Goal: Task Accomplishment & Management: Manage account settings

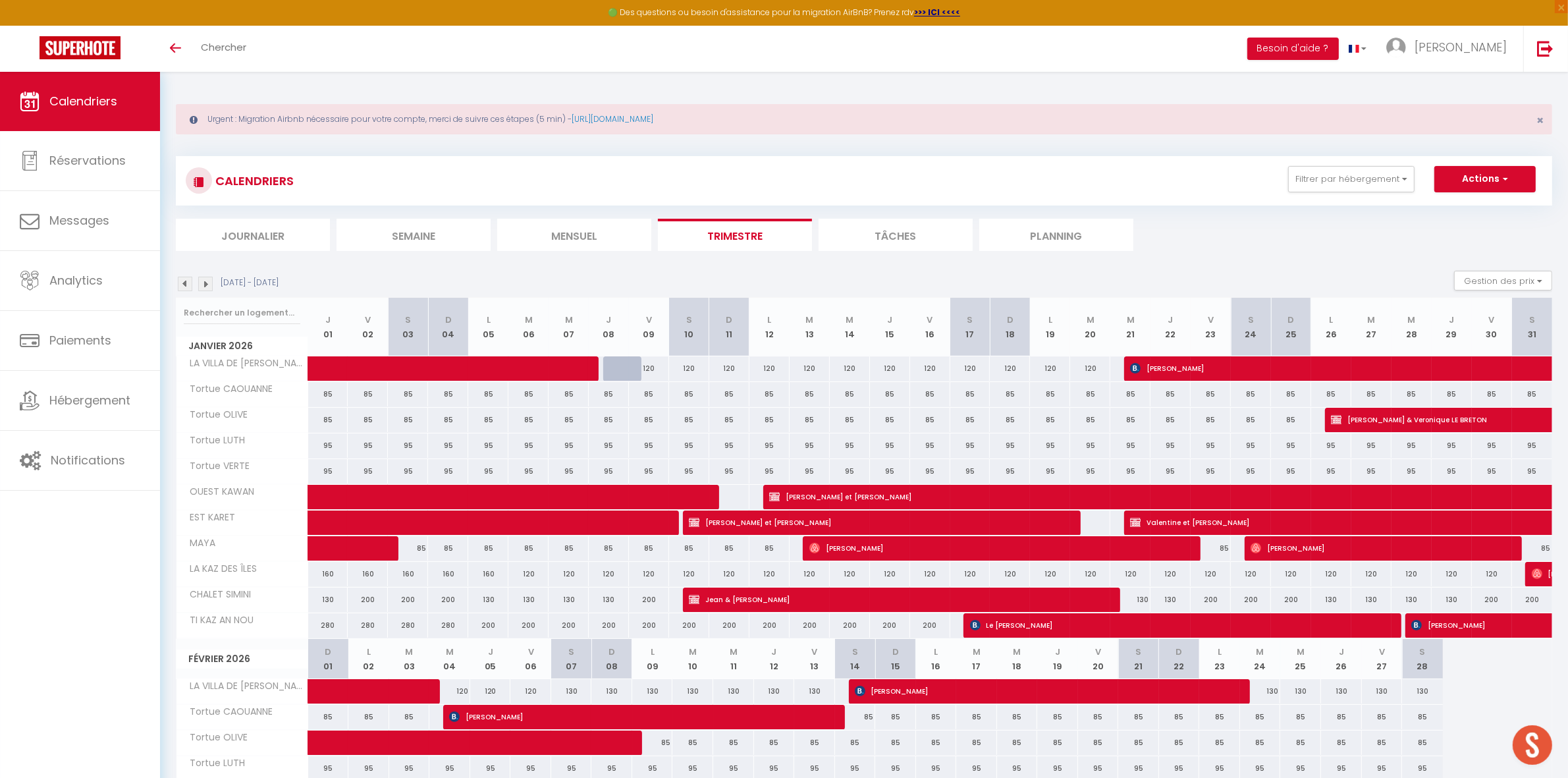
click at [406, 235] on li "Semaine" at bounding box center [414, 235] width 154 height 32
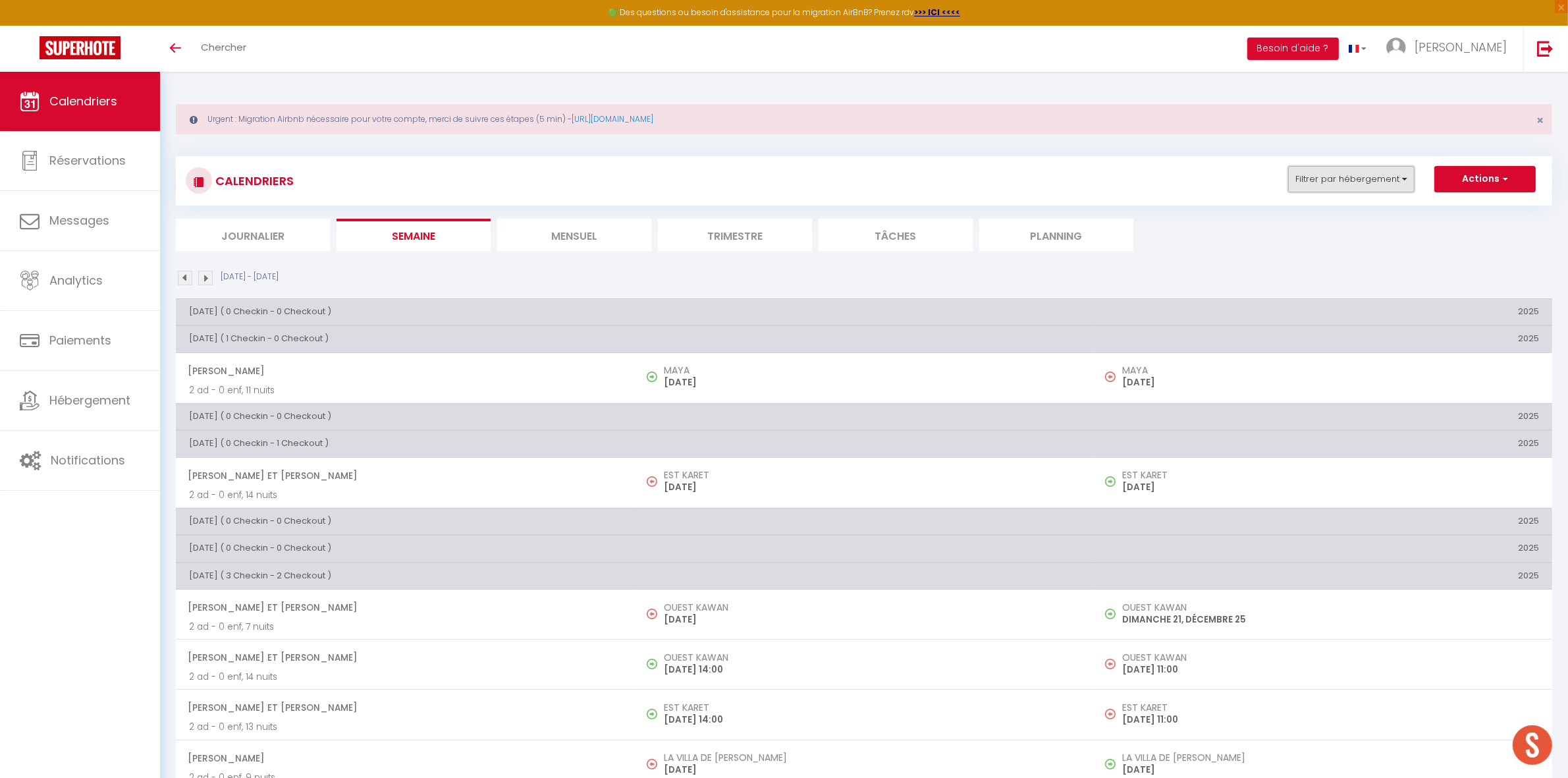
click at [1330, 179] on button "Filtrer par hébergement" at bounding box center [1351, 179] width 126 height 27
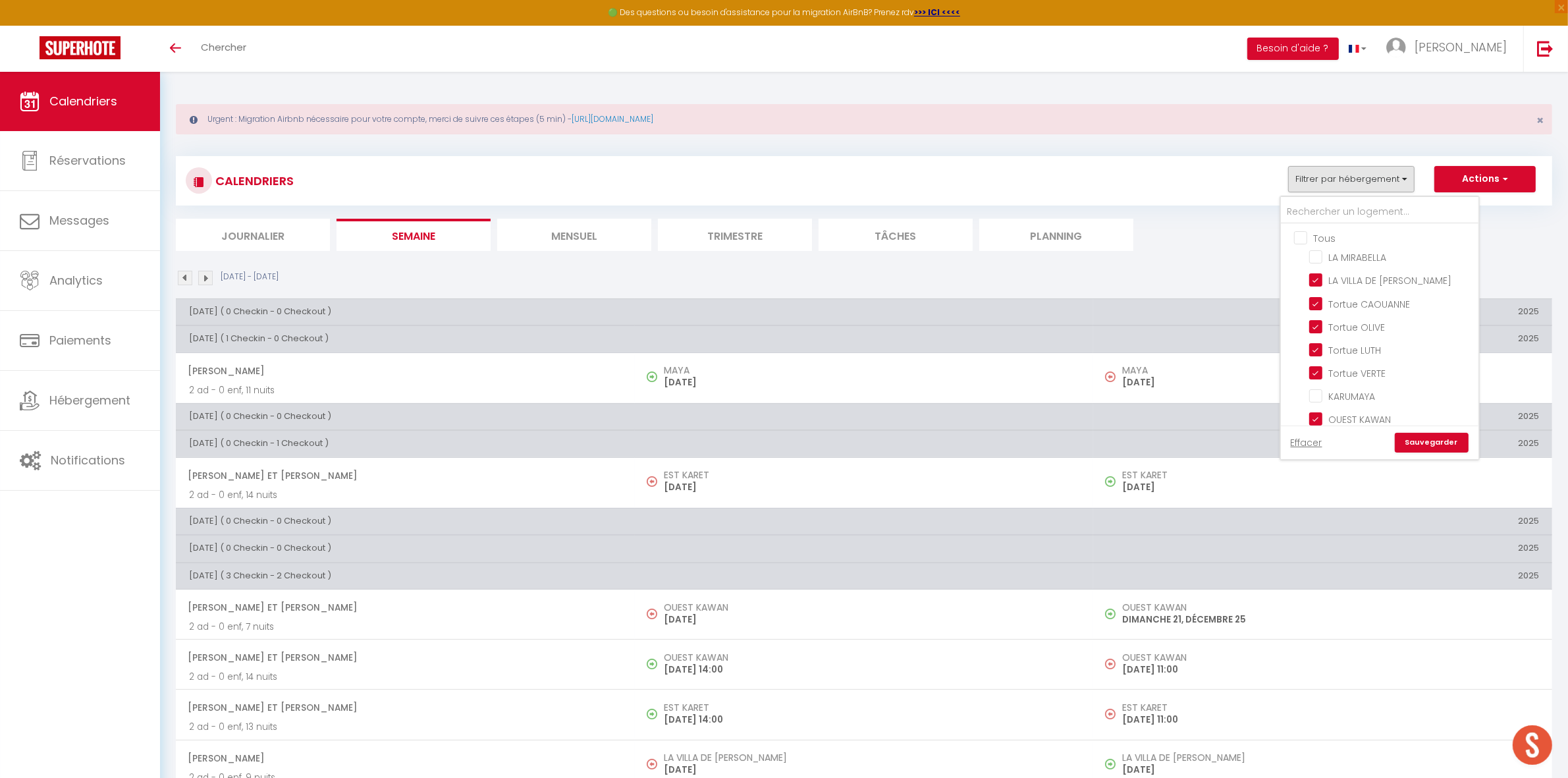
click at [1305, 229] on ul "Tous LA MIRABELLA LA VILLA DE [PERSON_NAME] CAOUANNE Tortue OLIVE Tortue LUTH T…" at bounding box center [1380, 666] width 198 height 886
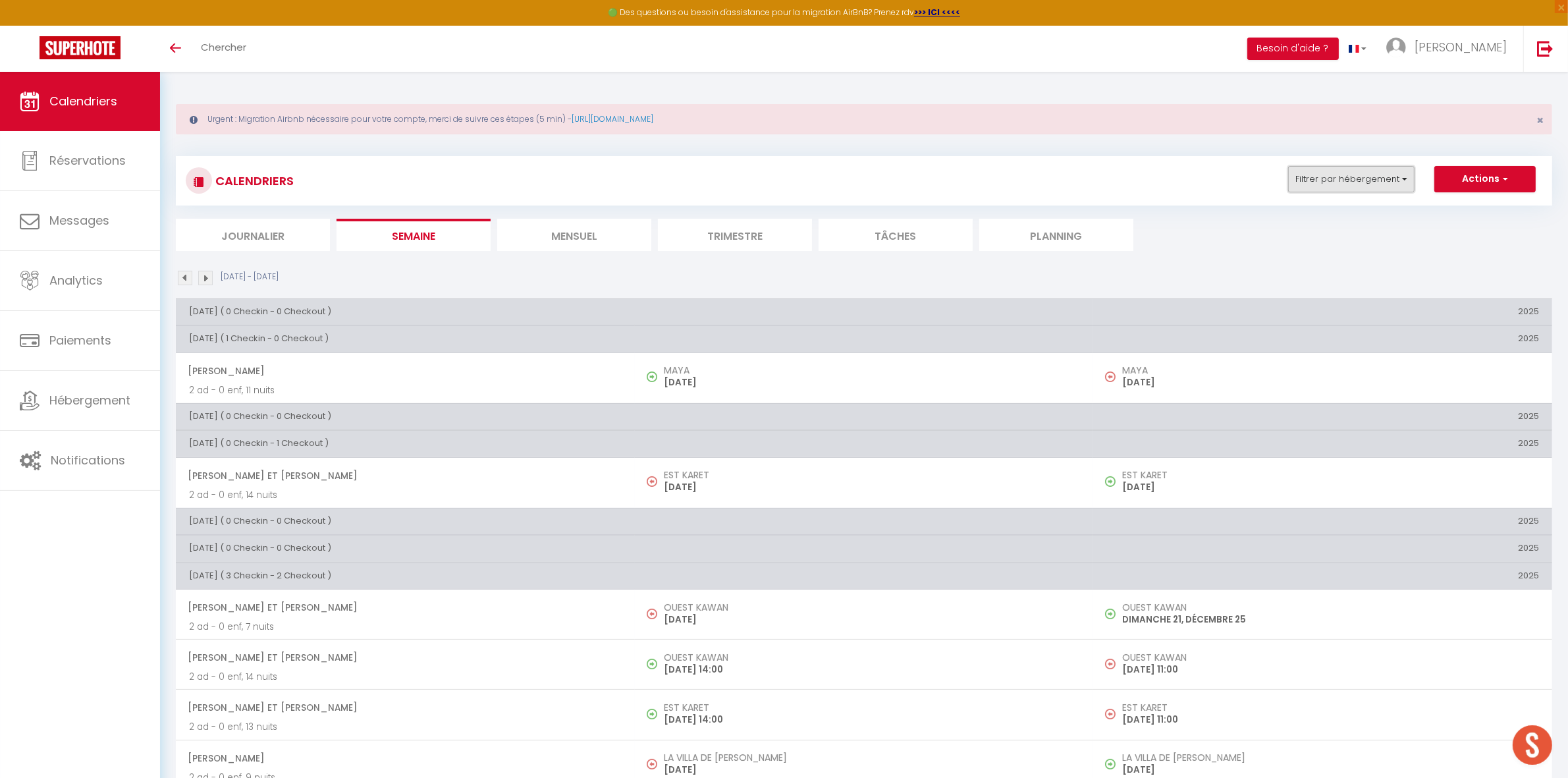
click at [1329, 181] on button "Filtrer par hébergement" at bounding box center [1351, 179] width 126 height 27
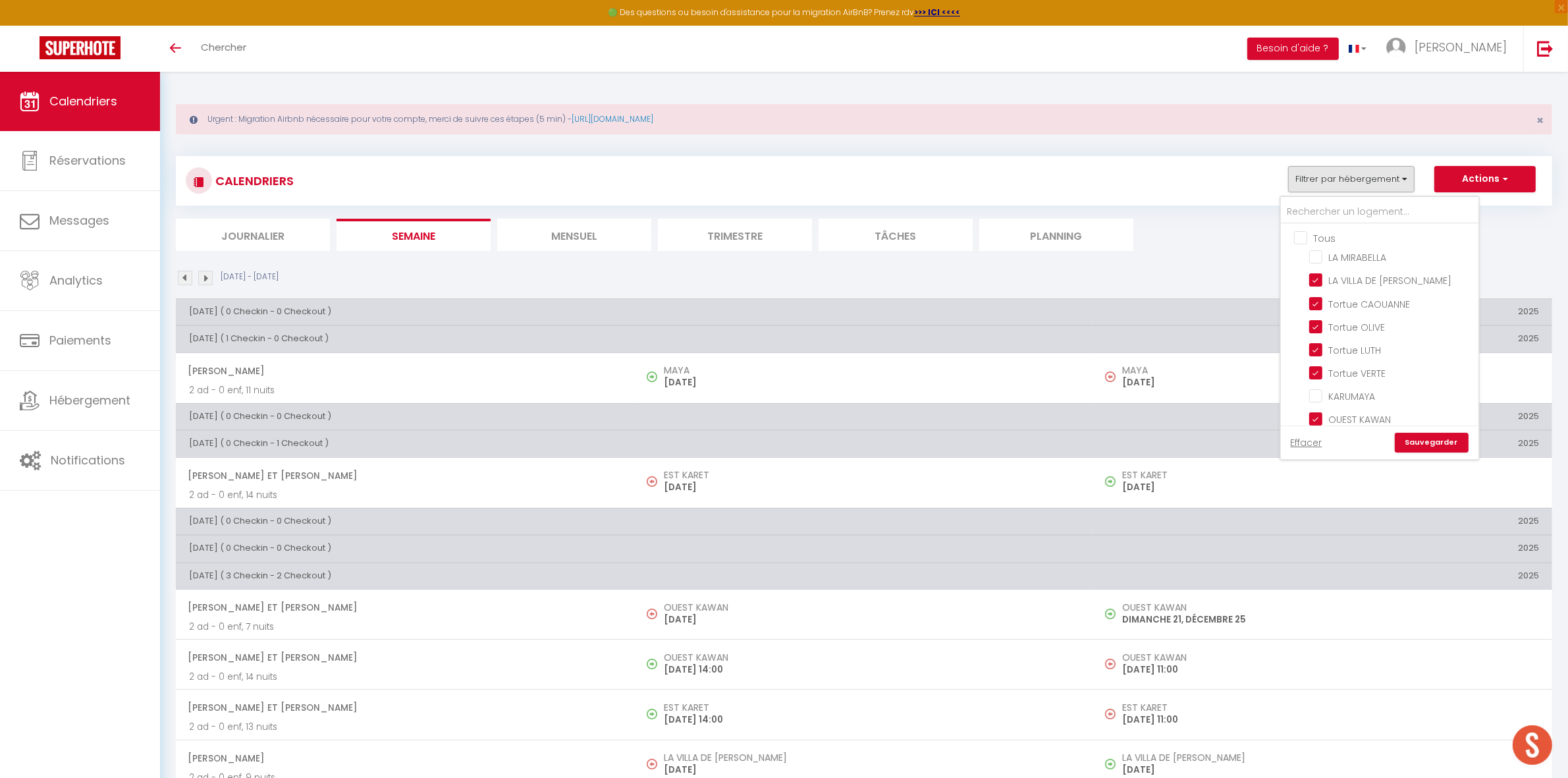
click at [1301, 239] on input "Tous" at bounding box center [1393, 237] width 198 height 13
checkbox input "true"
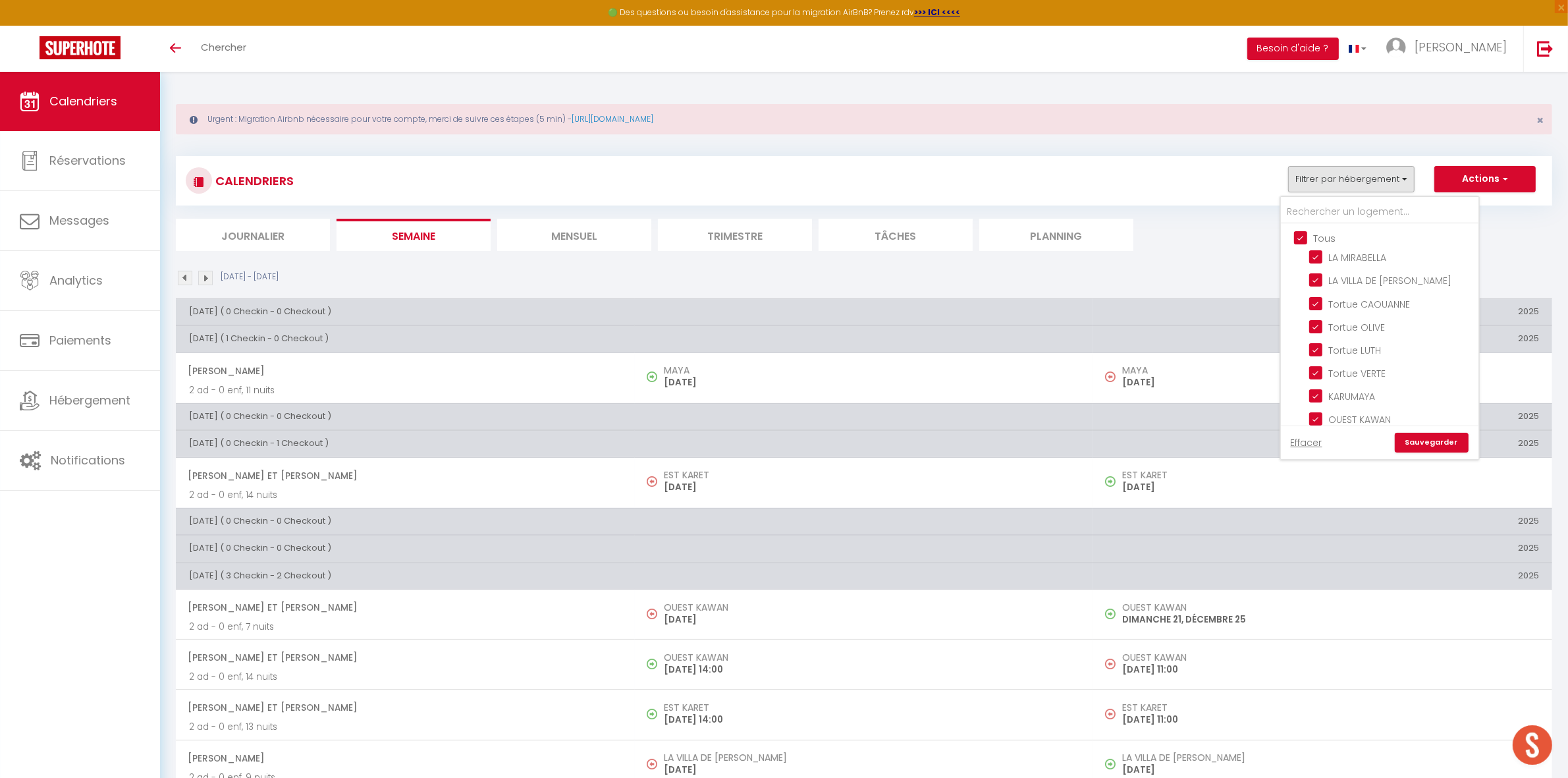
checkbox input "true"
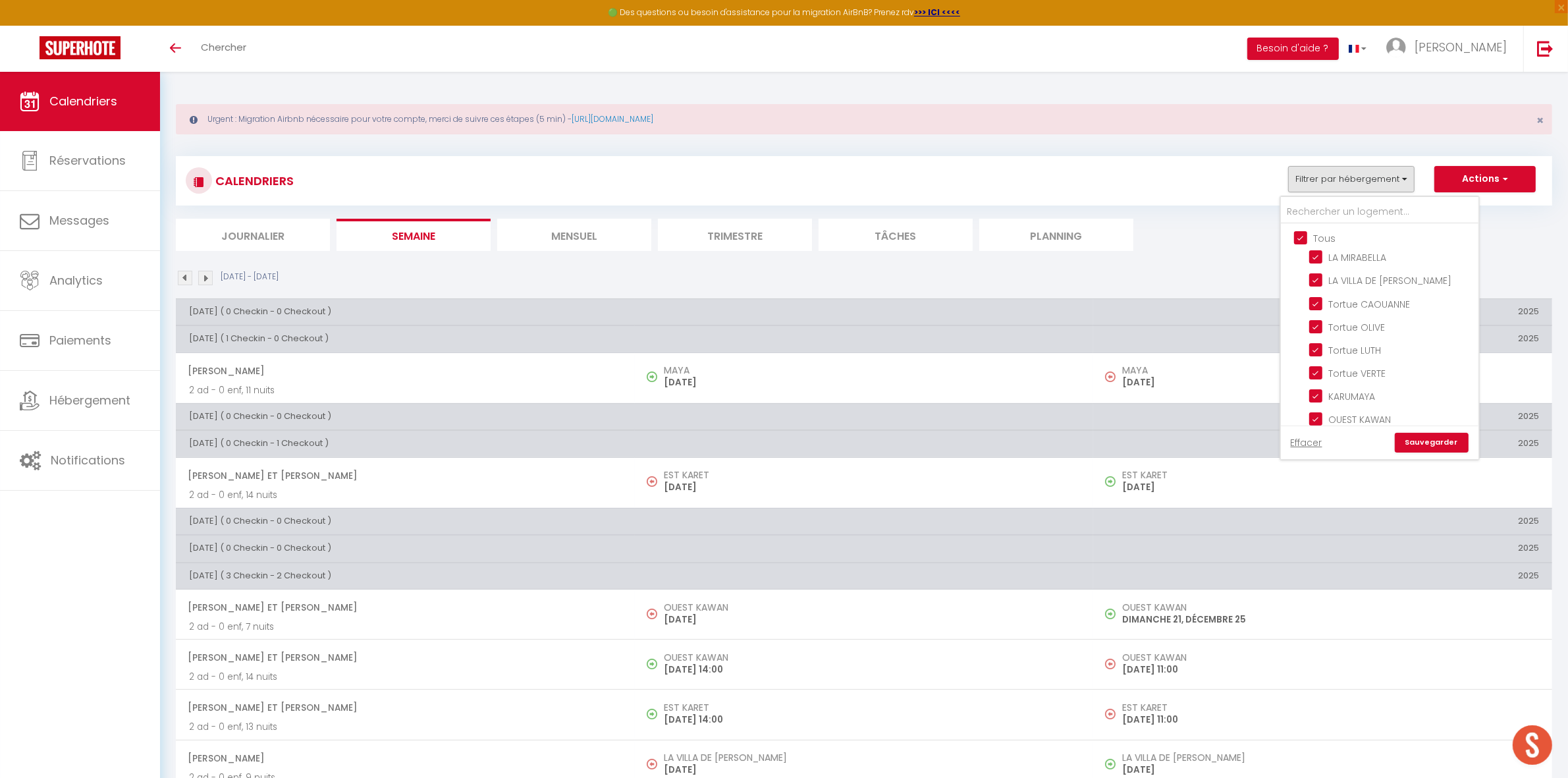
checkbox input "true"
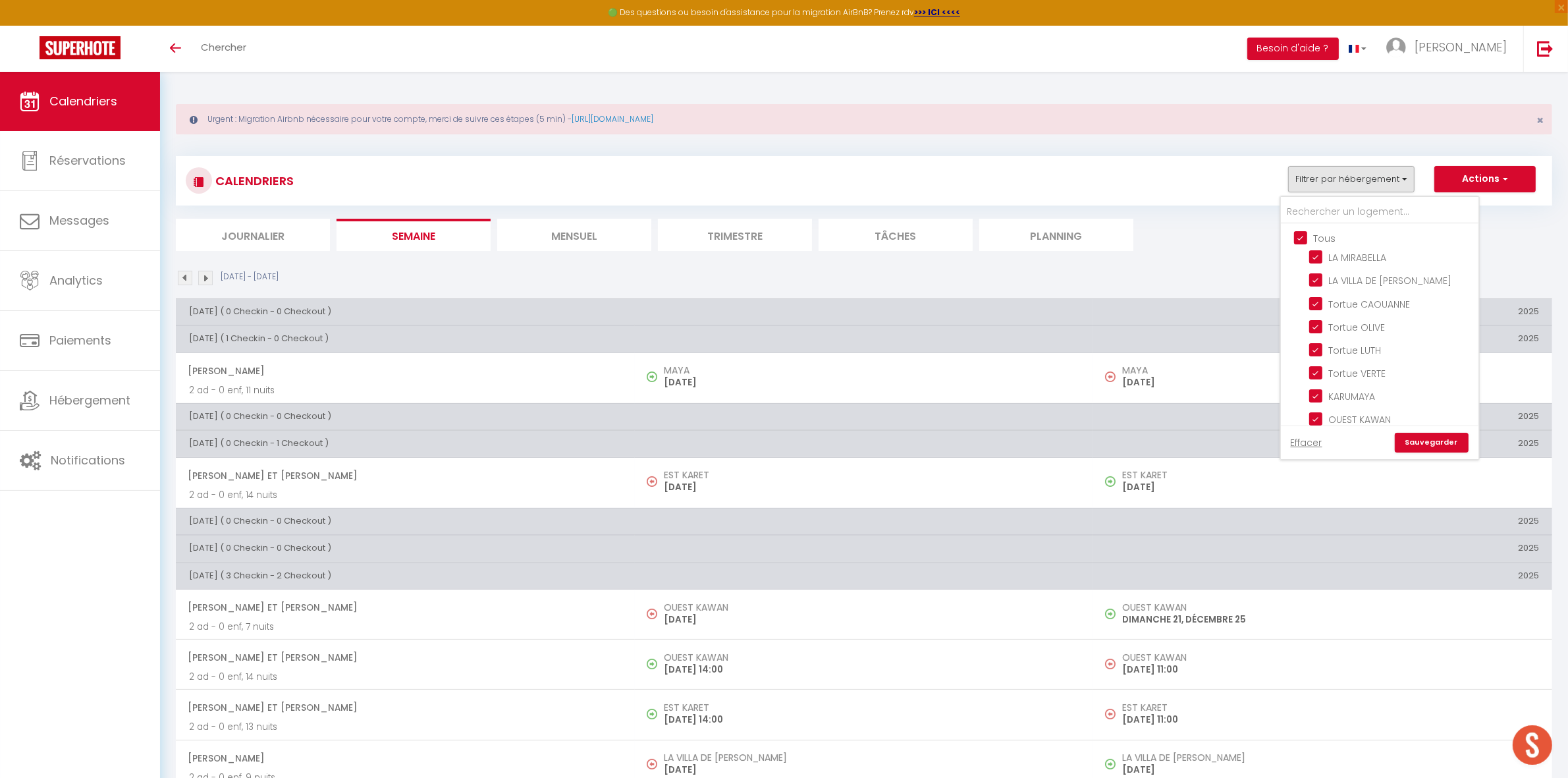
checkbox input "true"
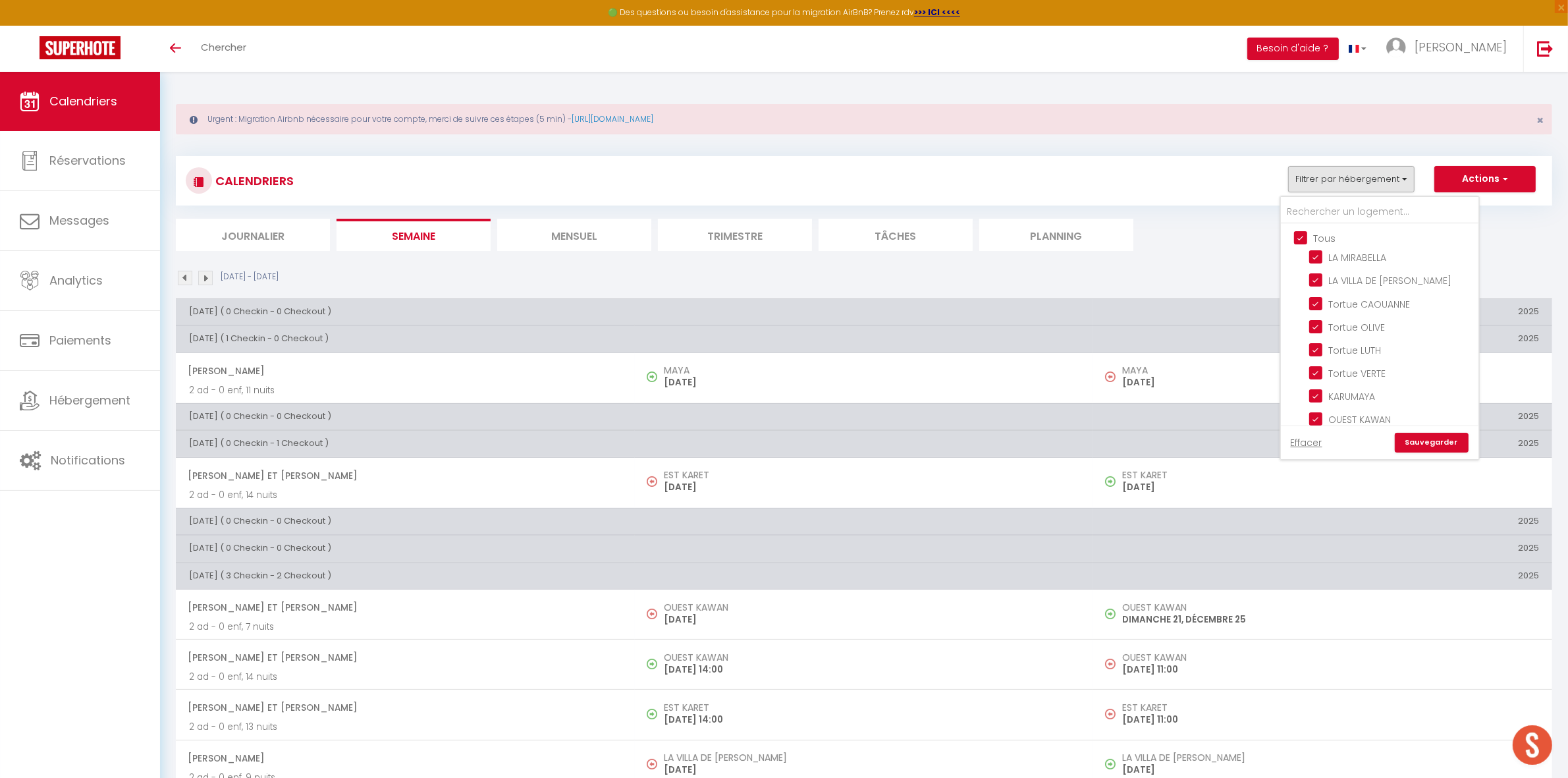
checkbox input "true"
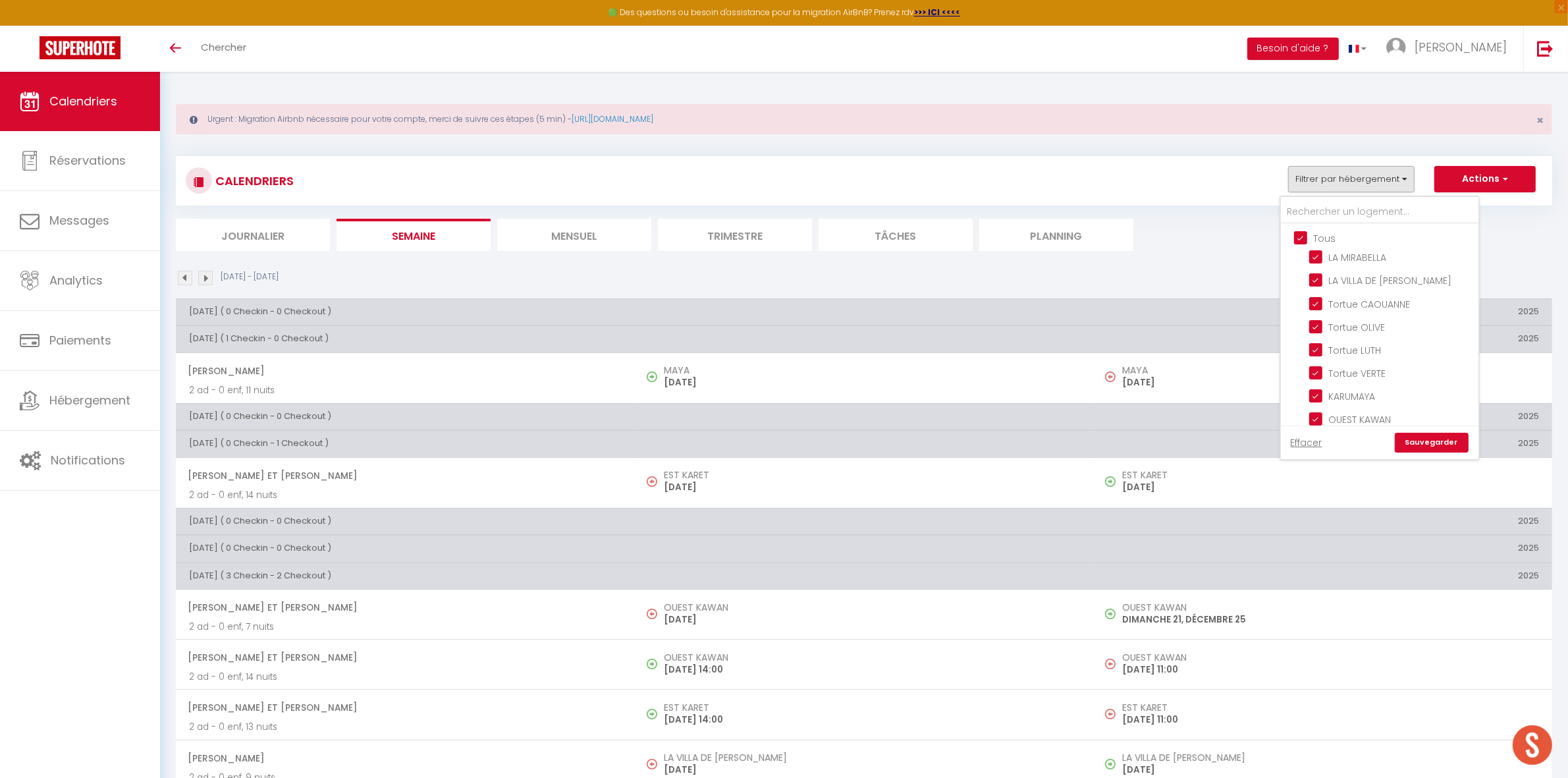
checkbox input "true"
click at [1427, 445] on link "Sauvegarder" at bounding box center [1431, 443] width 74 height 20
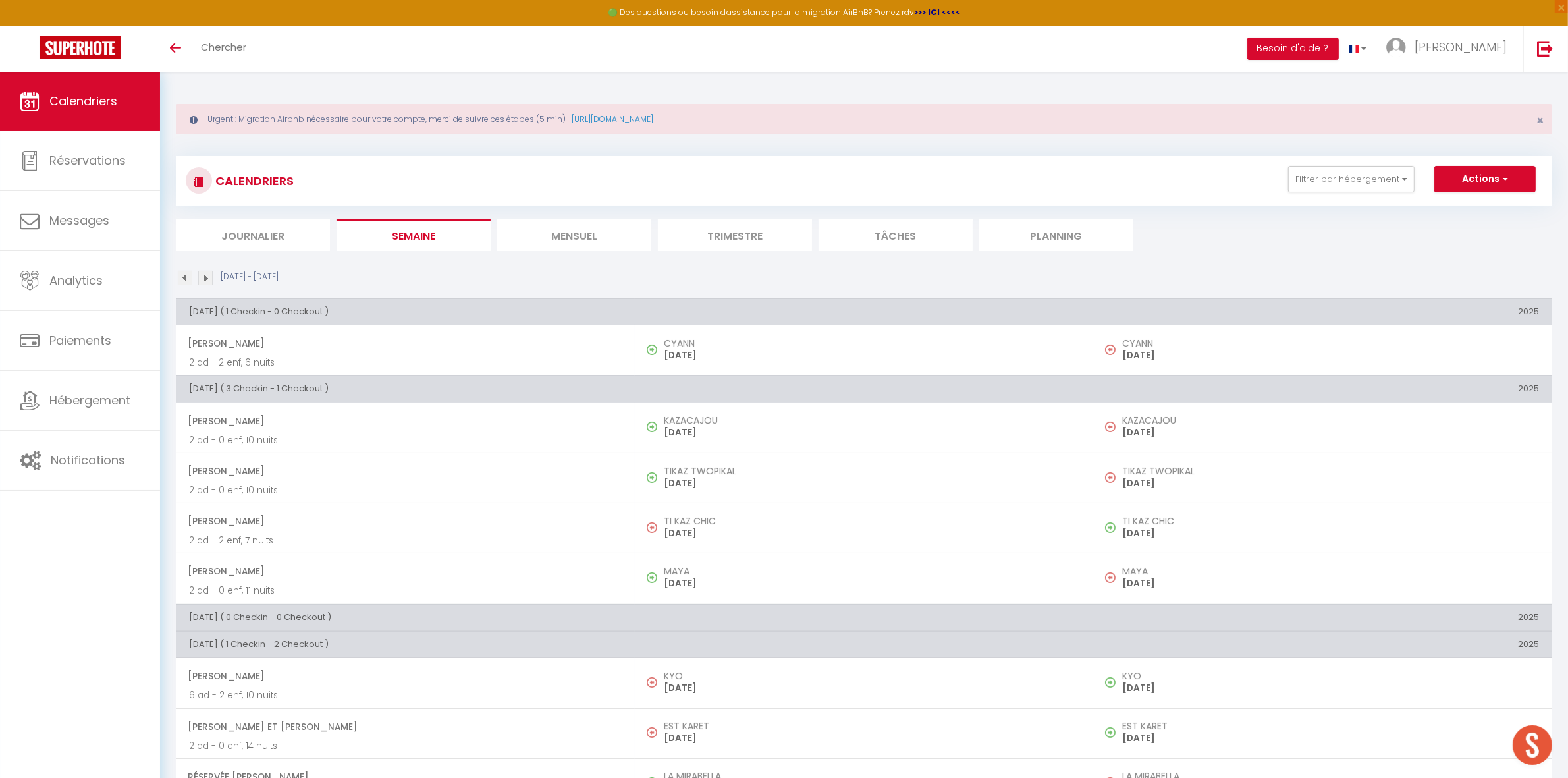
click at [185, 278] on img at bounding box center [185, 278] width 14 height 14
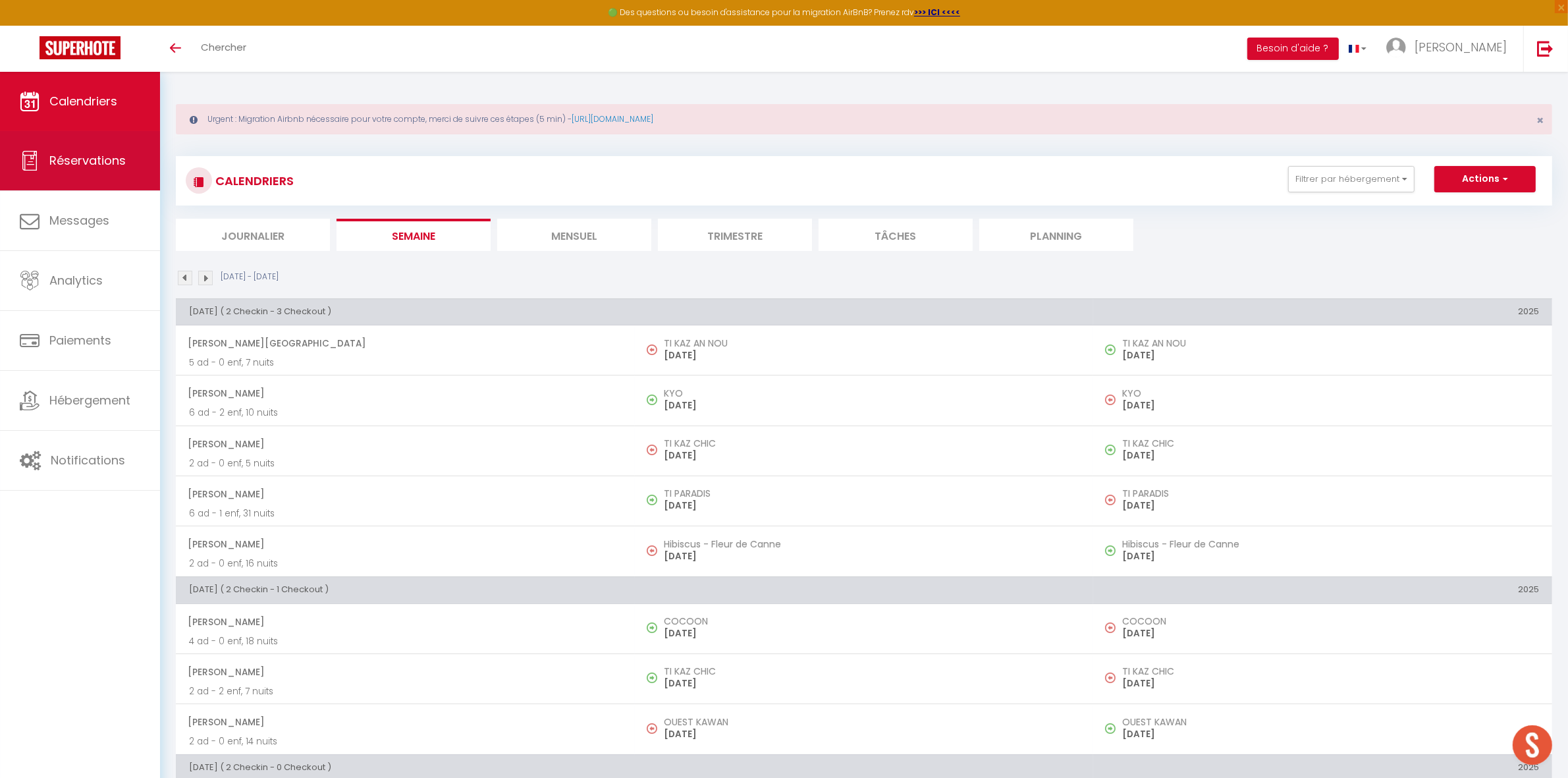
click at [103, 159] on span "Réservations" at bounding box center [87, 160] width 76 height 17
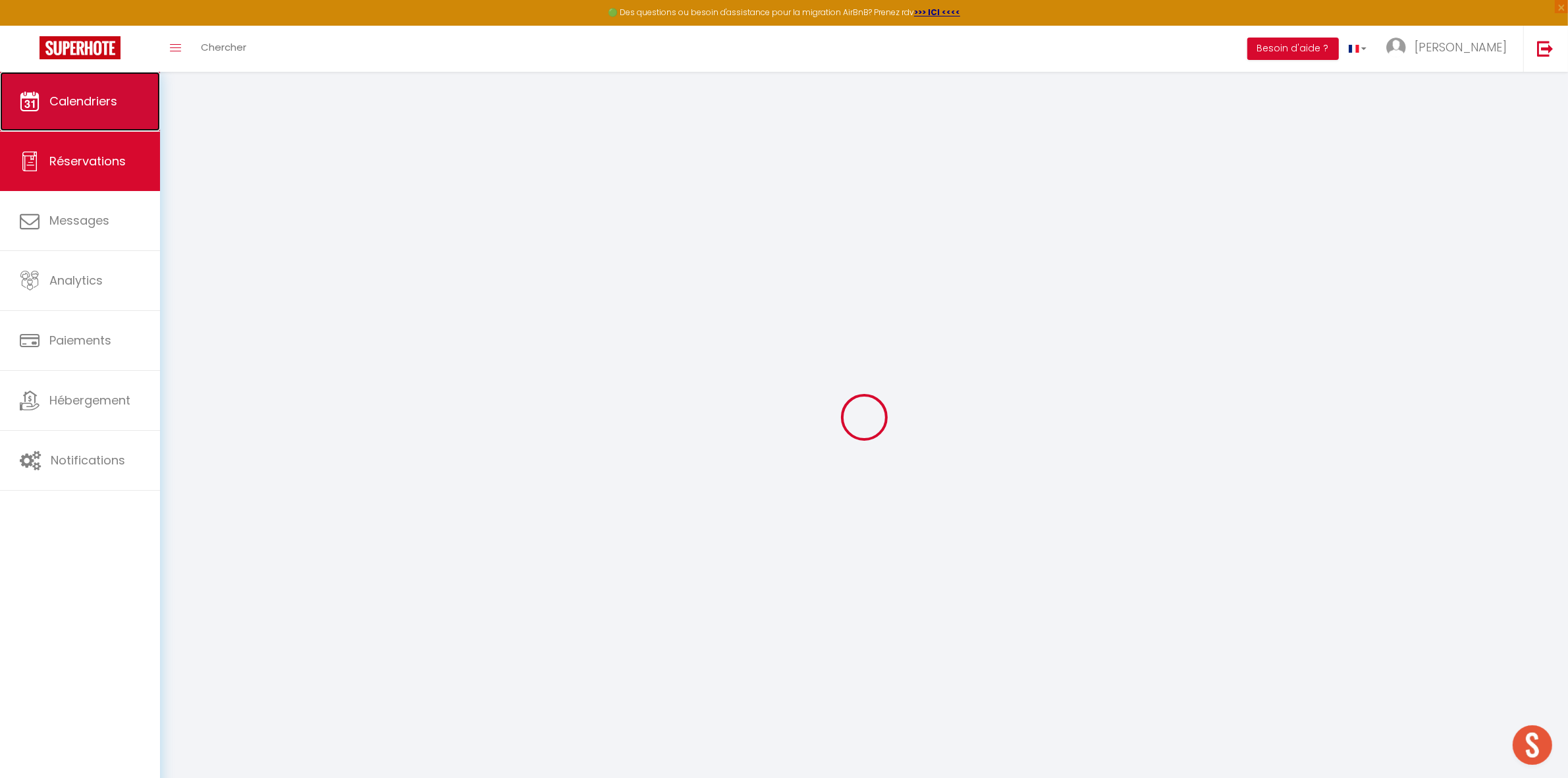
click at [100, 102] on span "Calendriers" at bounding box center [83, 101] width 68 height 17
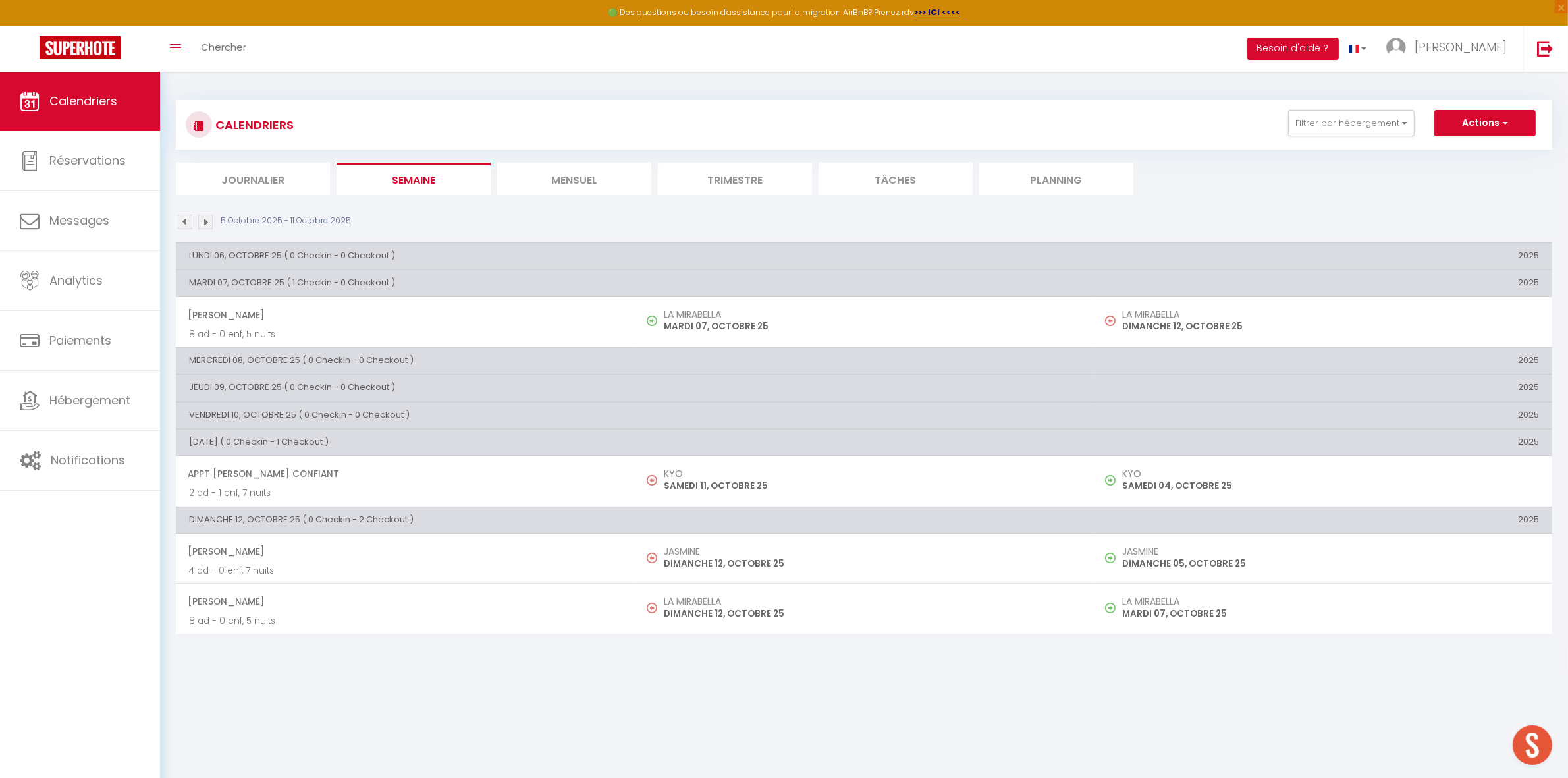
click at [211, 222] on img at bounding box center [205, 221] width 14 height 14
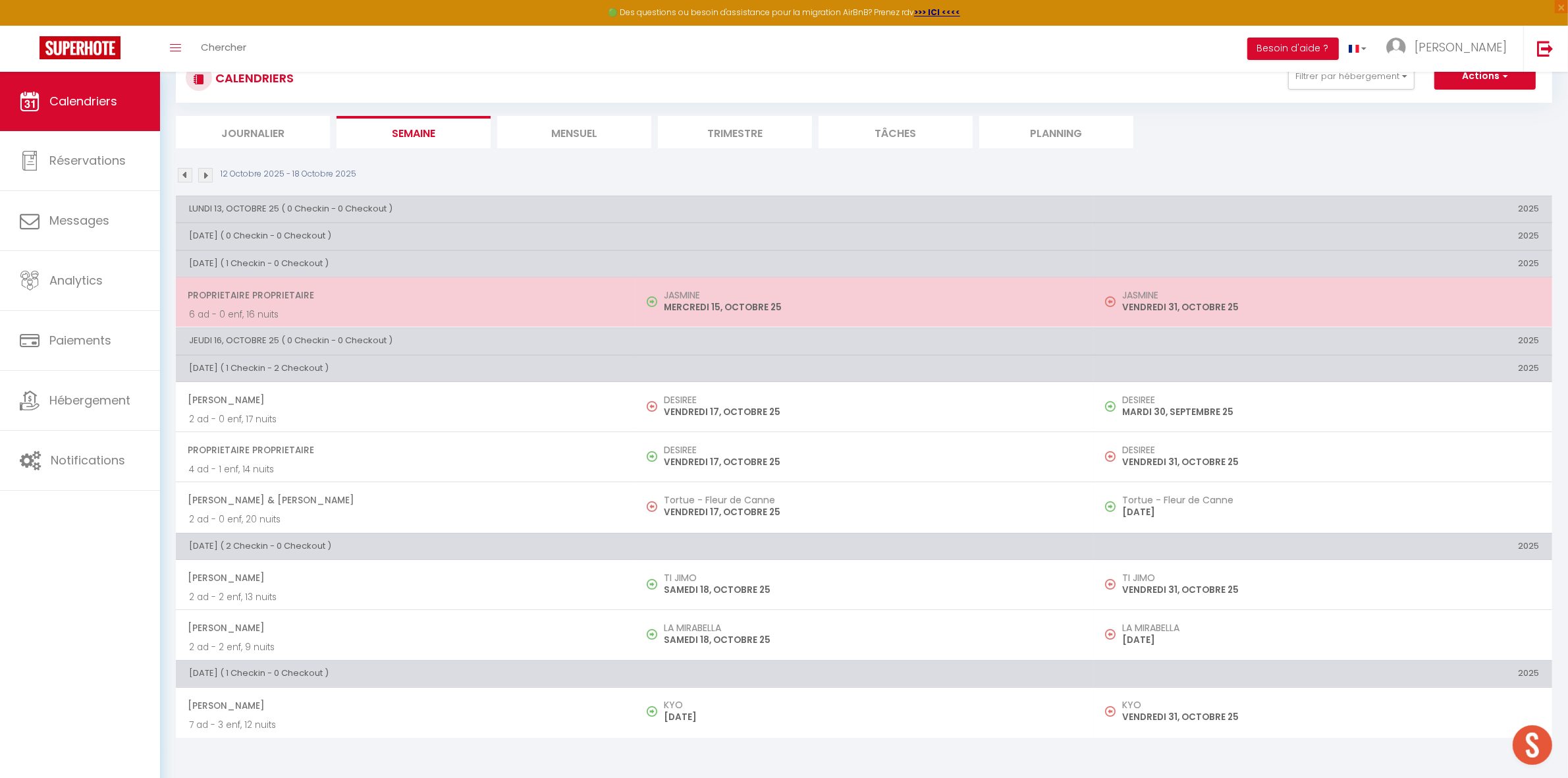
scroll to position [71, 0]
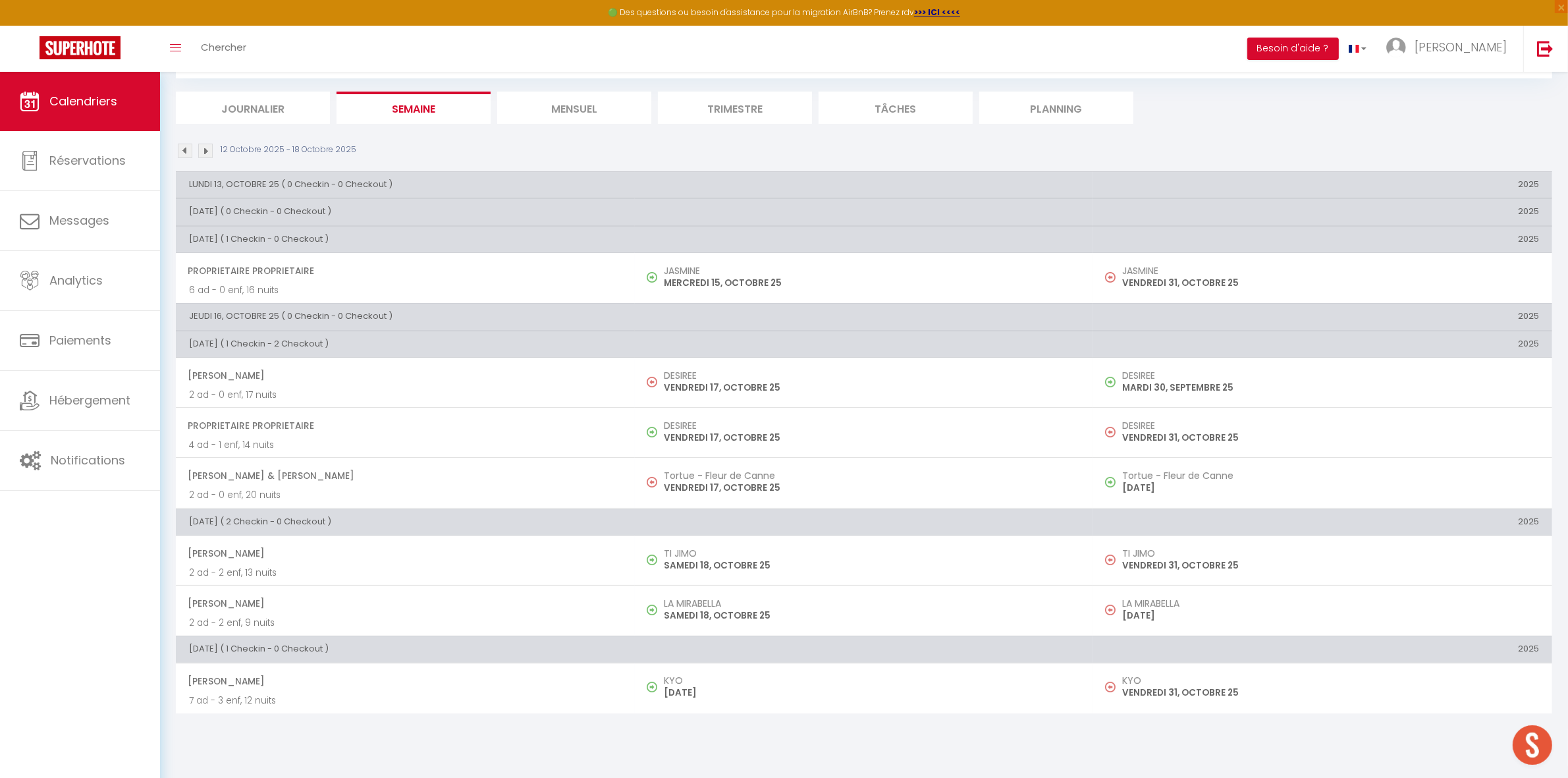
click at [204, 153] on img at bounding box center [205, 151] width 14 height 14
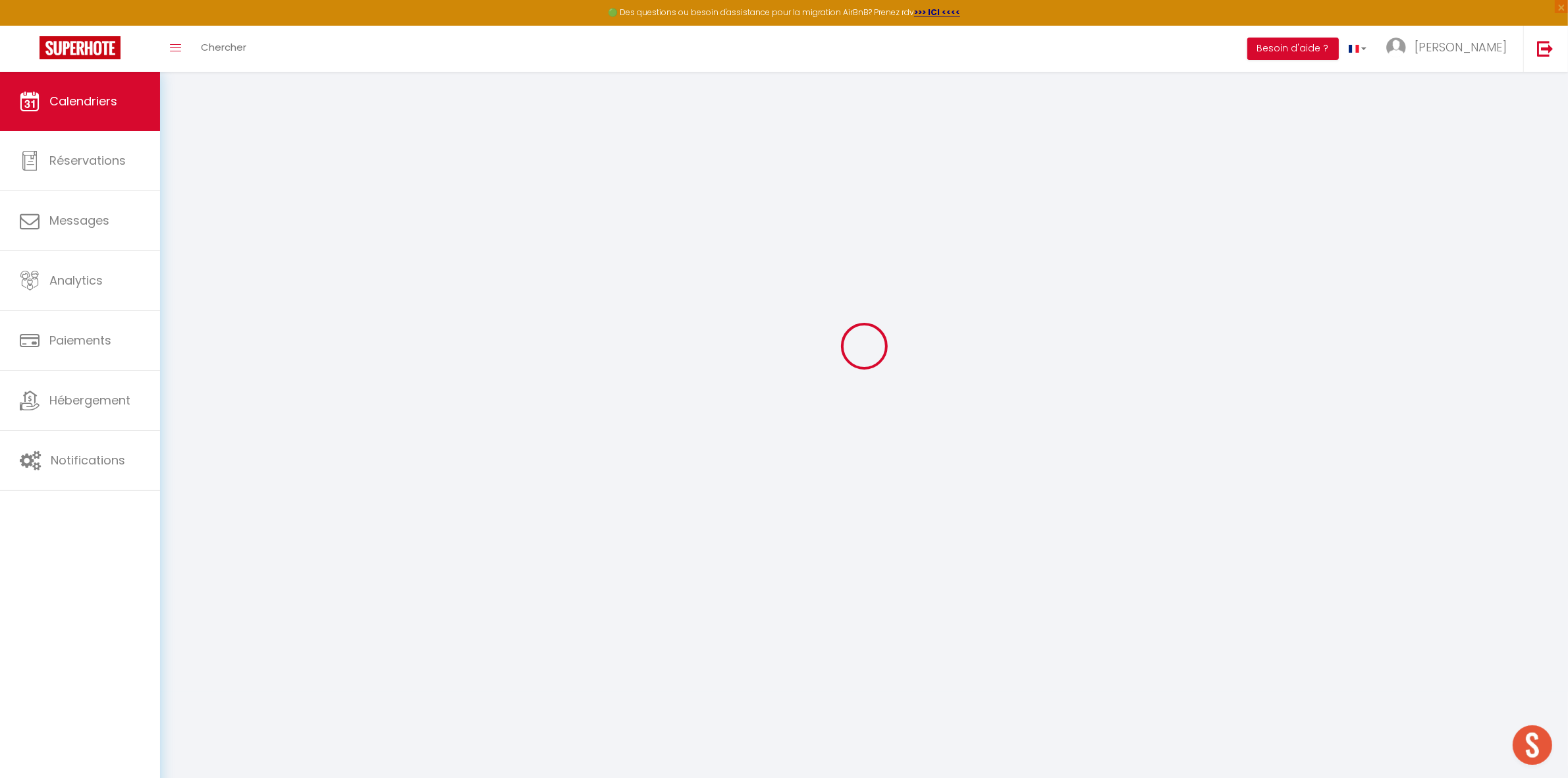
select select
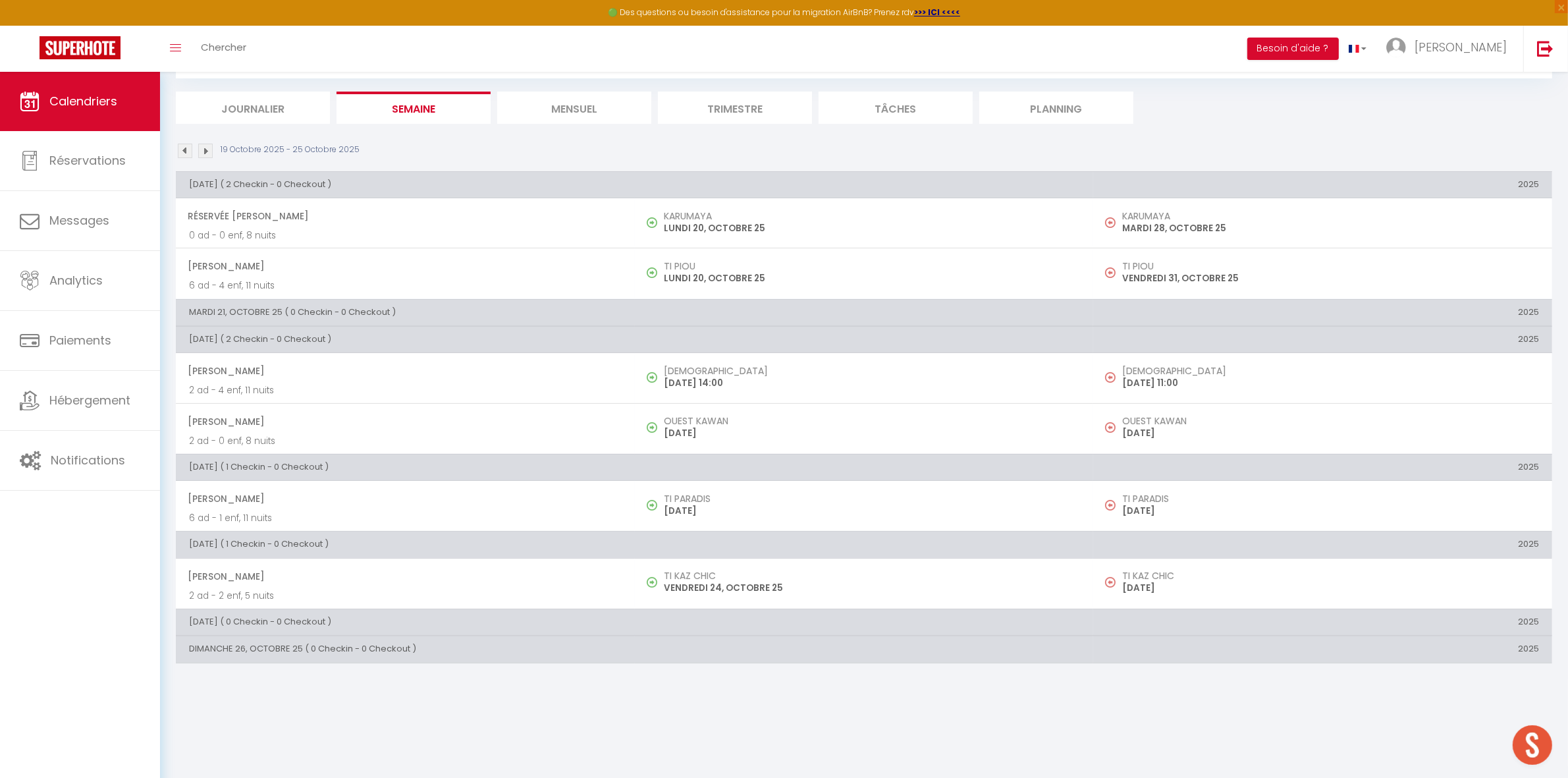
drag, startPoint x: 283, startPoint y: 498, endPoint x: 295, endPoint y: 500, distance: 12.2
click at [284, 498] on span "[PERSON_NAME]" at bounding box center [405, 498] width 434 height 25
select select "OK"
select select "KO"
select select "0"
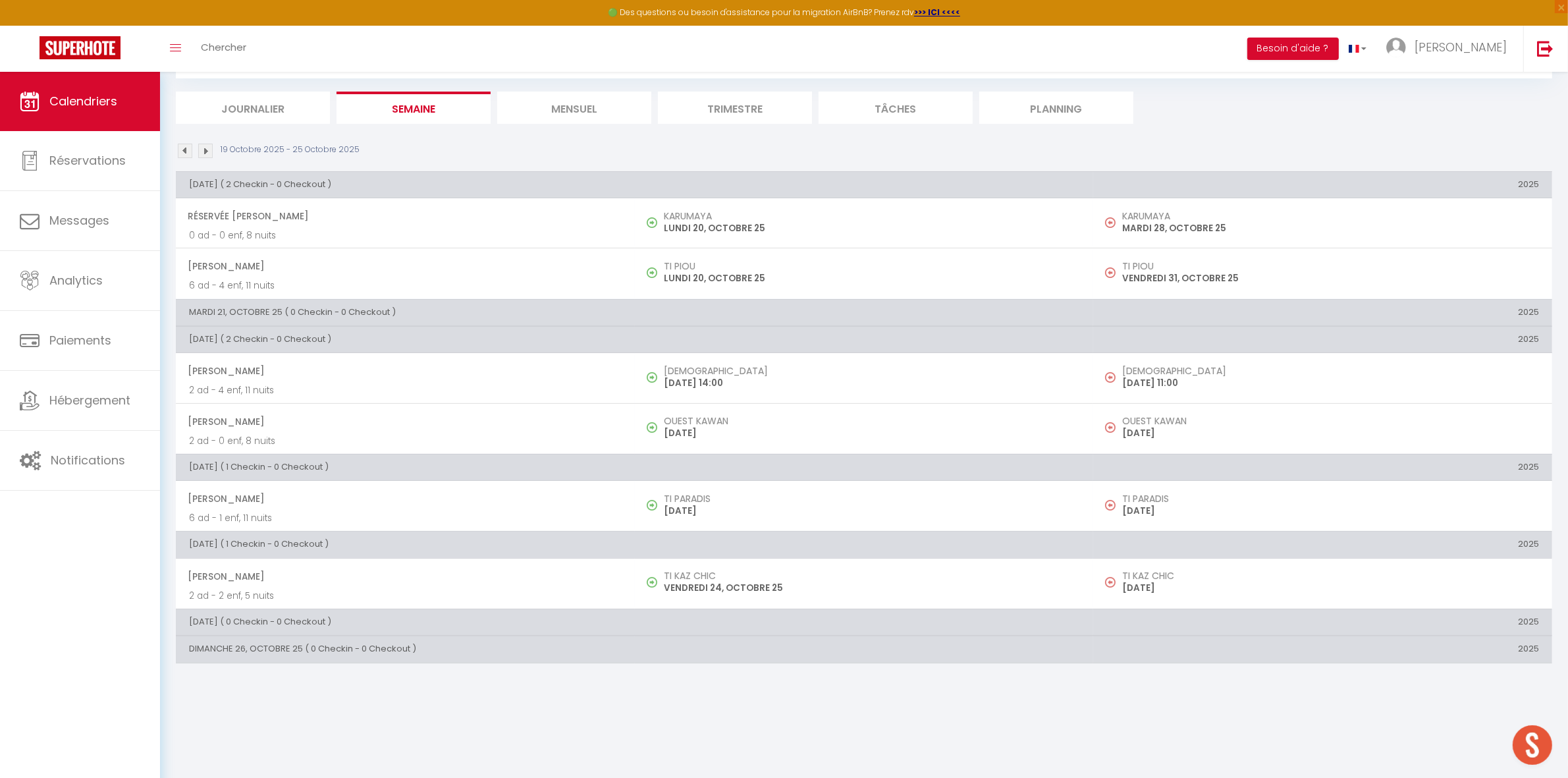
select select "0"
select select "1"
select select
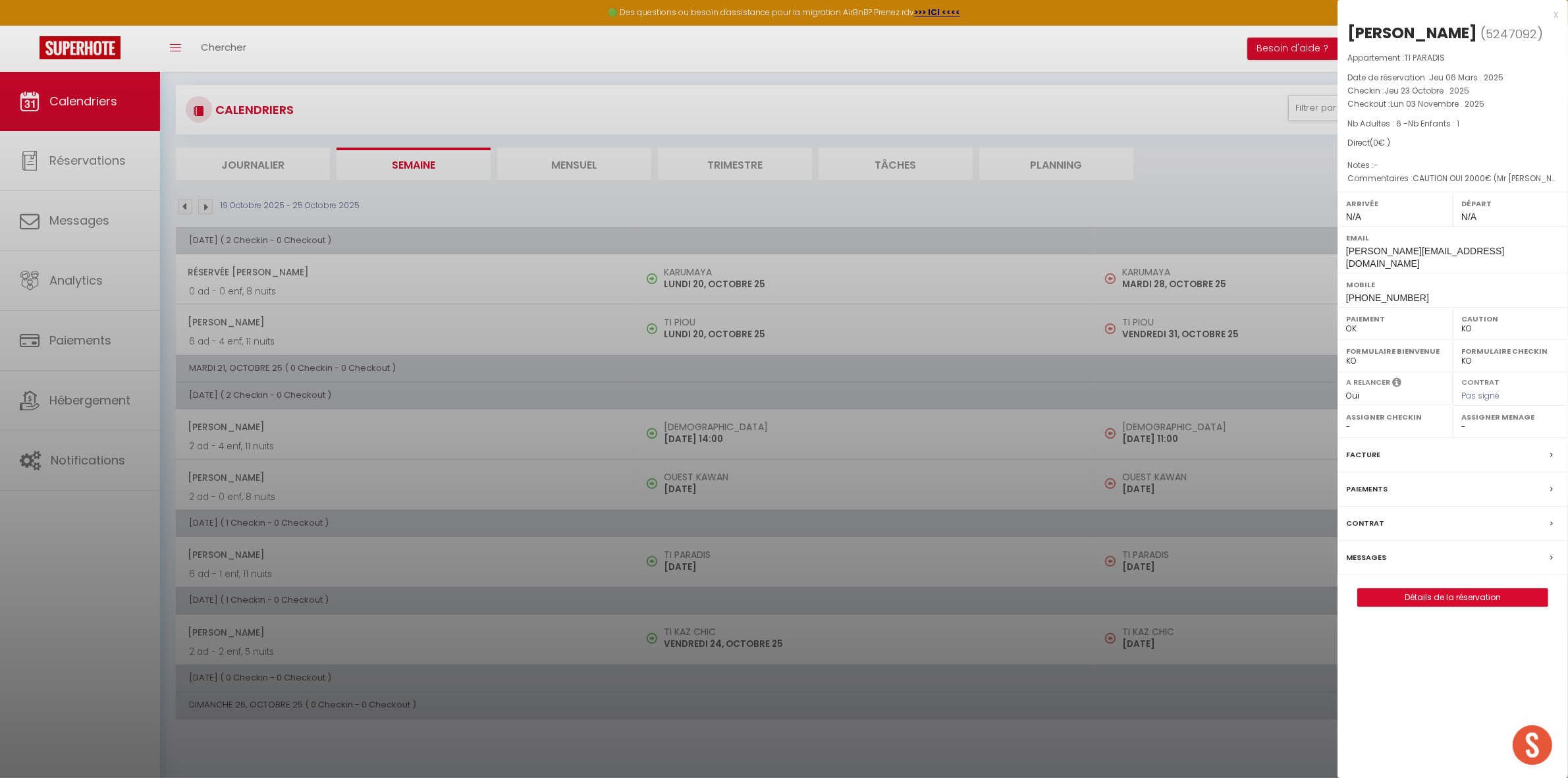
click at [957, 102] on div at bounding box center [784, 389] width 1568 height 778
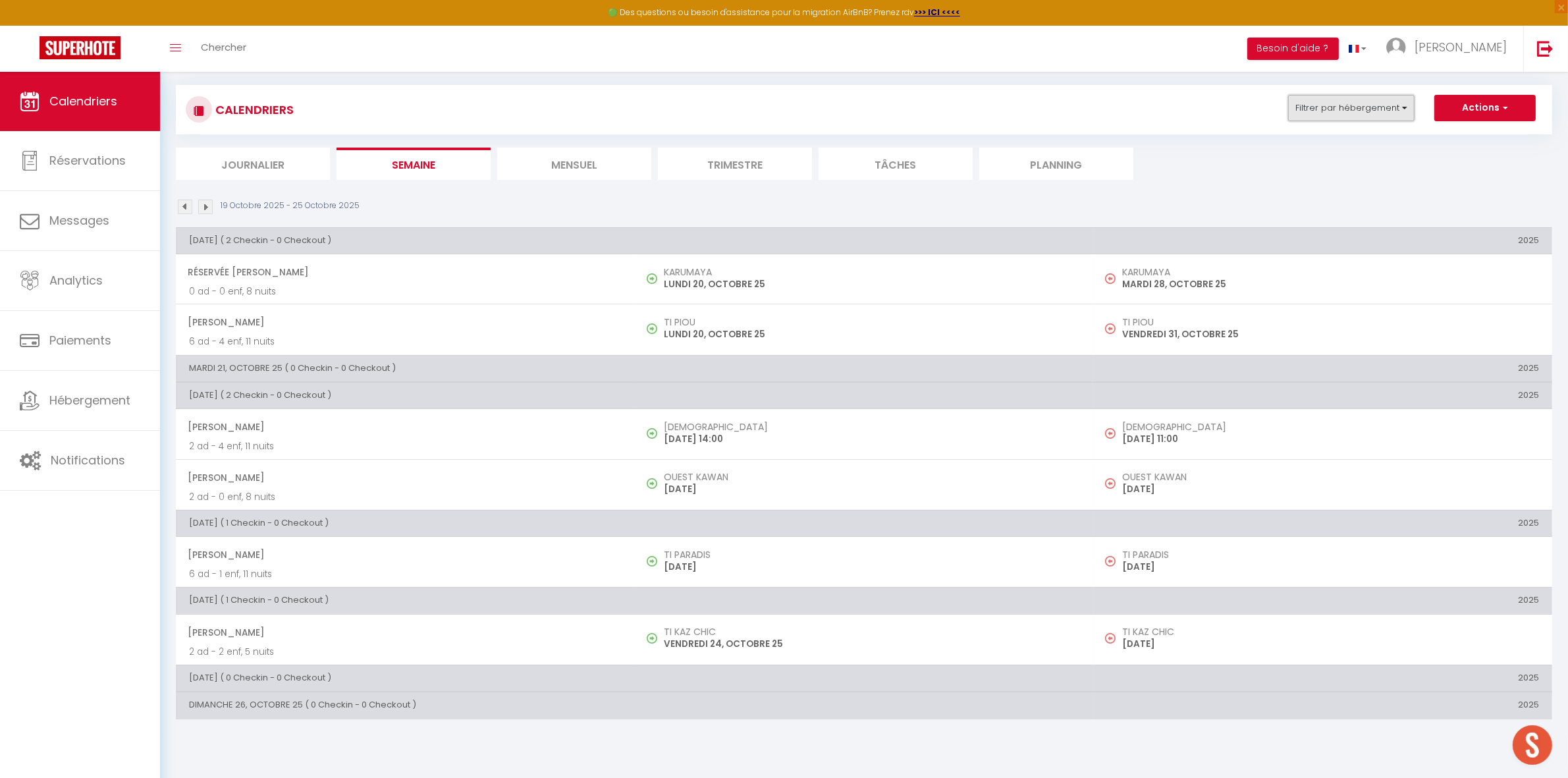
click at [1301, 113] on button "Filtrer par hébergement" at bounding box center [1351, 108] width 126 height 27
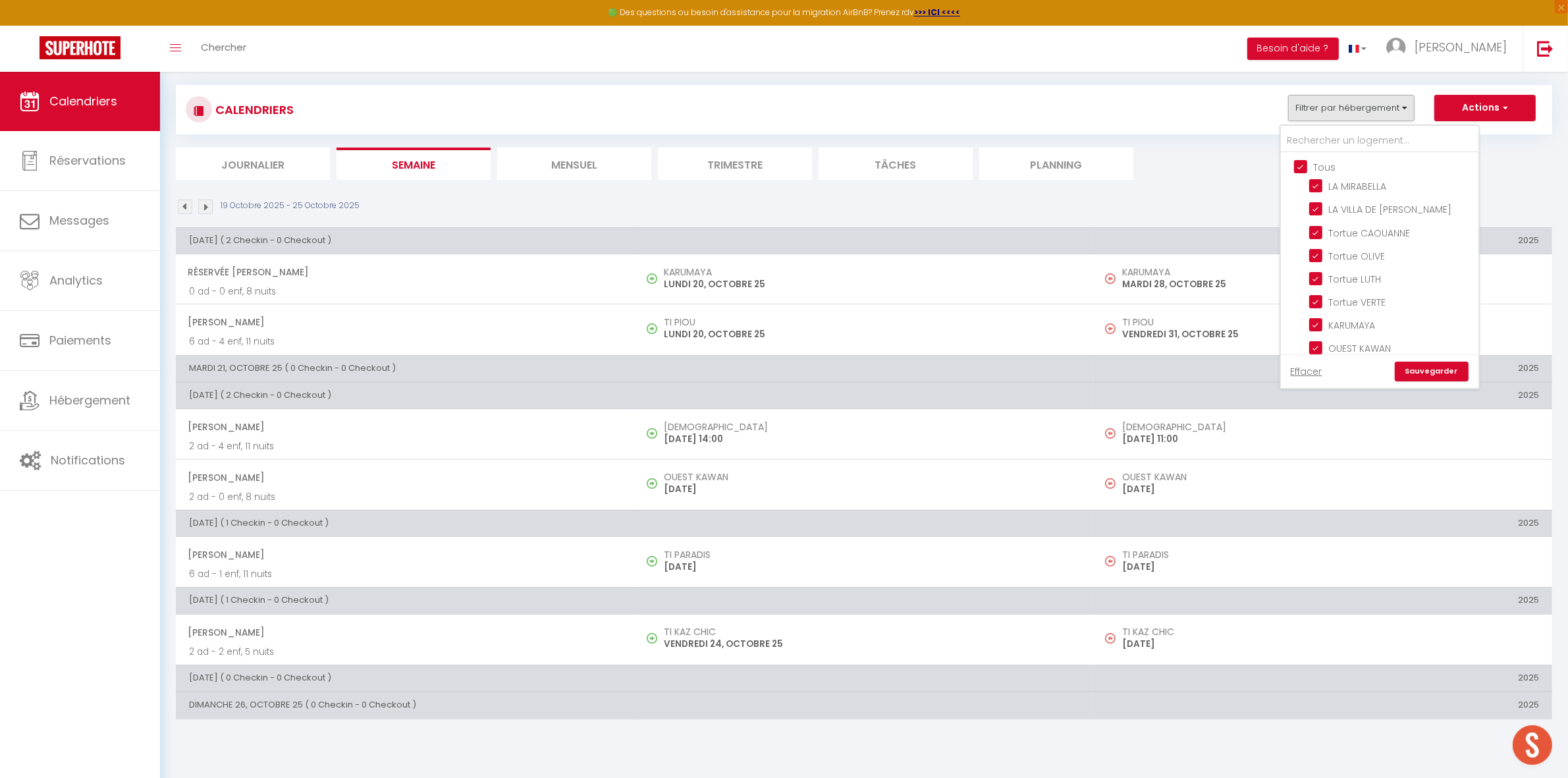
click at [1296, 170] on input "Tous" at bounding box center [1393, 166] width 198 height 13
checkbox input "false"
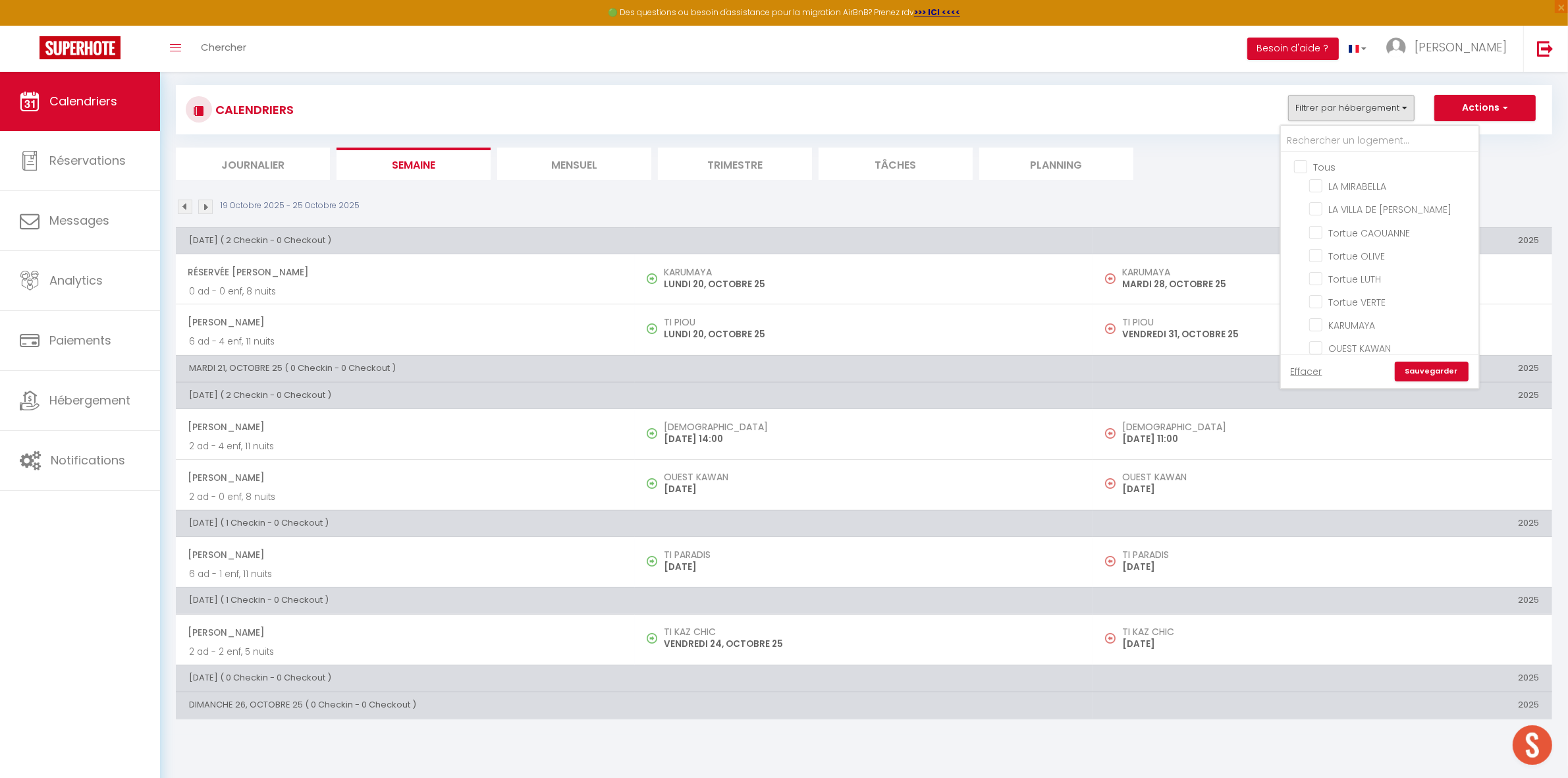
checkbox input "false"
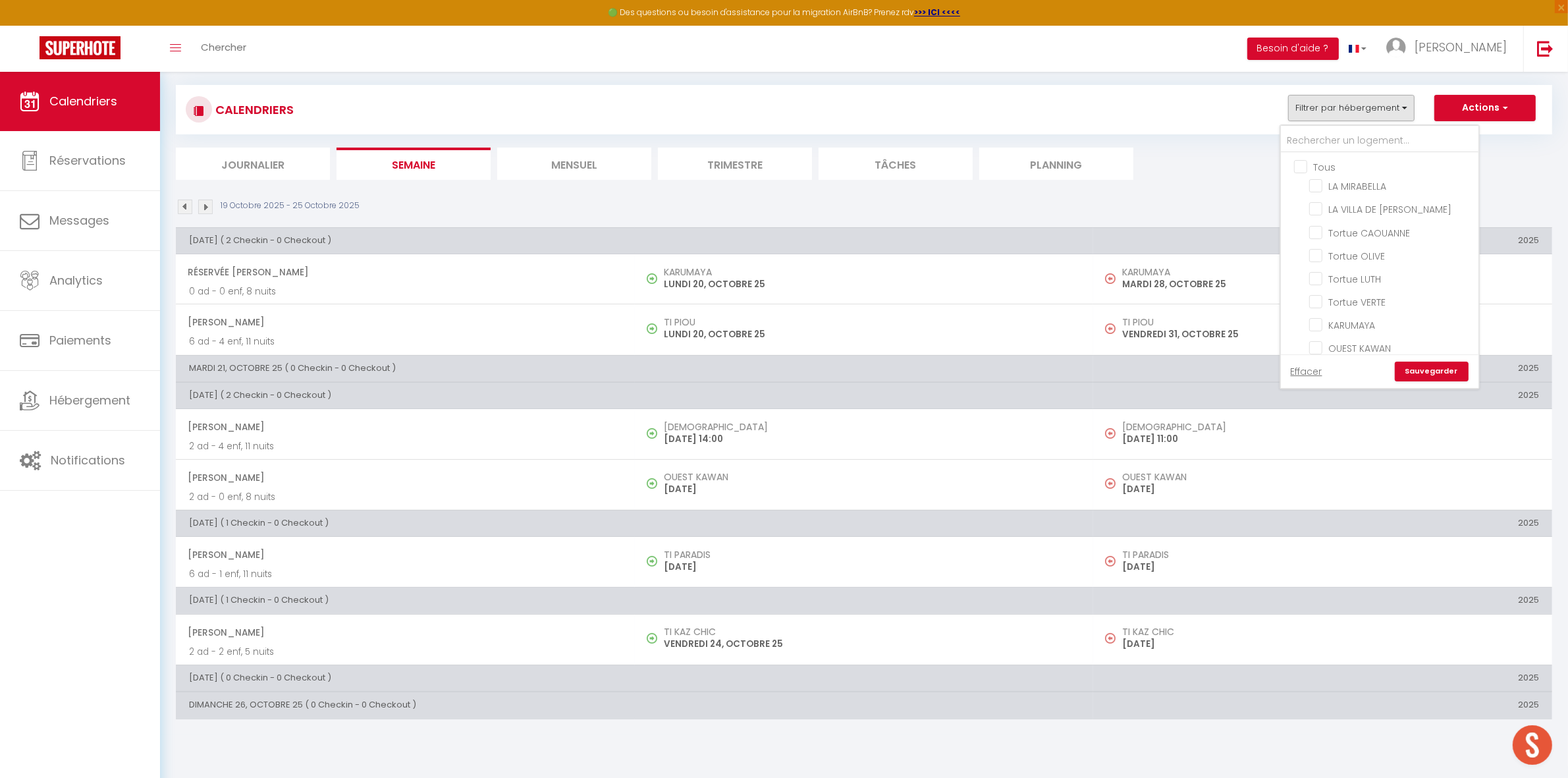
checkbox input "false"
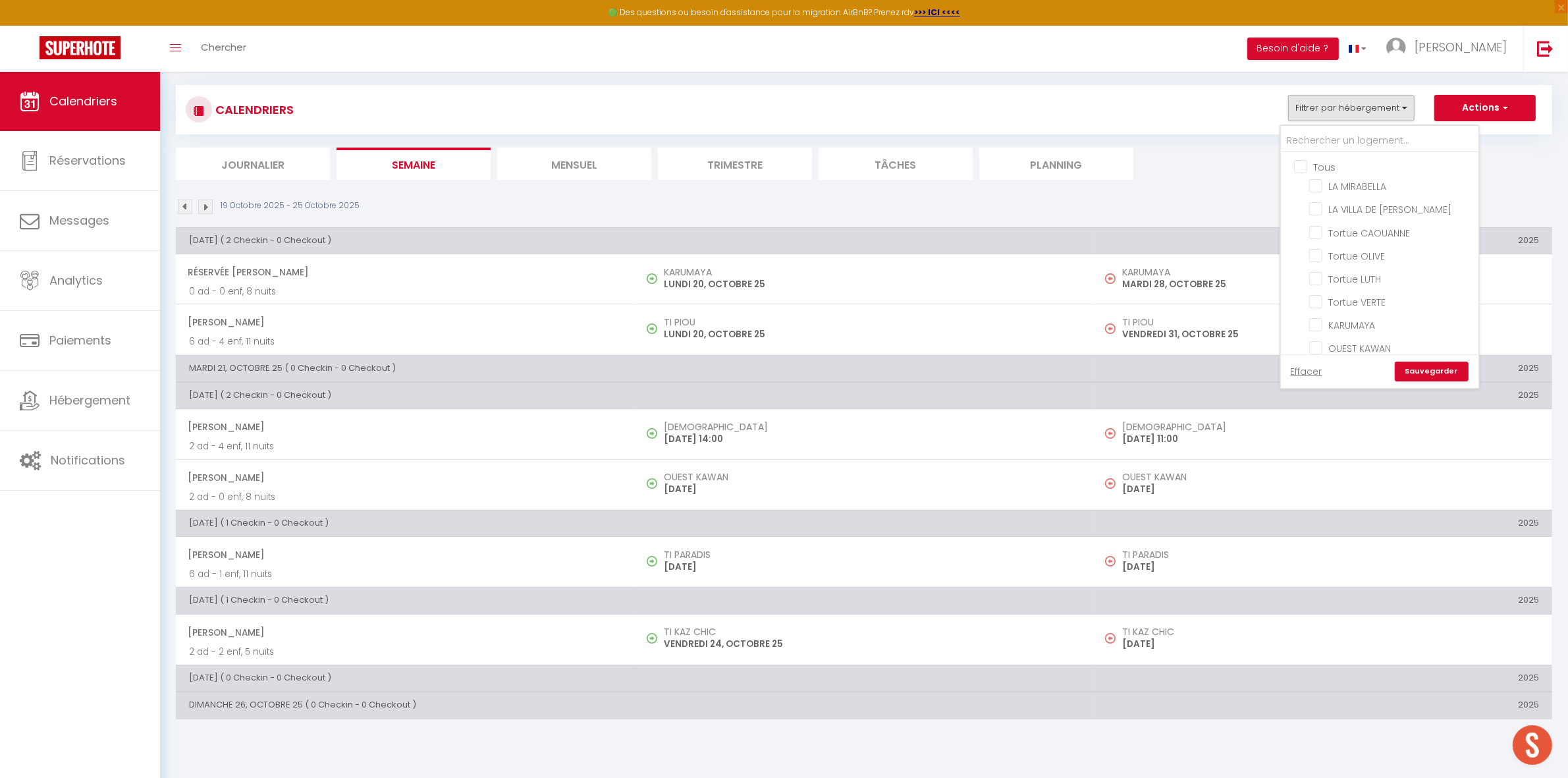
checkbox input "false"
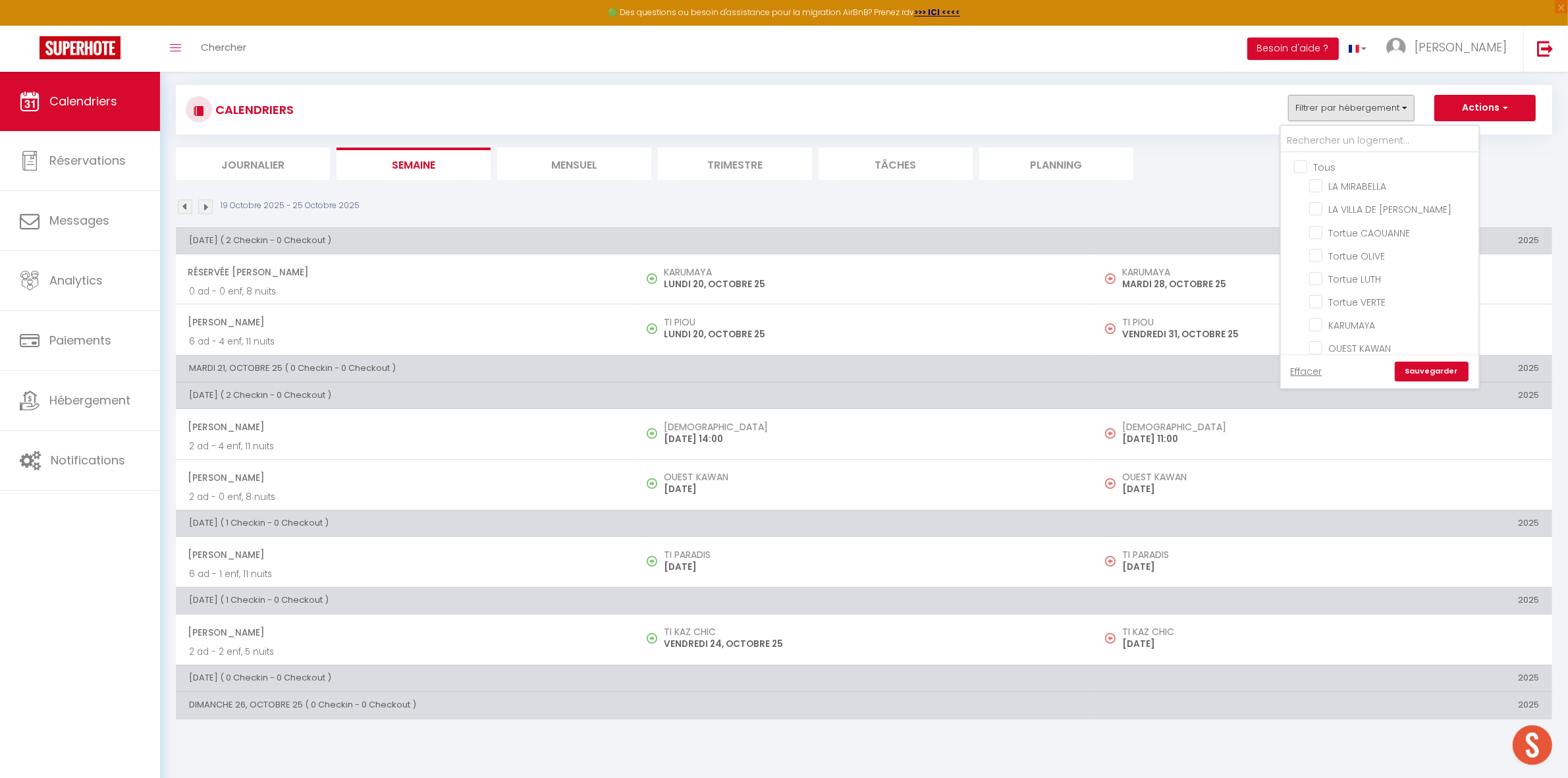
checkbox input "false"
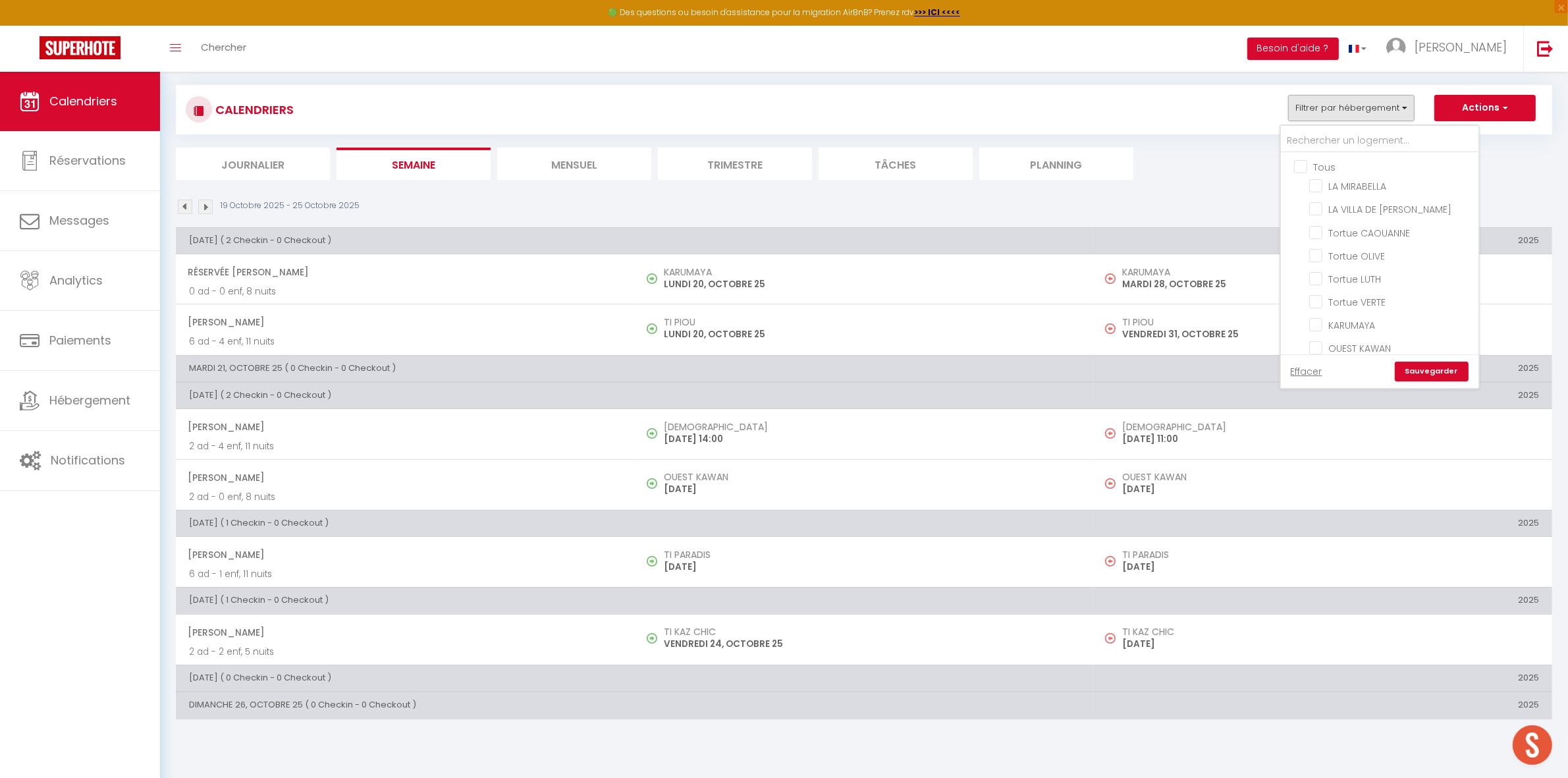
checkbox input "false"
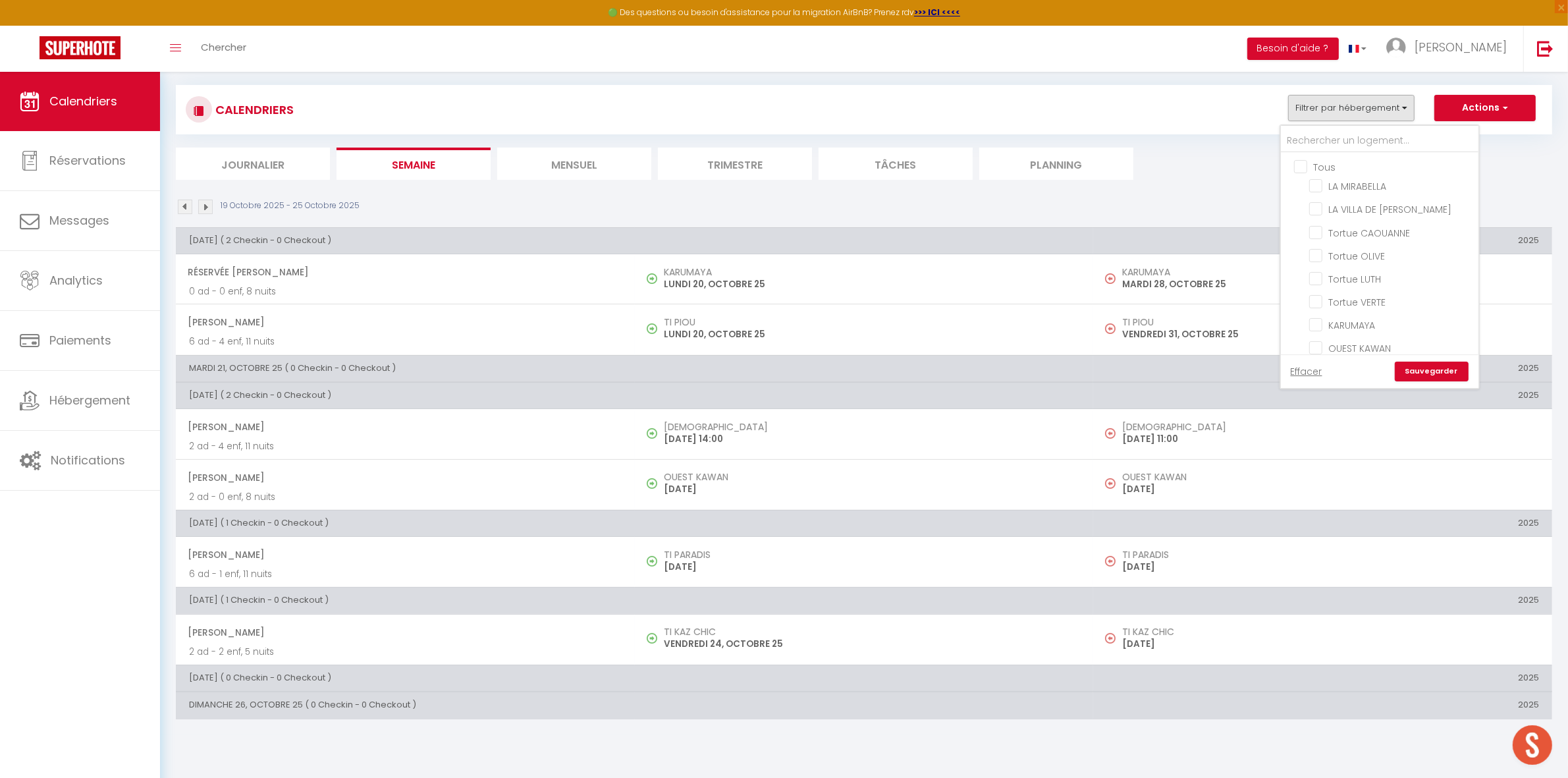
checkbox input "false"
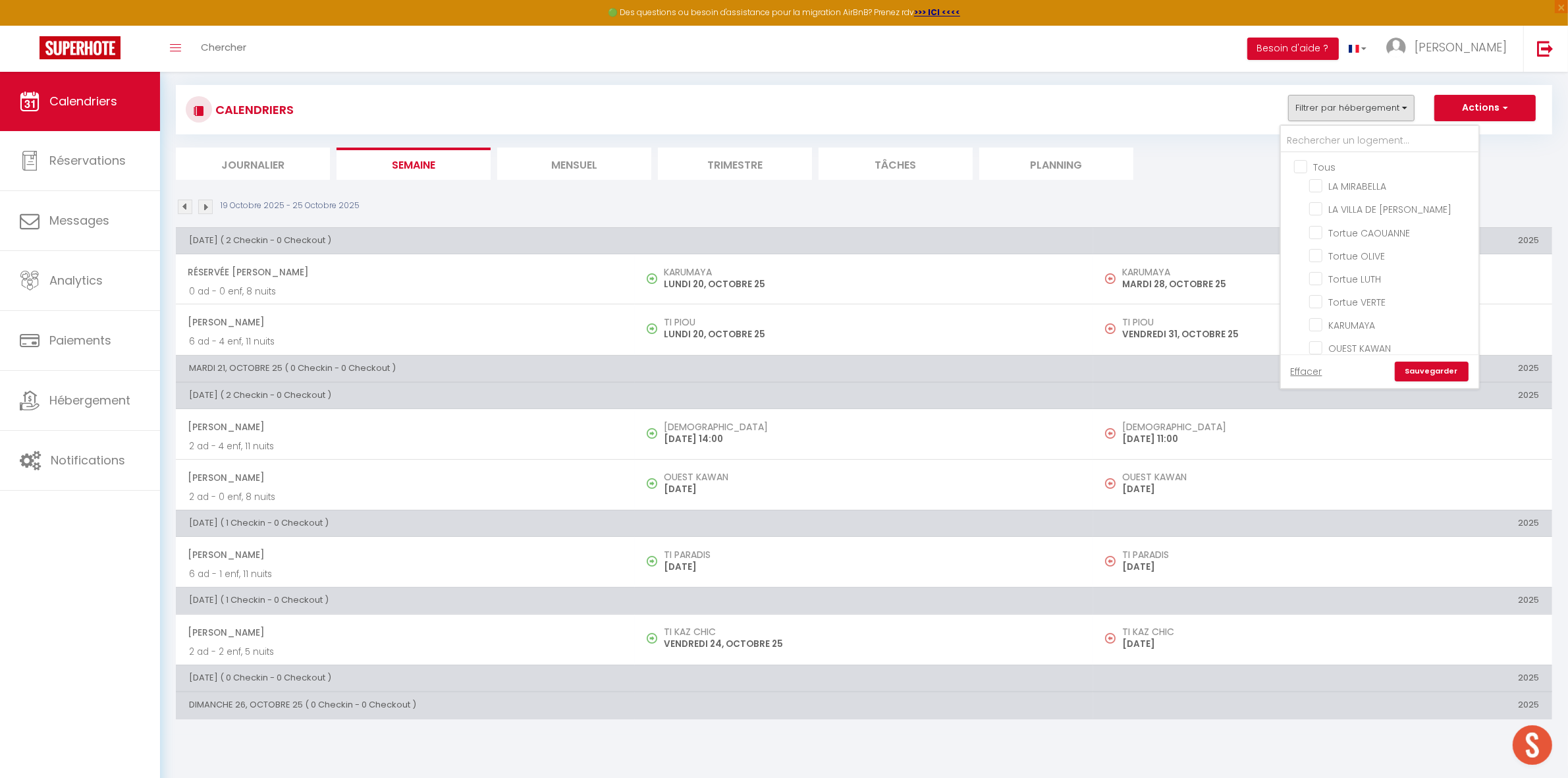
checkbox input "false"
click at [1302, 168] on input "Tous" at bounding box center [1393, 166] width 198 height 13
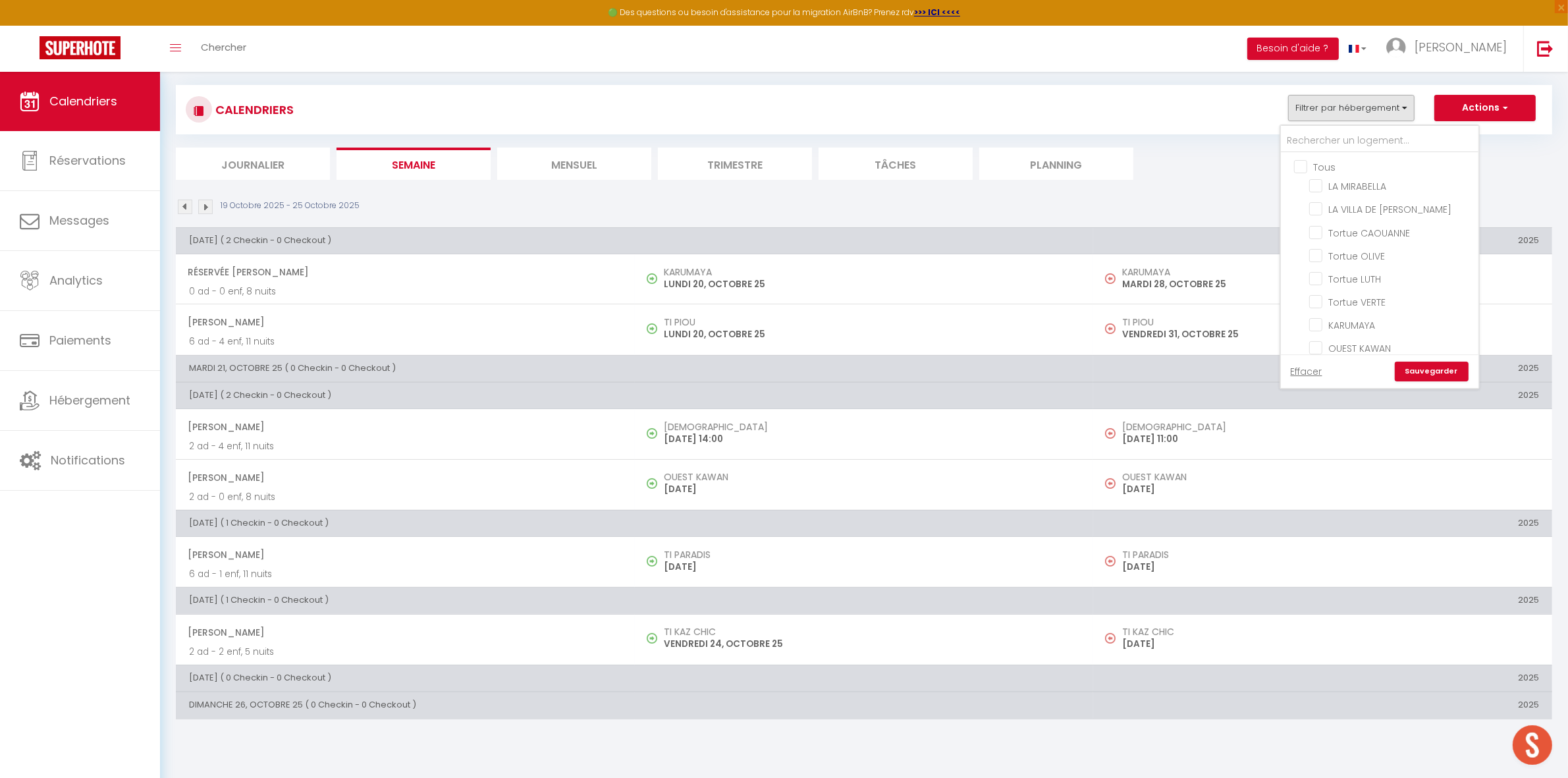
checkbox input "true"
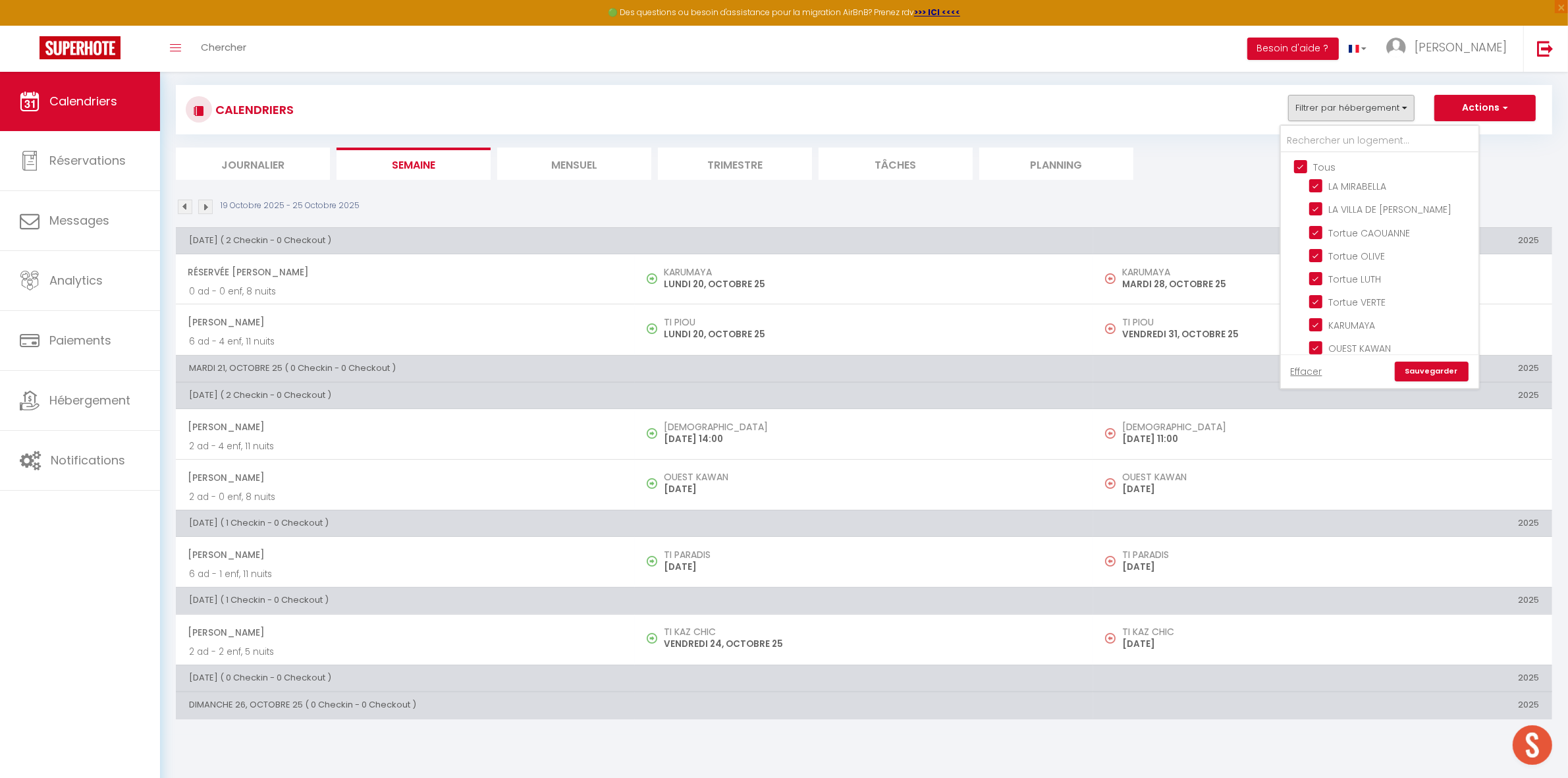
checkbox input "true"
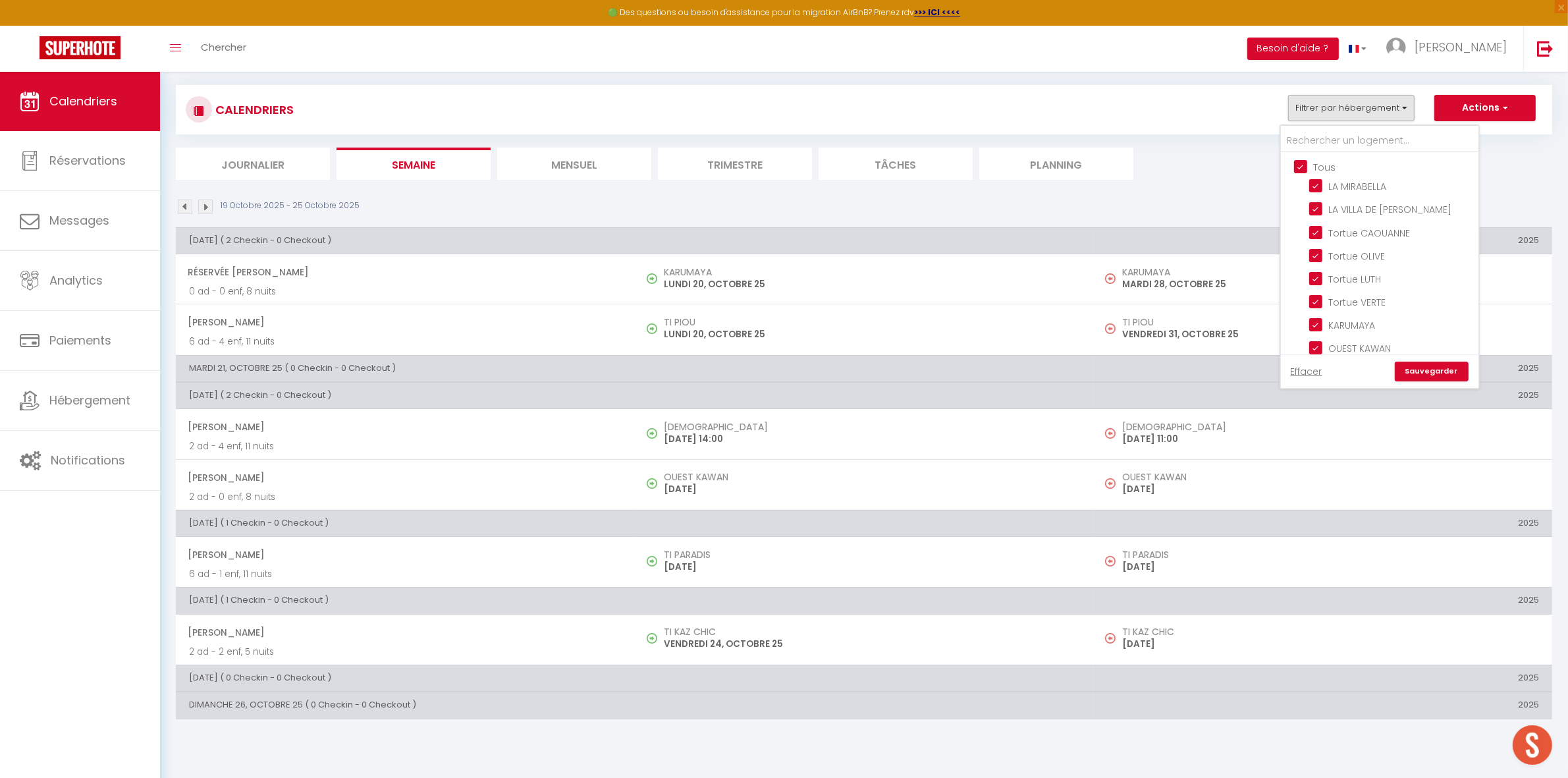
checkbox input "true"
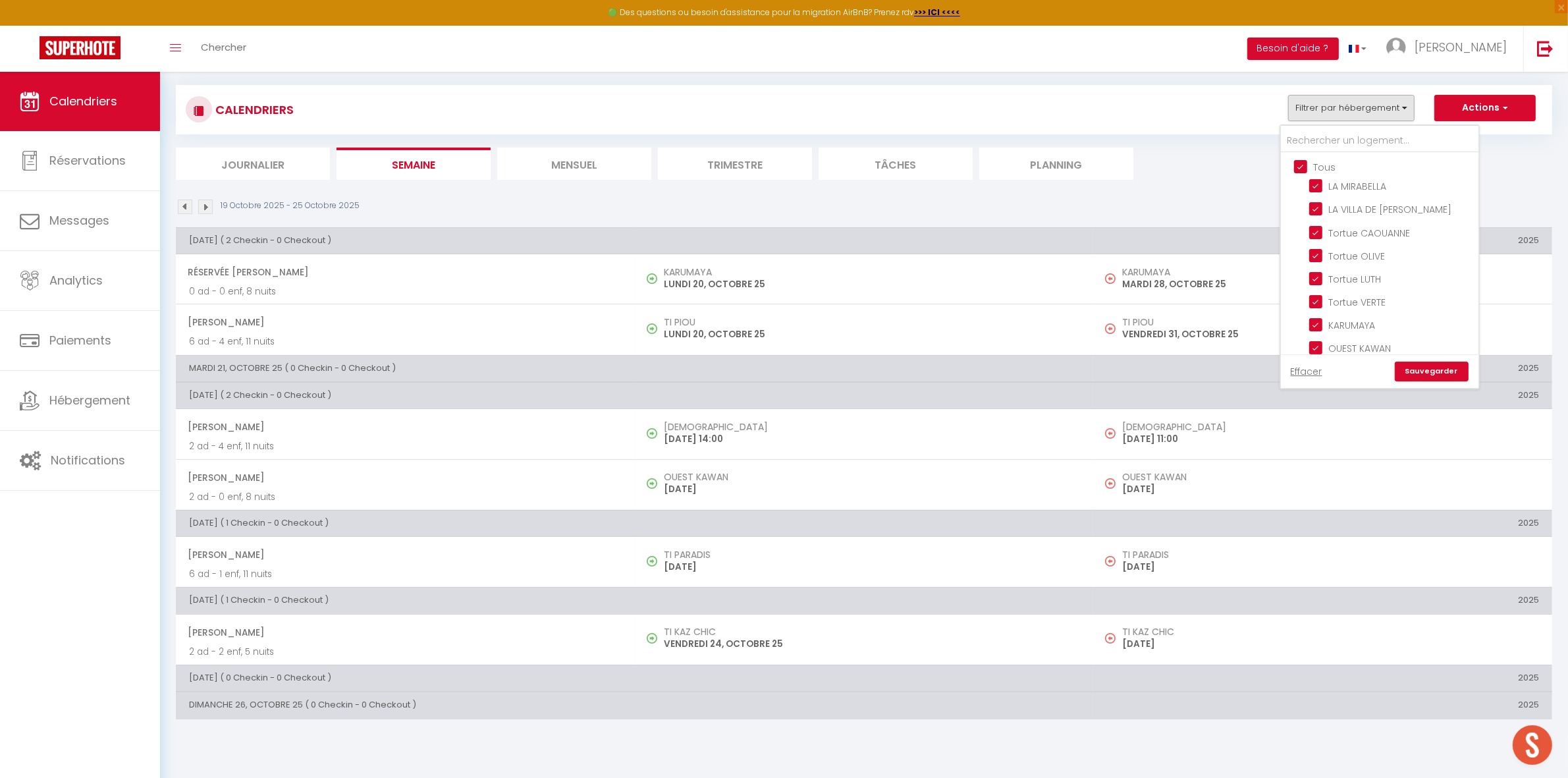
checkbox input "true"
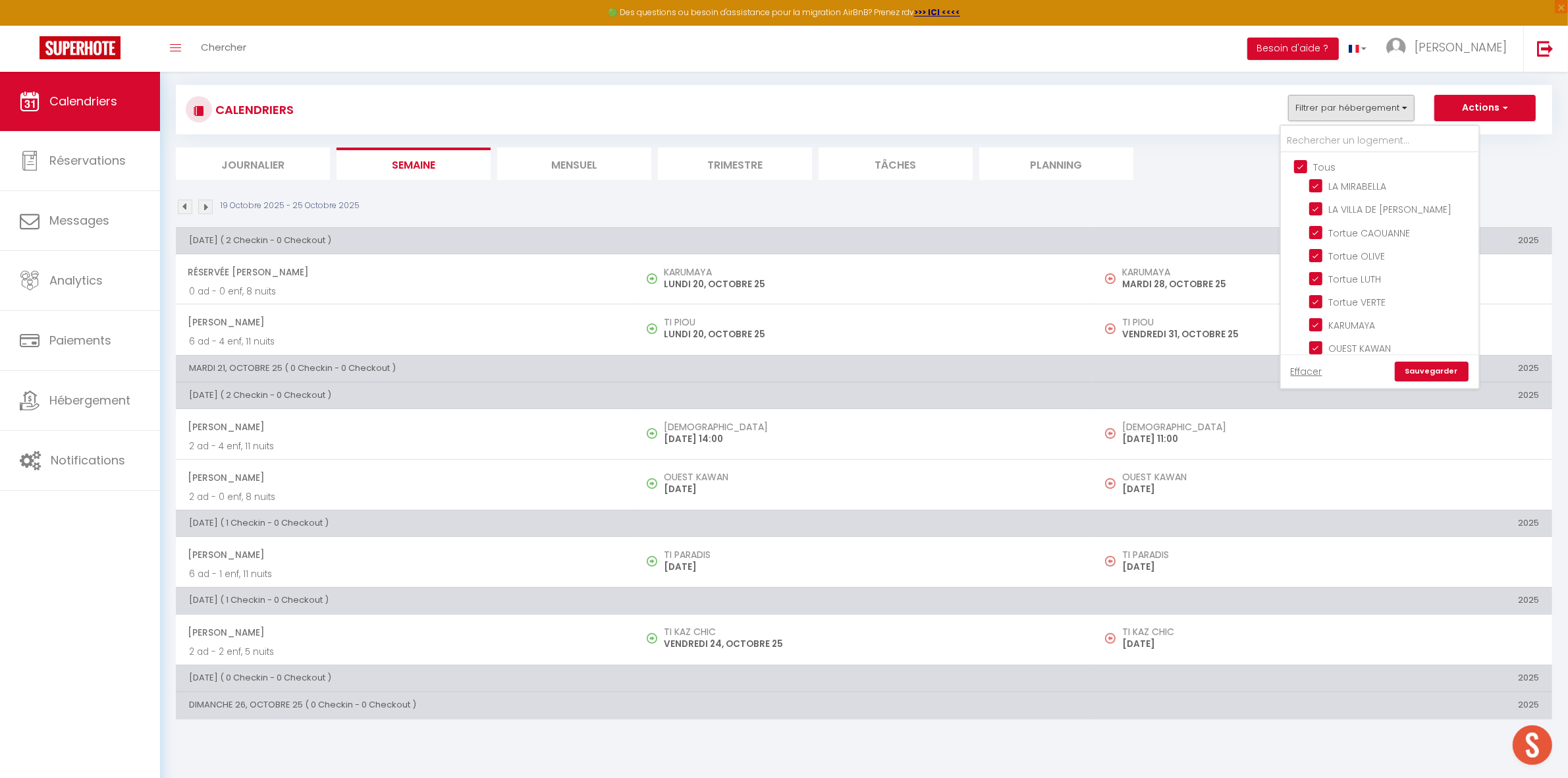
checkbox input "true"
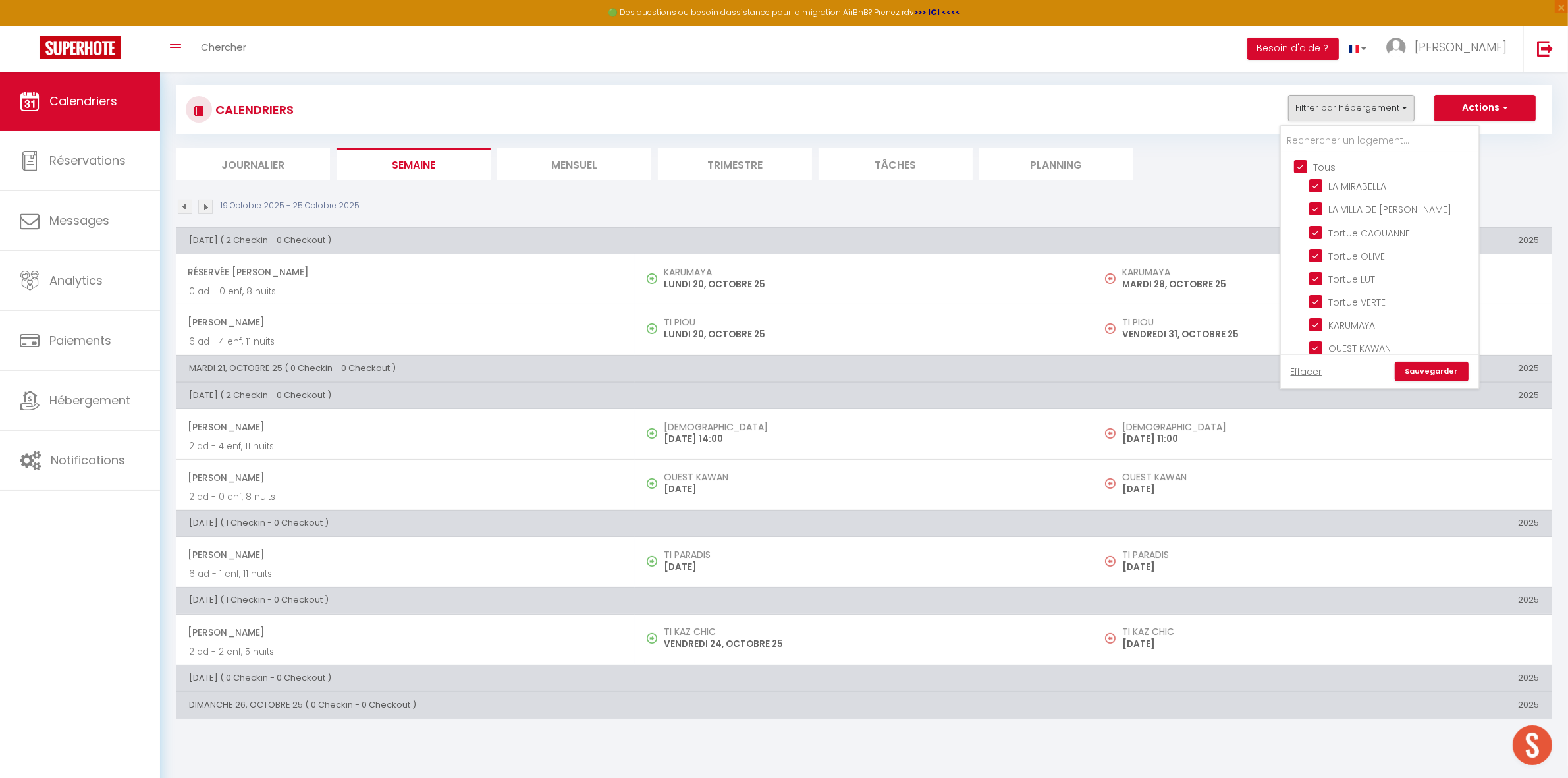
checkbox input "true"
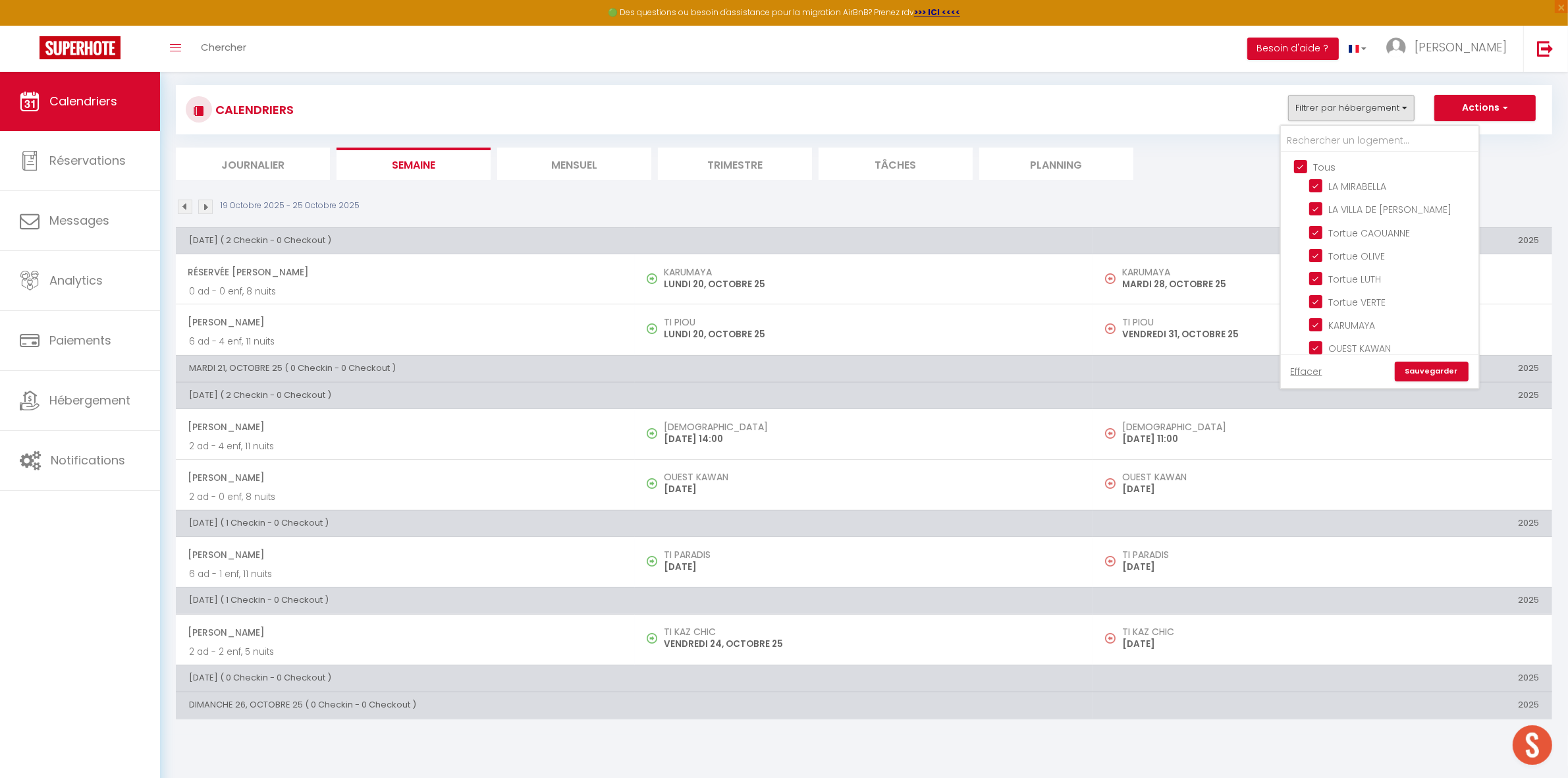
checkbox input "true"
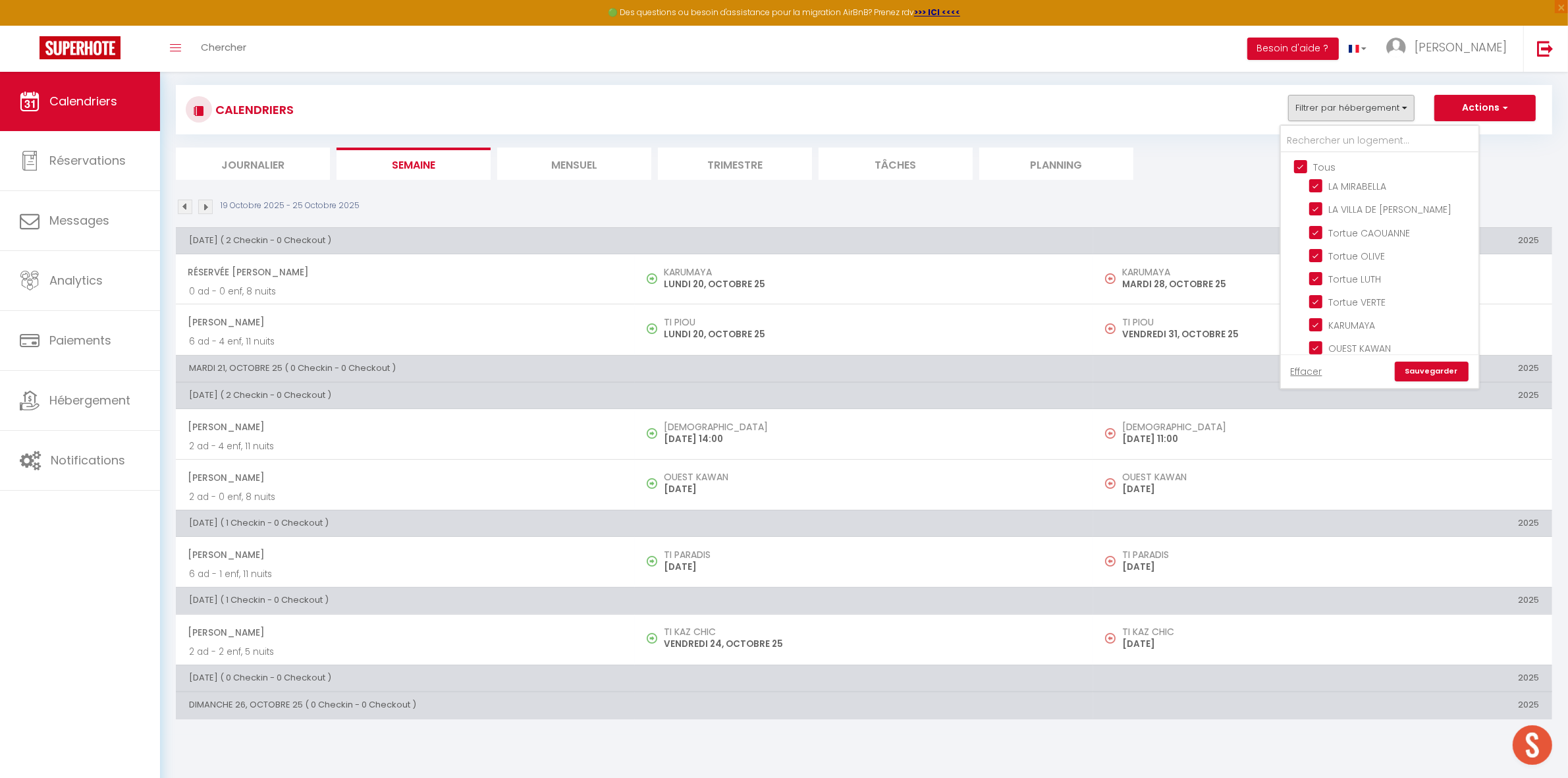
checkbox input "true"
click at [1306, 164] on input "Tous" at bounding box center [1393, 166] width 198 height 13
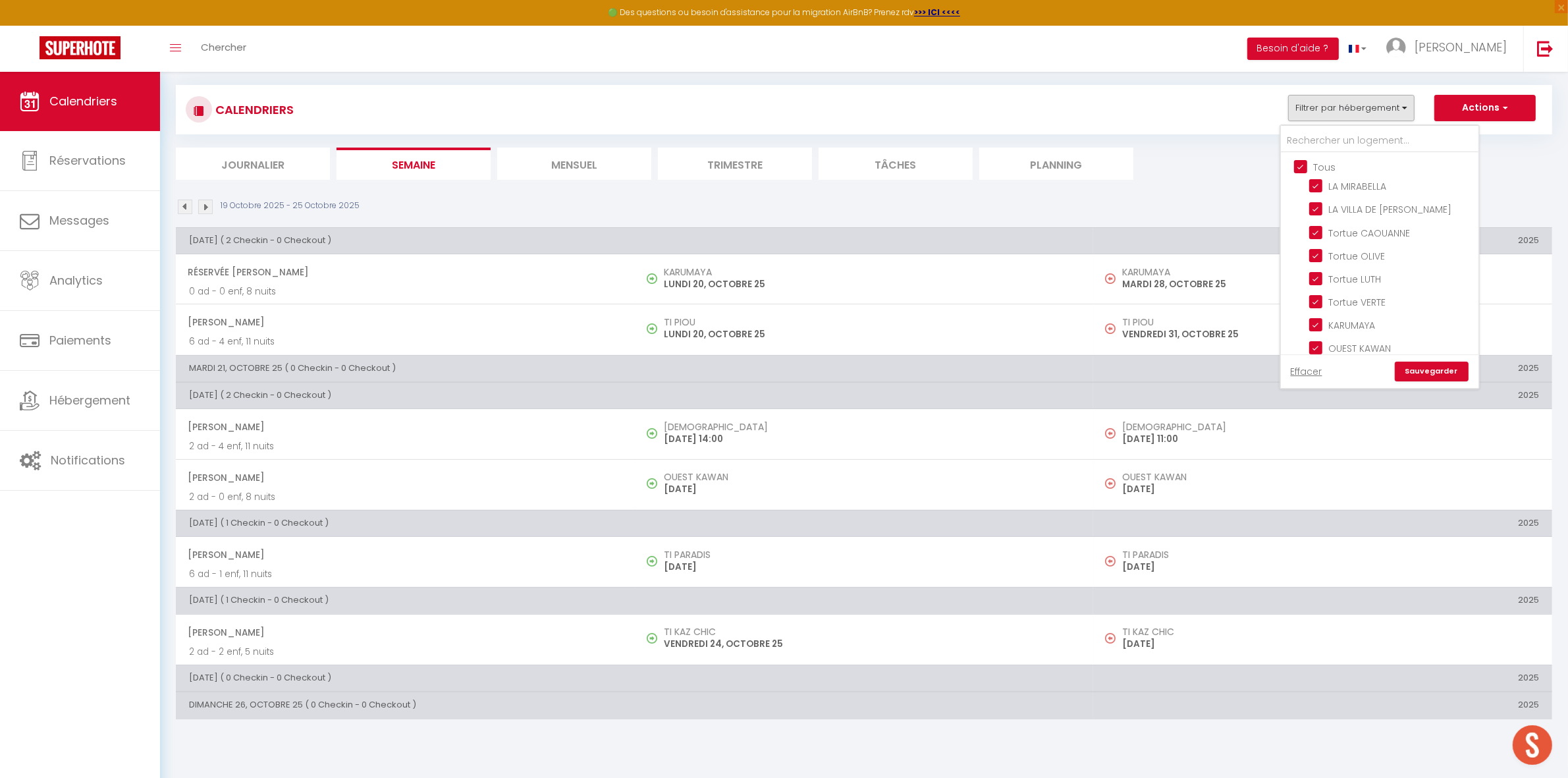
checkbox input "false"
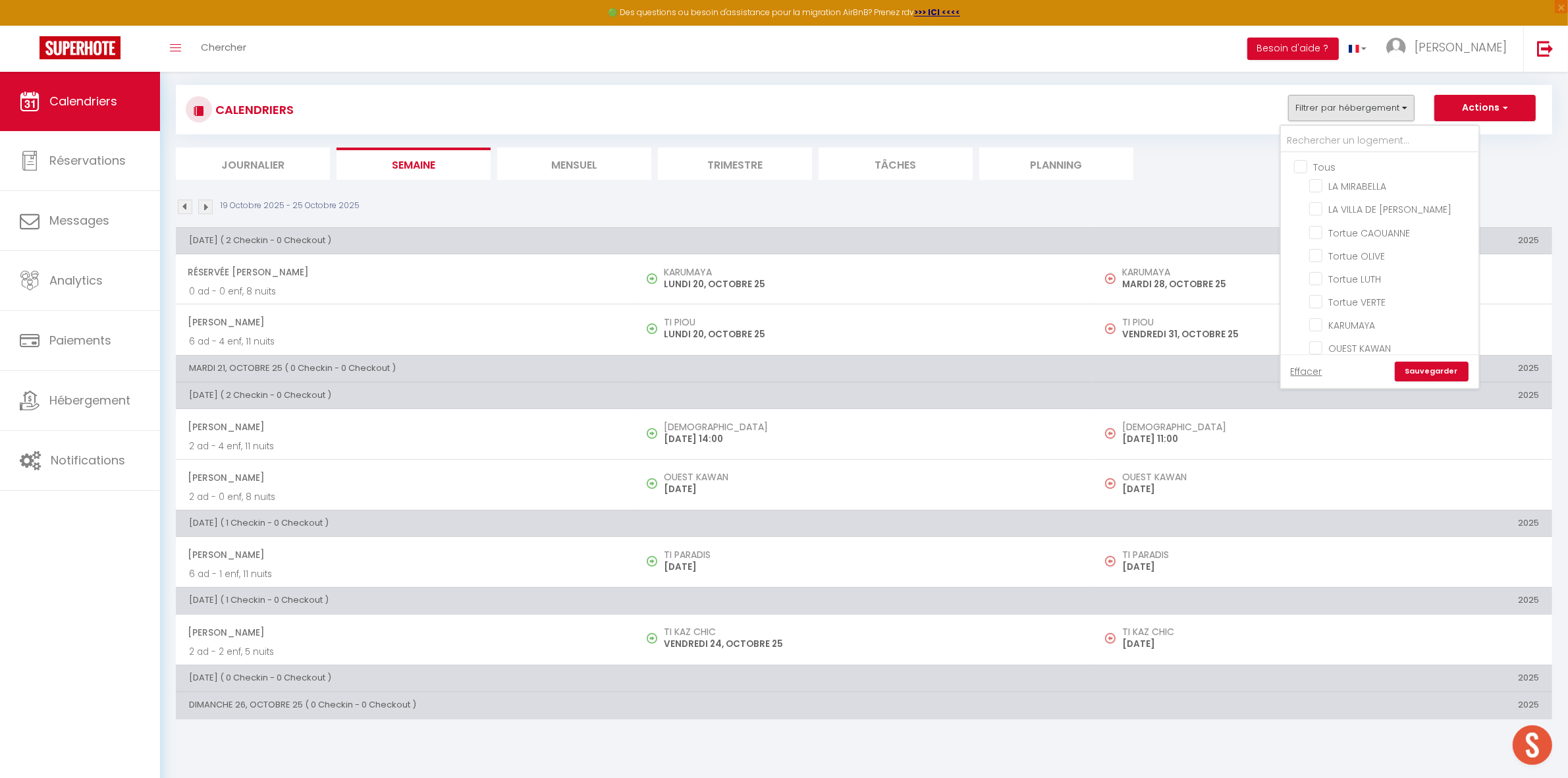
checkbox input "false"
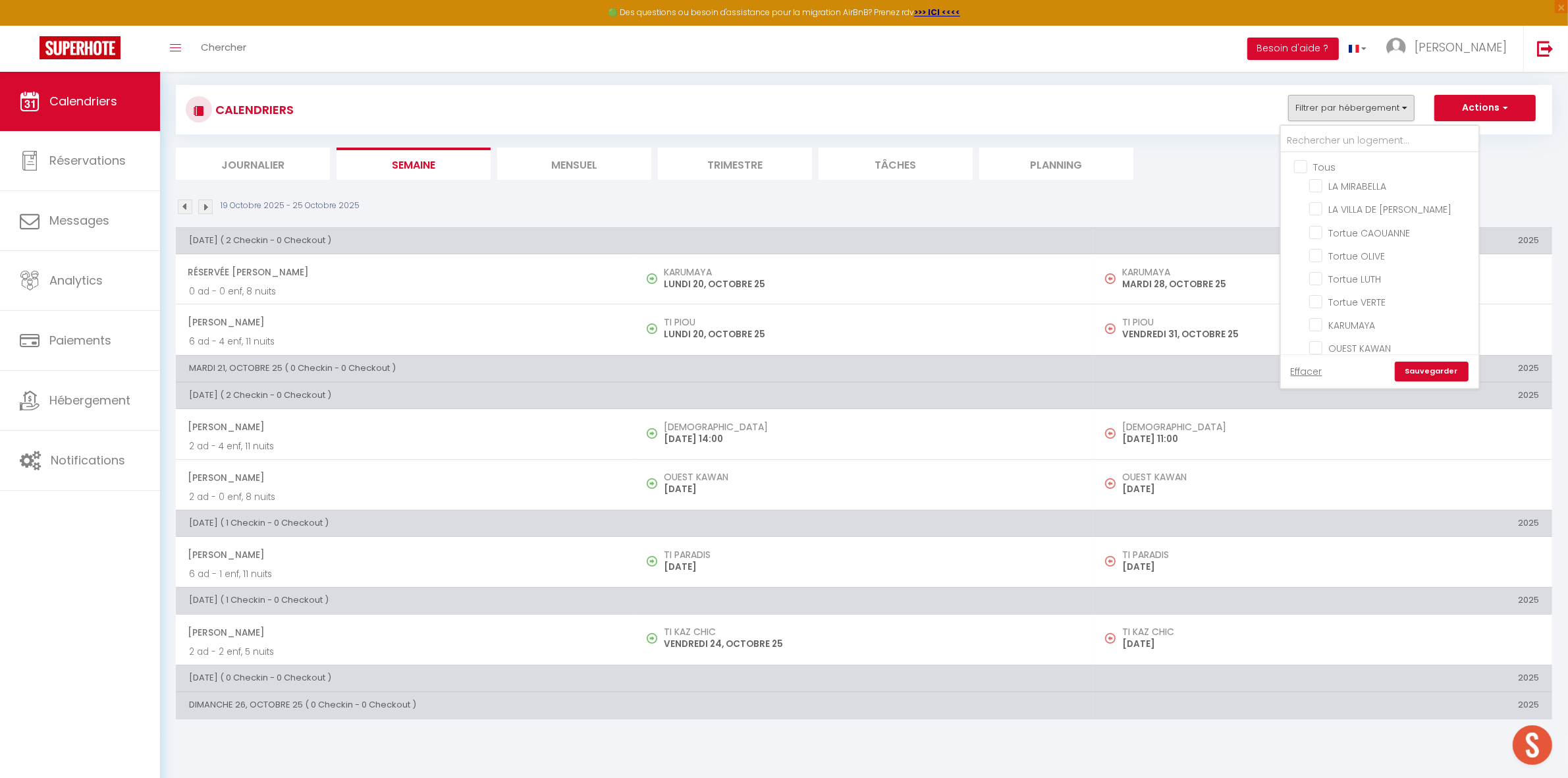
checkbox input "false"
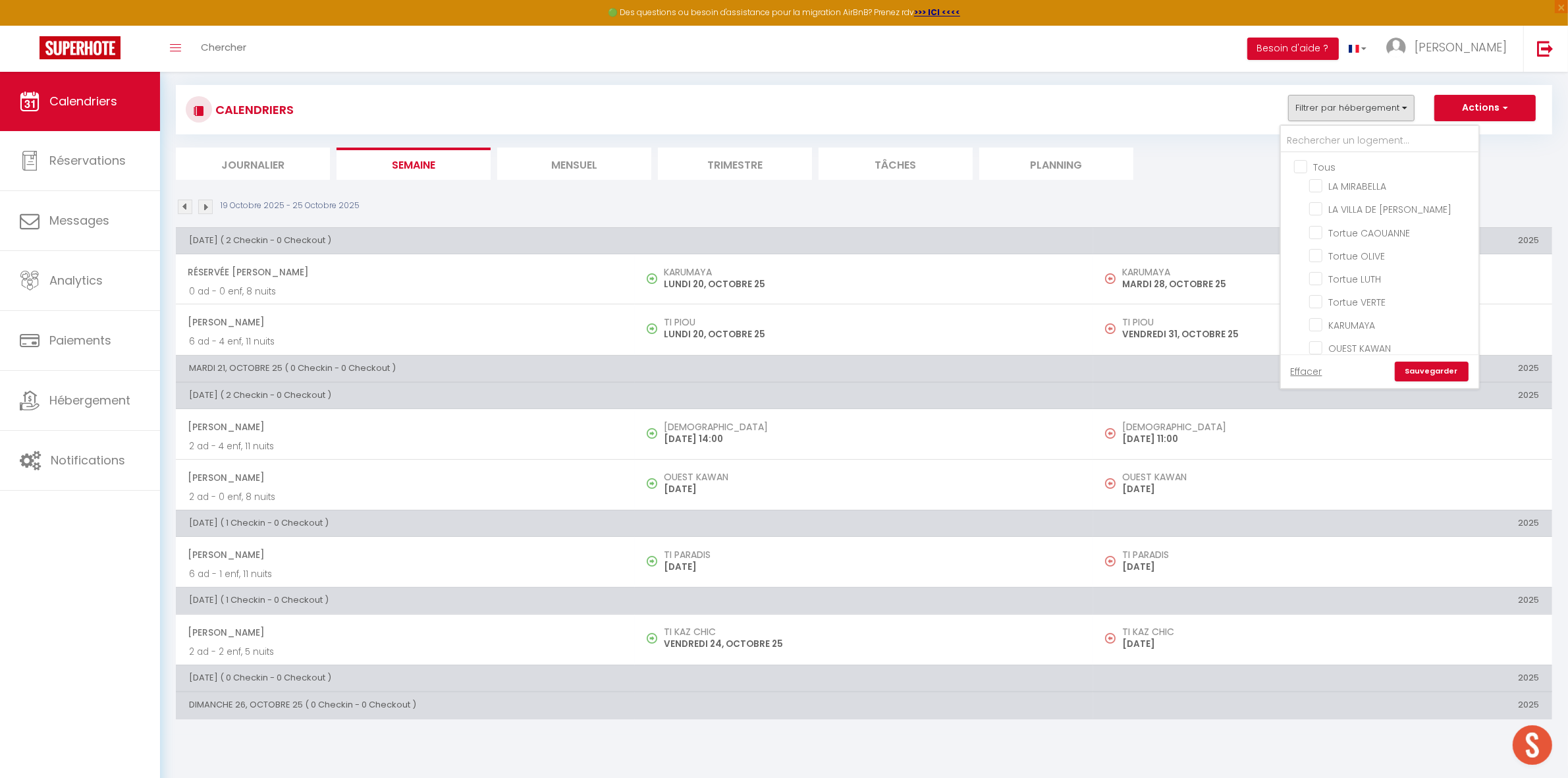
checkbox input "false"
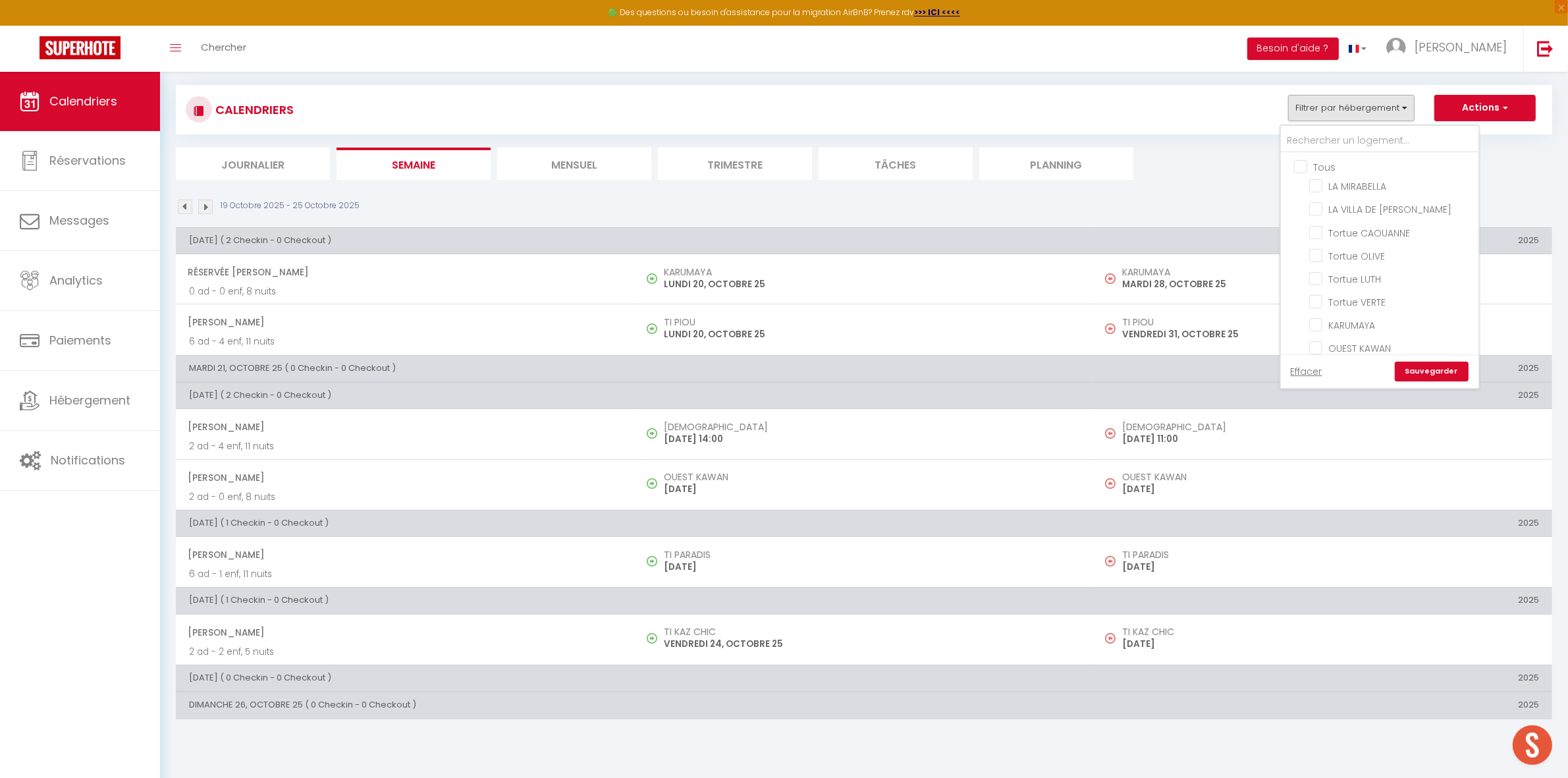
checkbox input "false"
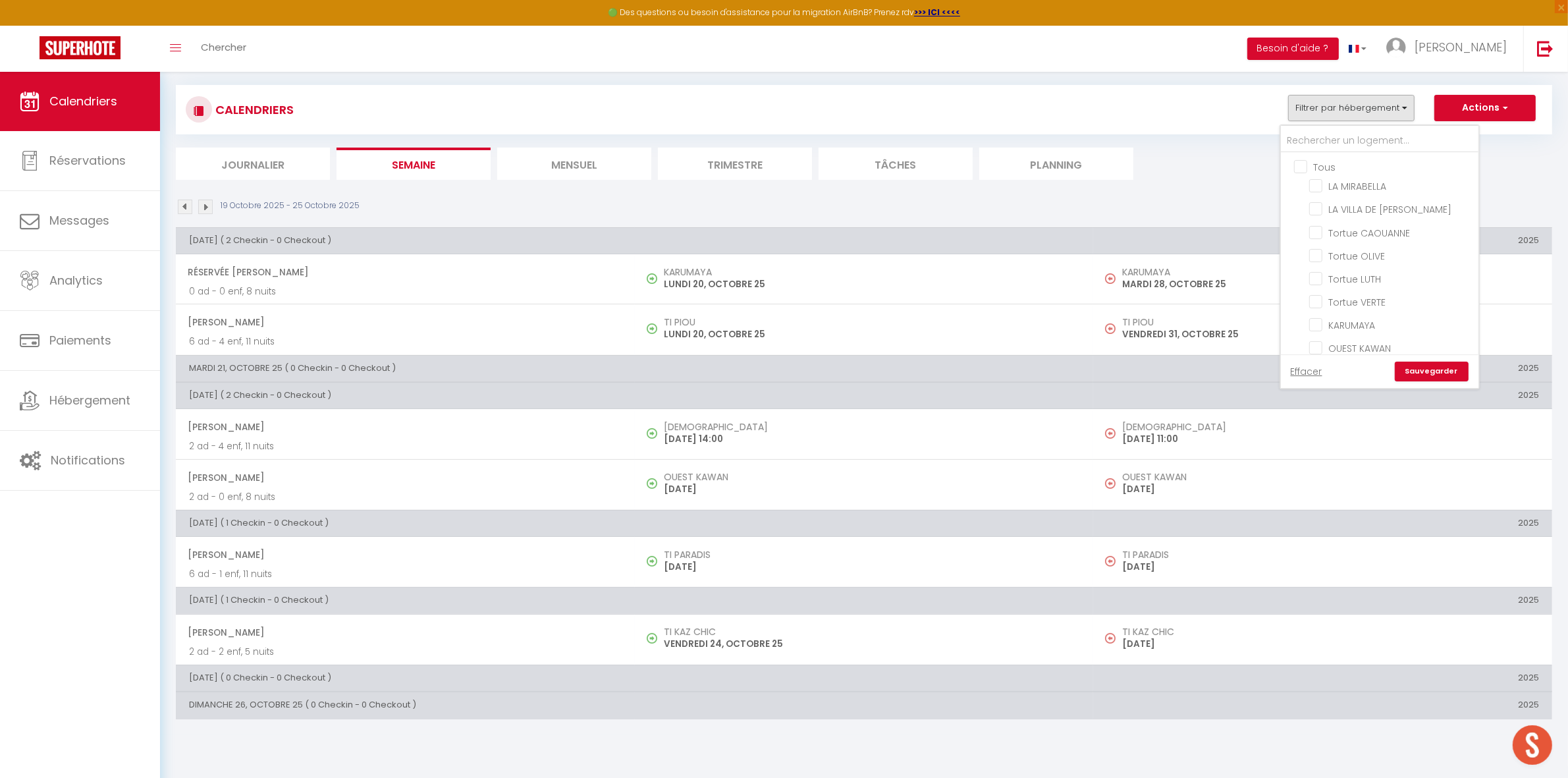
checkbox input "false"
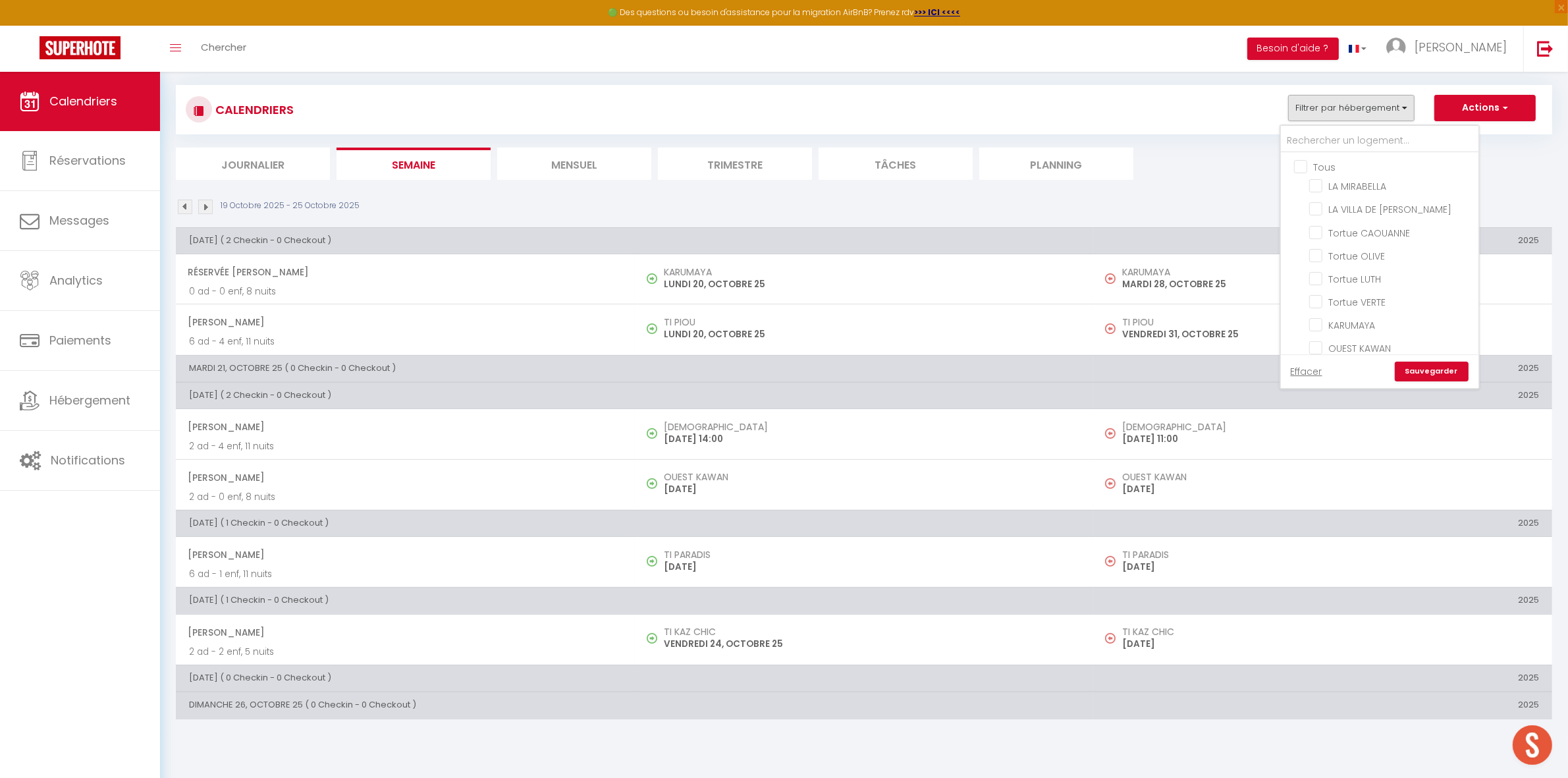
checkbox input "false"
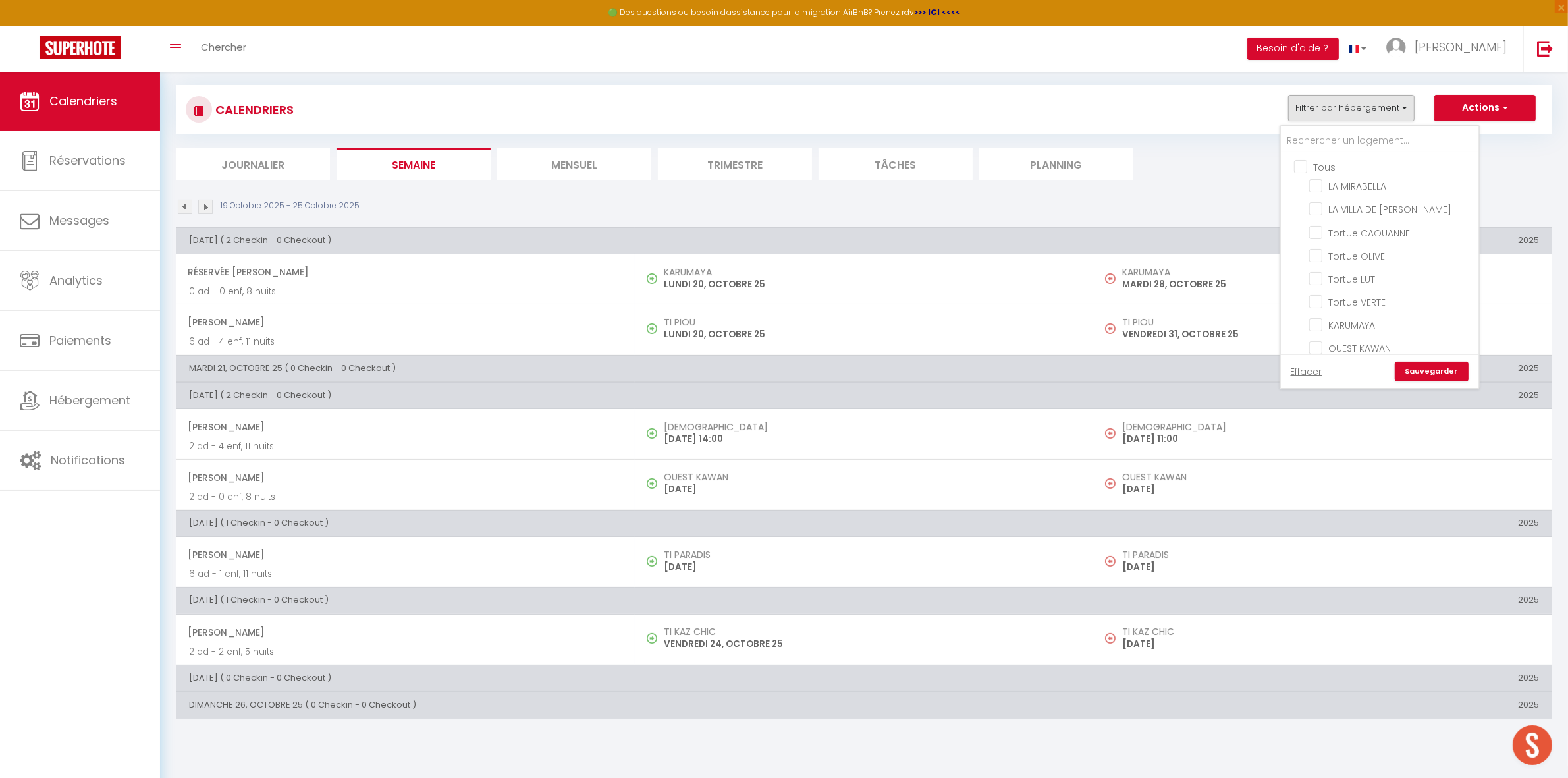
checkbox input "false"
click at [1357, 306] on input "[PERSON_NAME]" at bounding box center [1392, 311] width 165 height 13
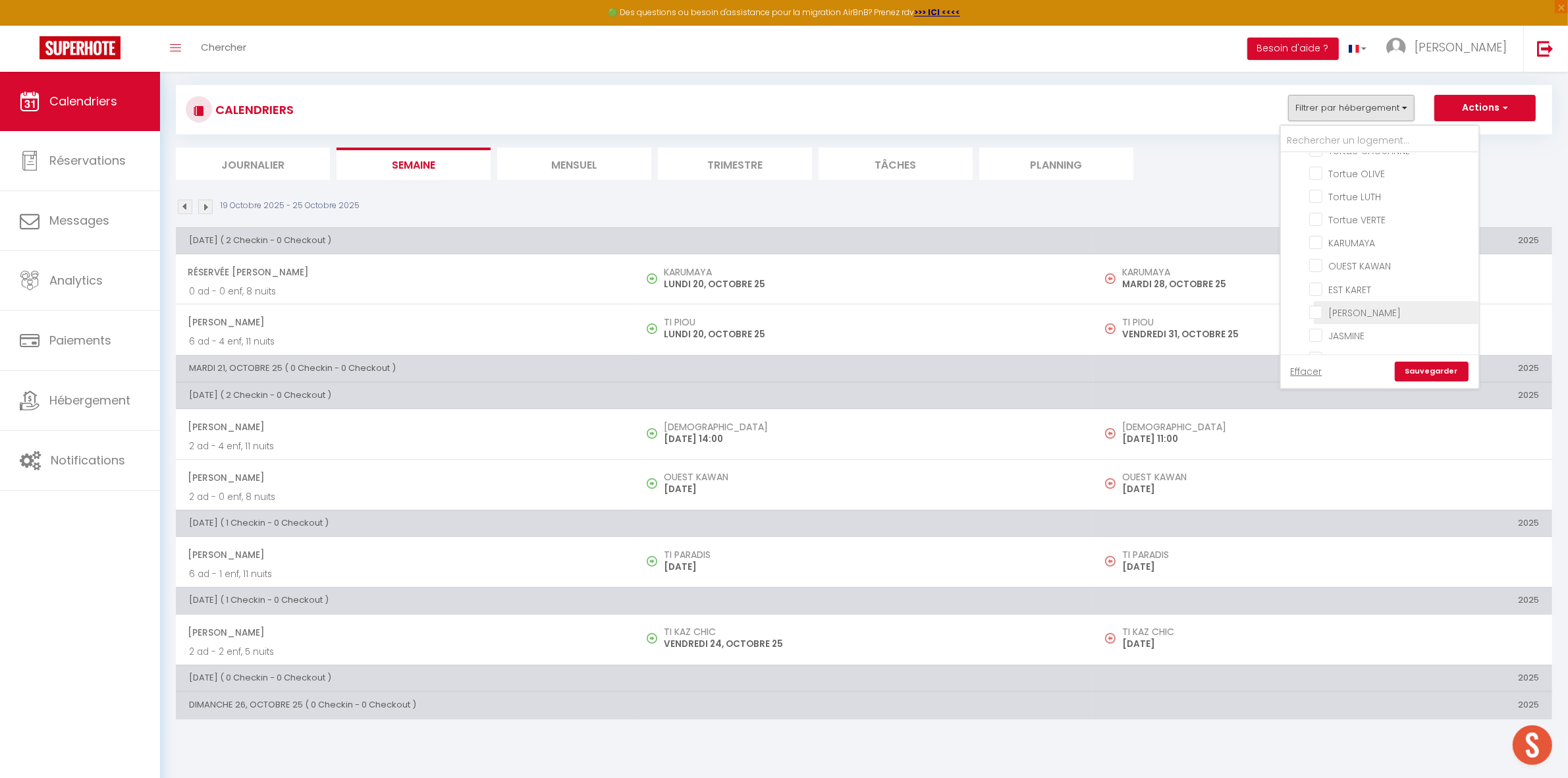
checkbox input "true"
click at [716, 165] on li "Trimestre" at bounding box center [735, 164] width 154 height 32
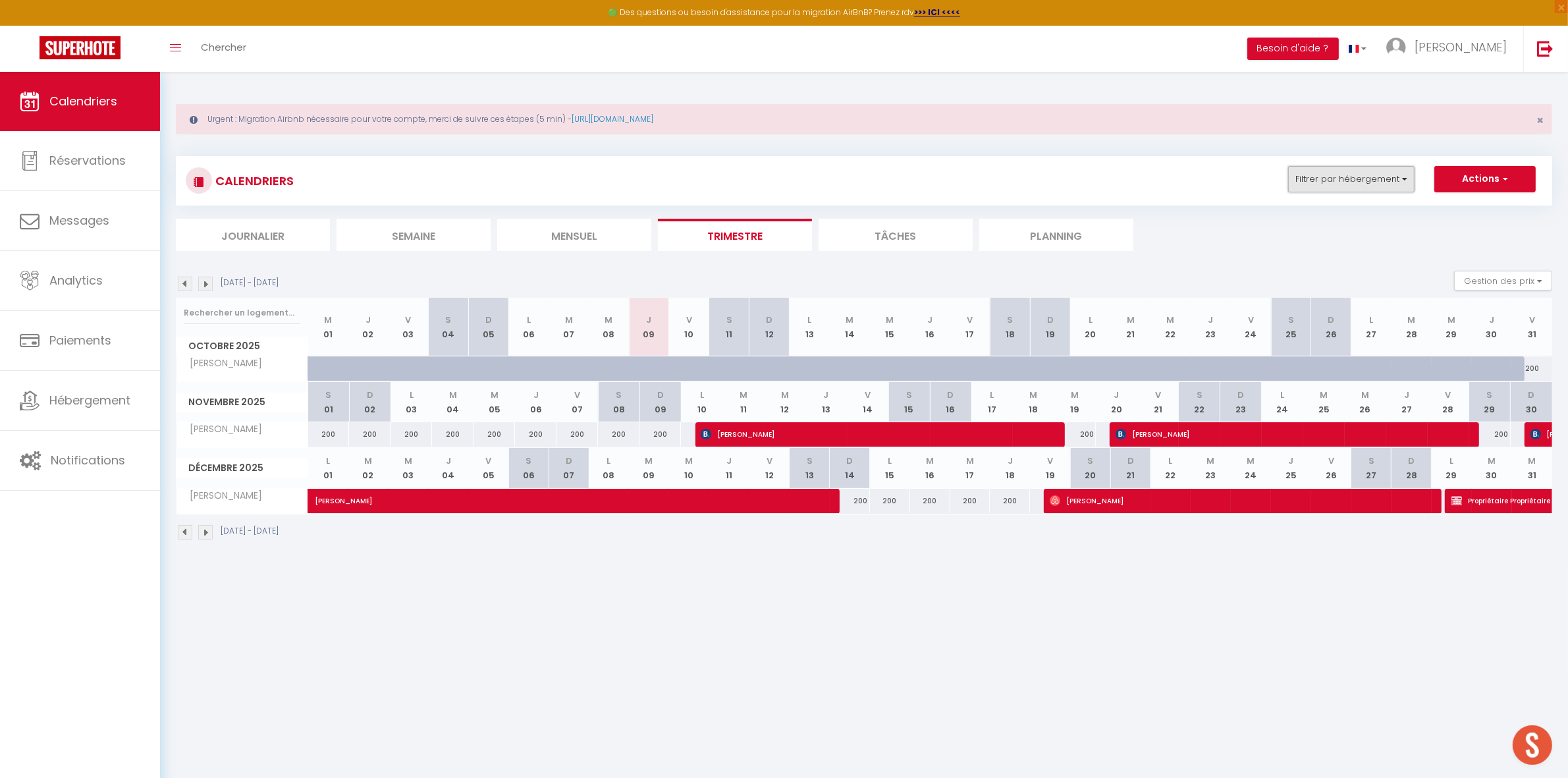
click at [1312, 188] on button "Filtrer par hébergement" at bounding box center [1351, 179] width 126 height 27
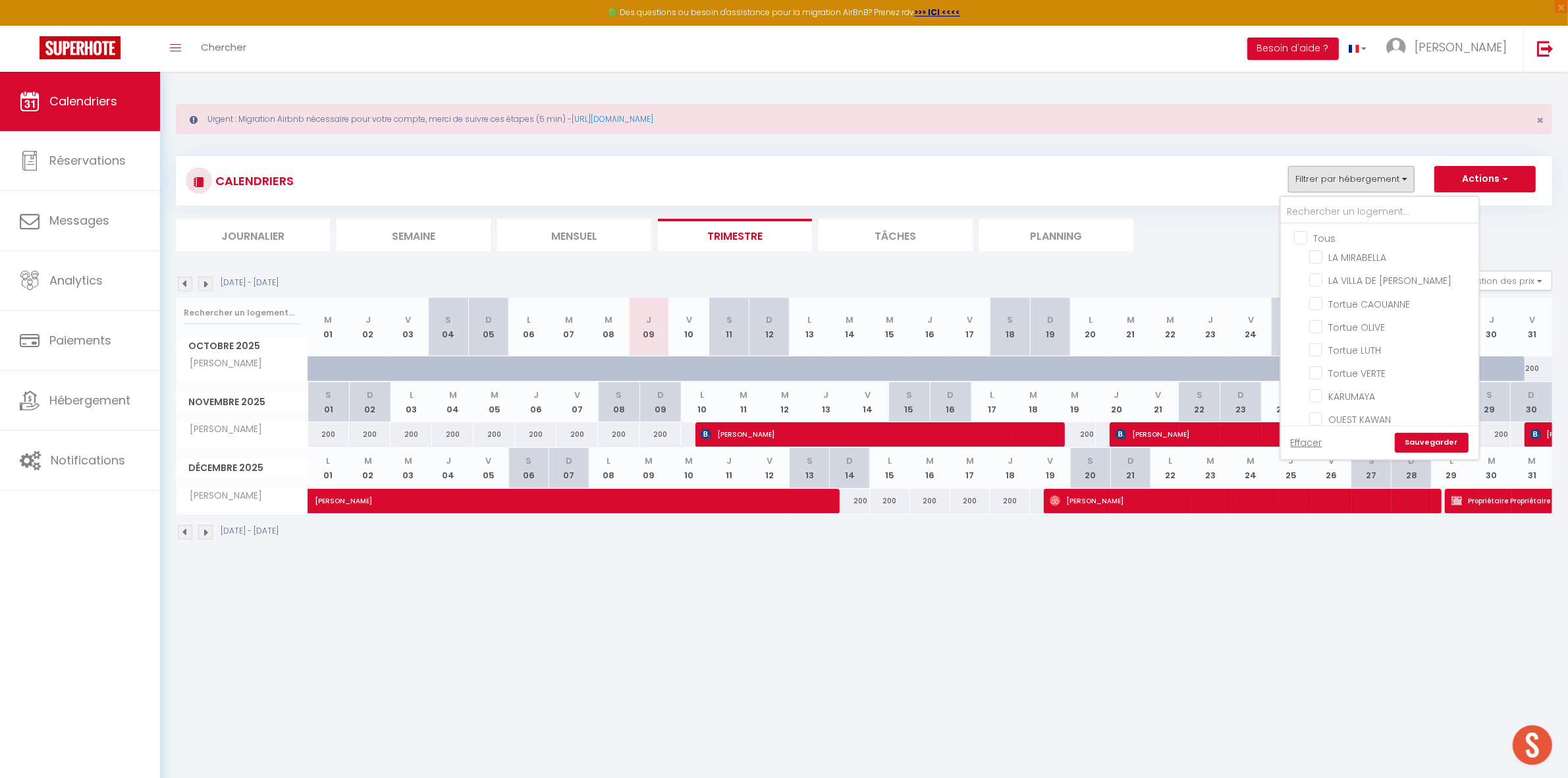
click at [1332, 235] on input "Tous" at bounding box center [1393, 237] width 198 height 13
checkbox input "true"
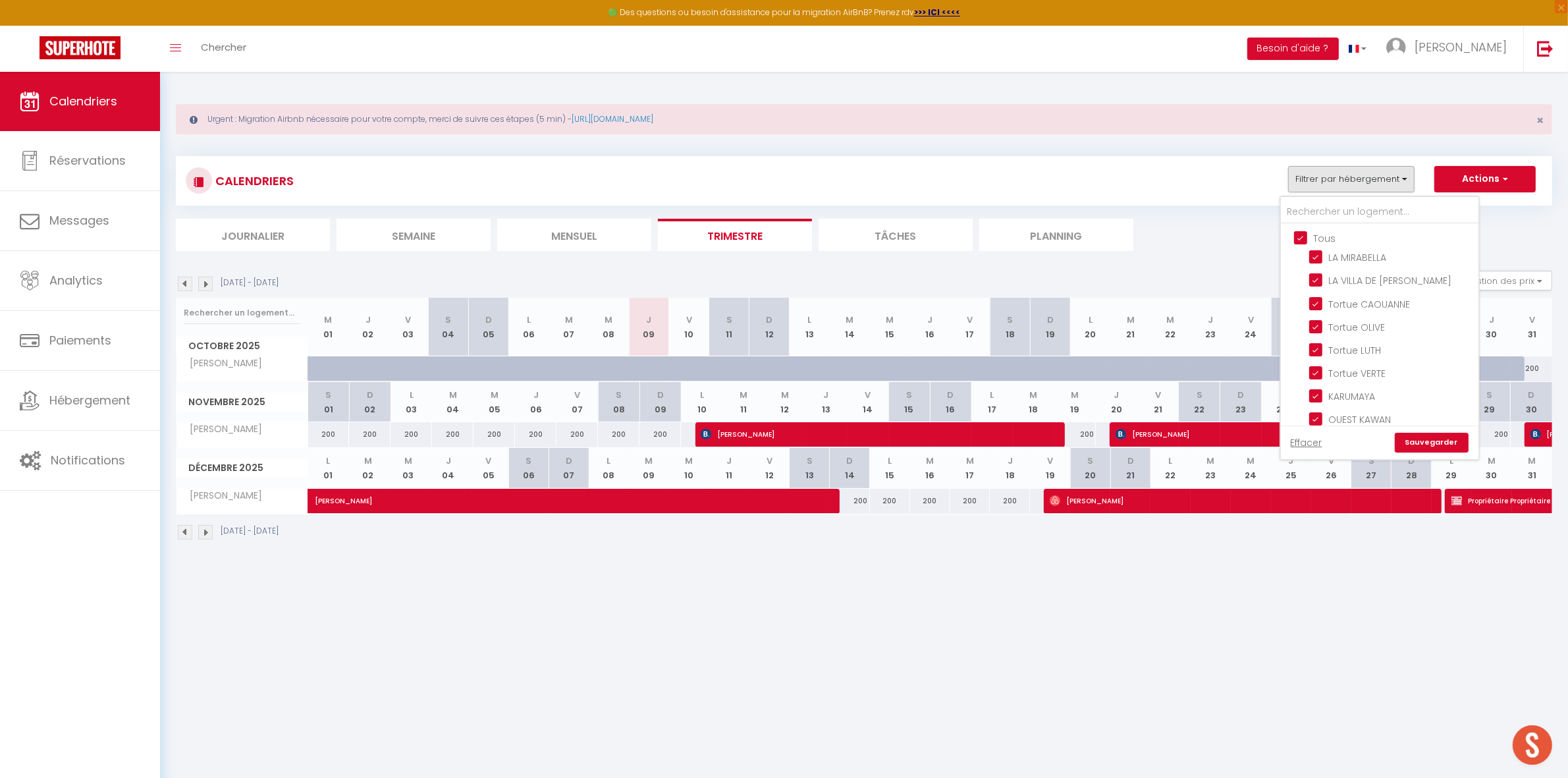
checkbox input "true"
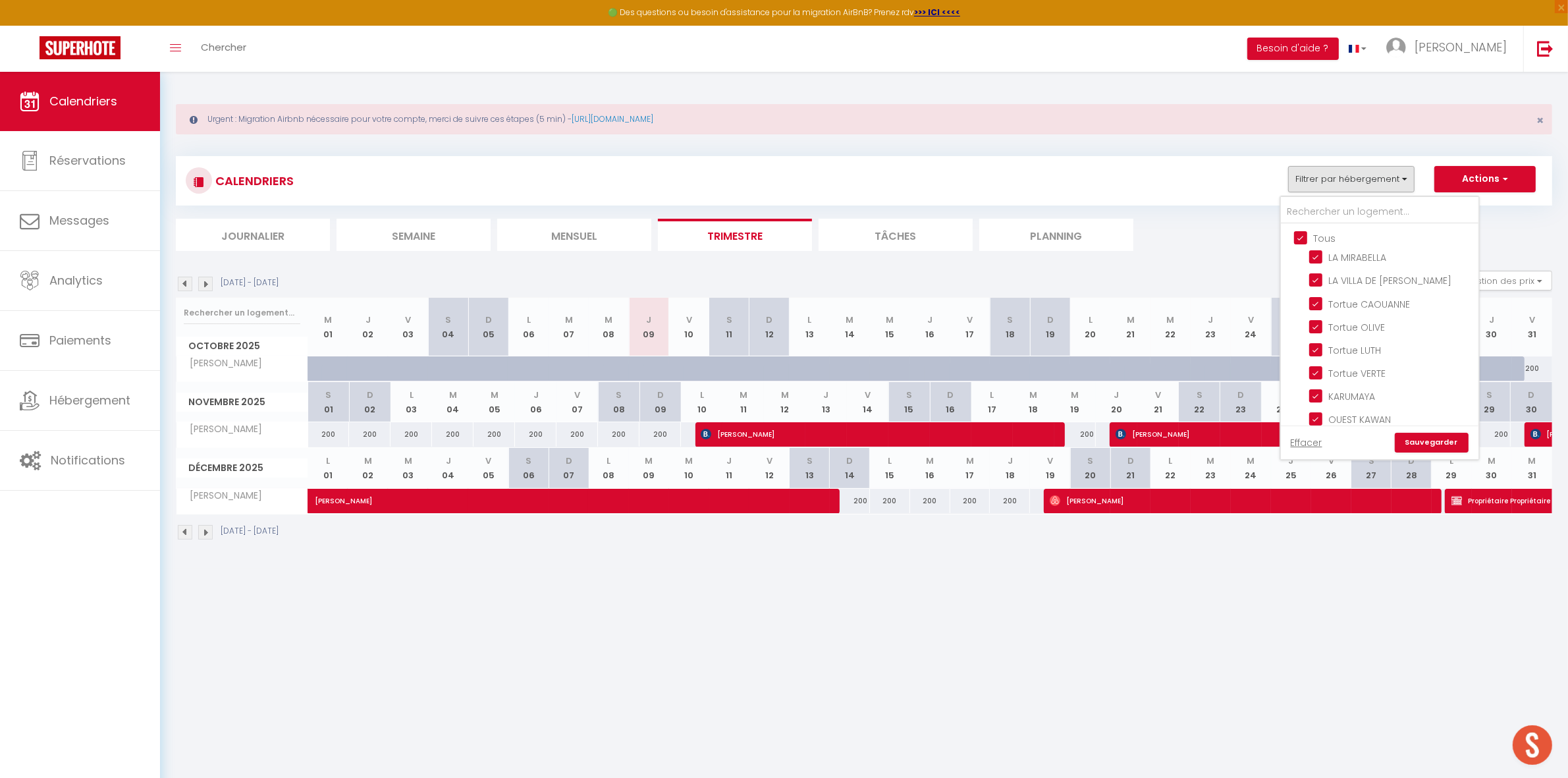
checkbox input "true"
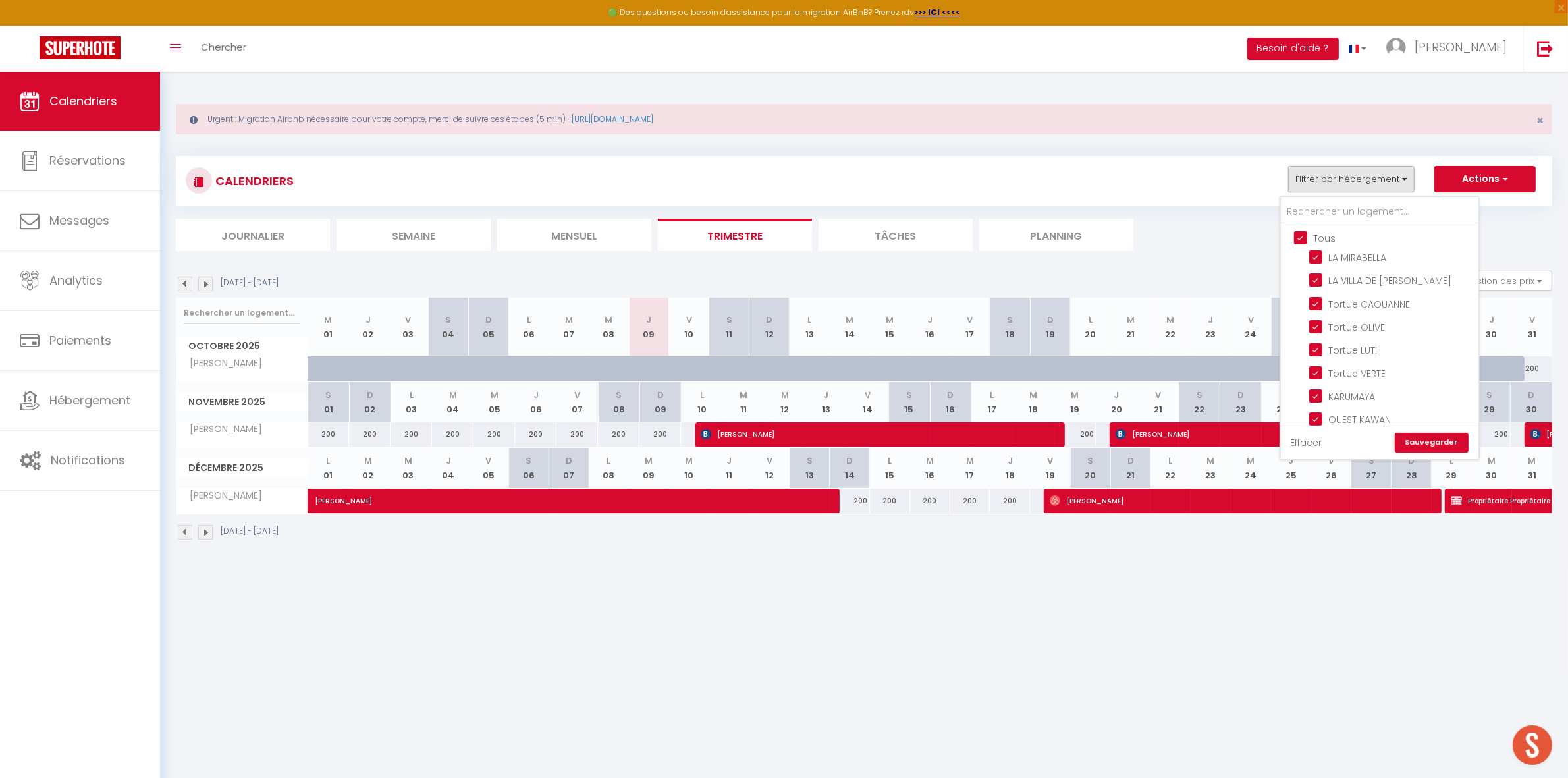
checkbox input "true"
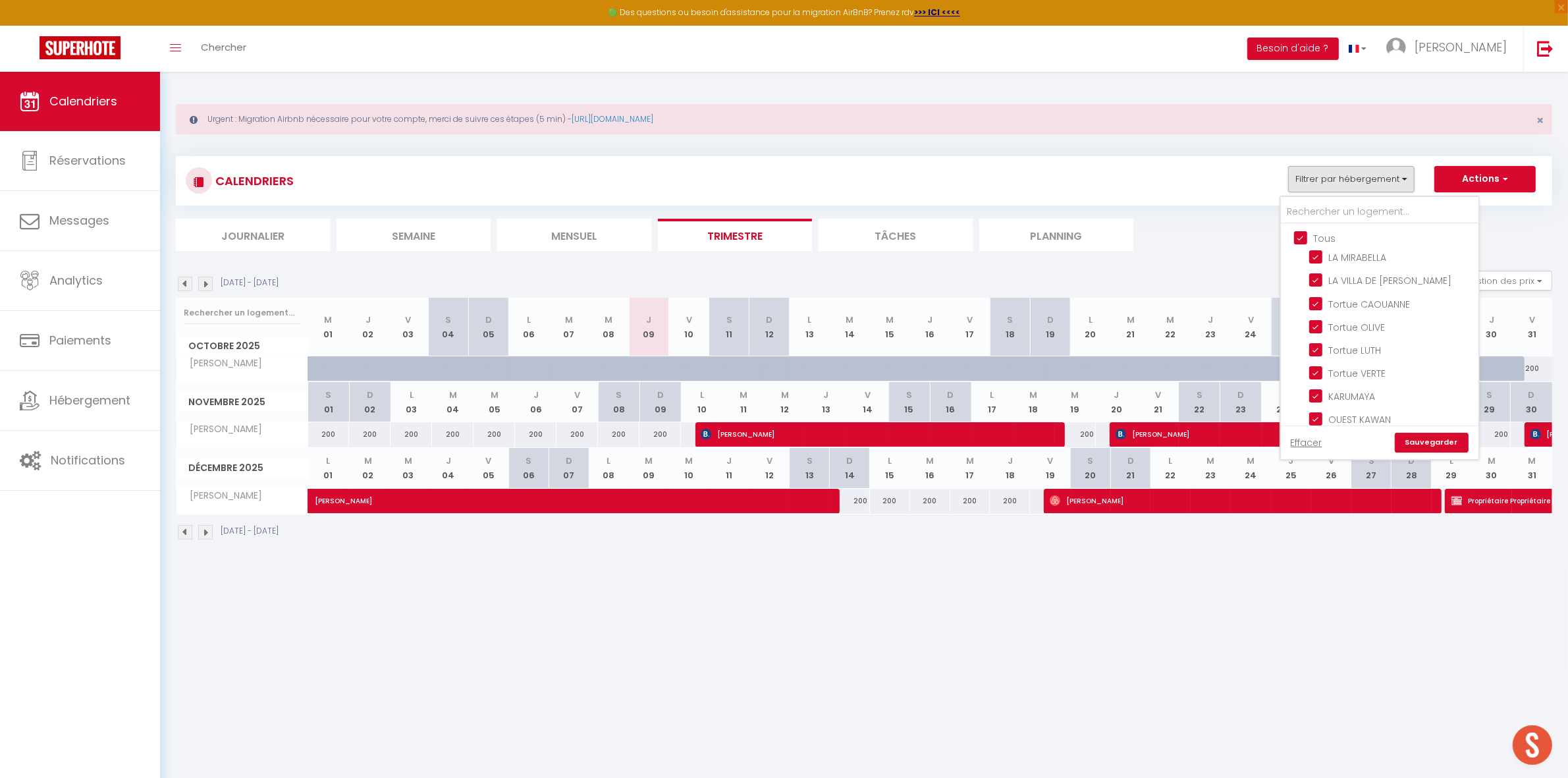
checkbox input "true"
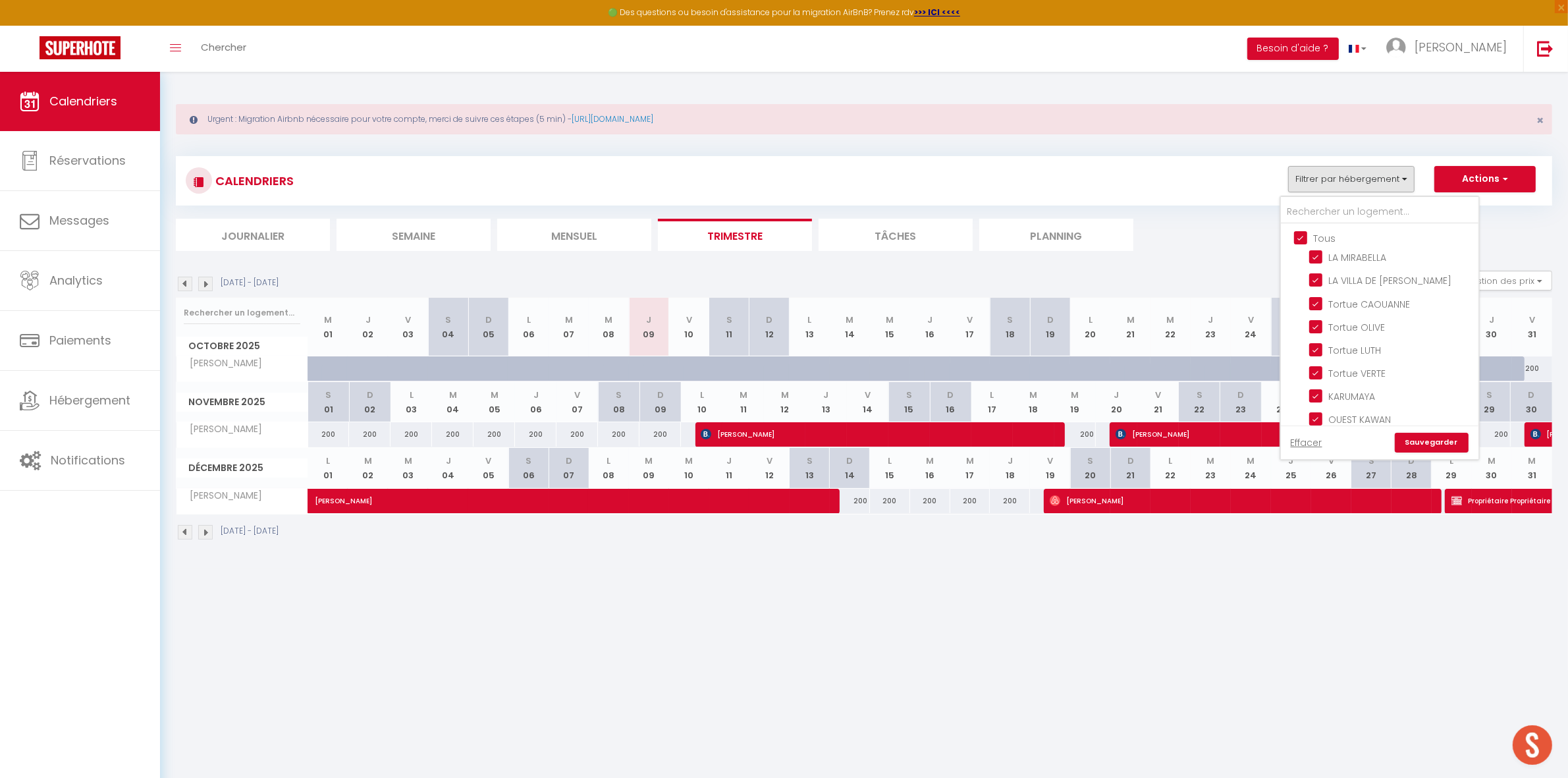
checkbox input "true"
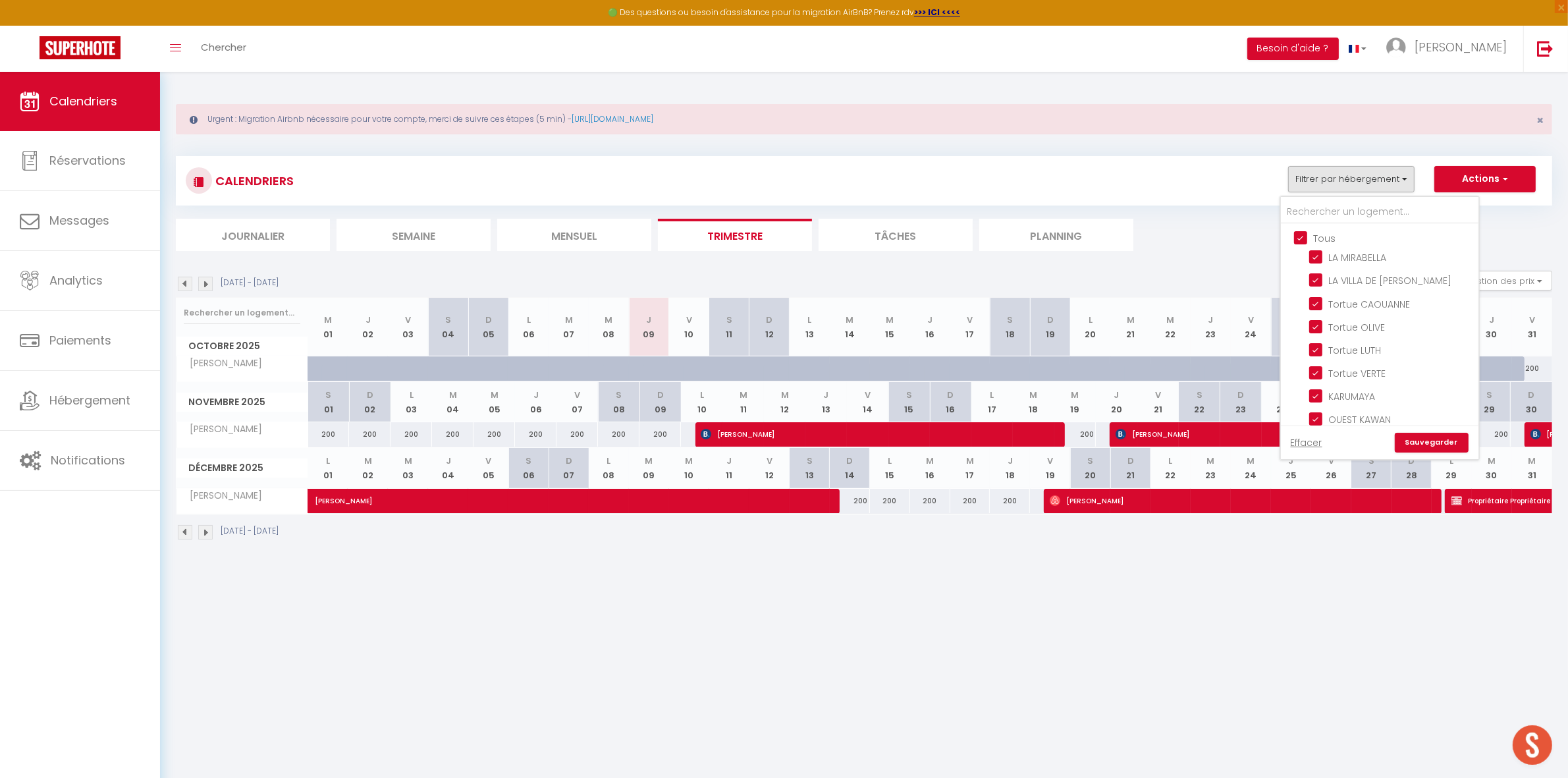
checkbox input "true"
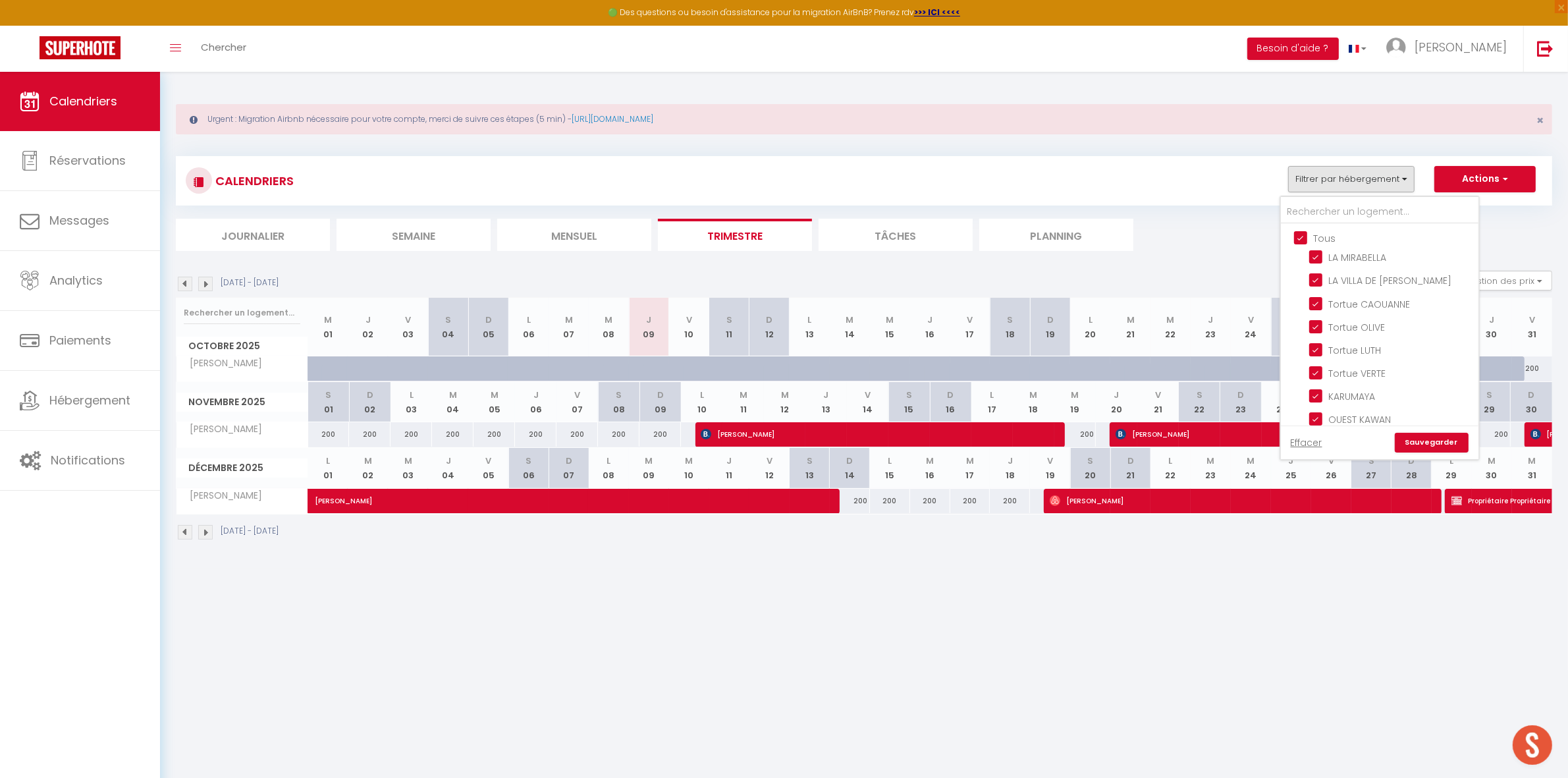
checkbox input "true"
click at [1319, 233] on input "Tous" at bounding box center [1393, 237] width 198 height 13
checkbox input "false"
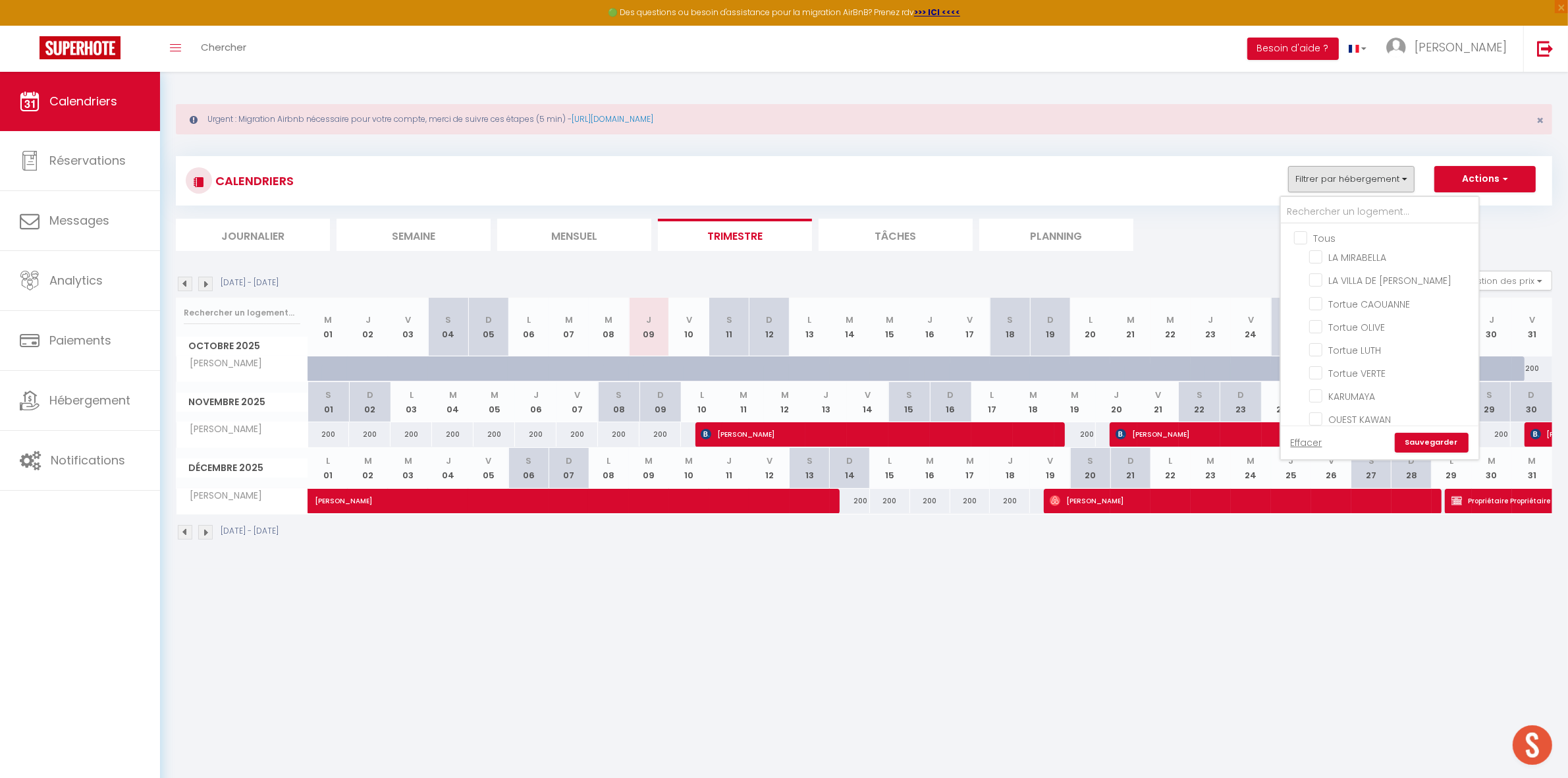
checkbox input "false"
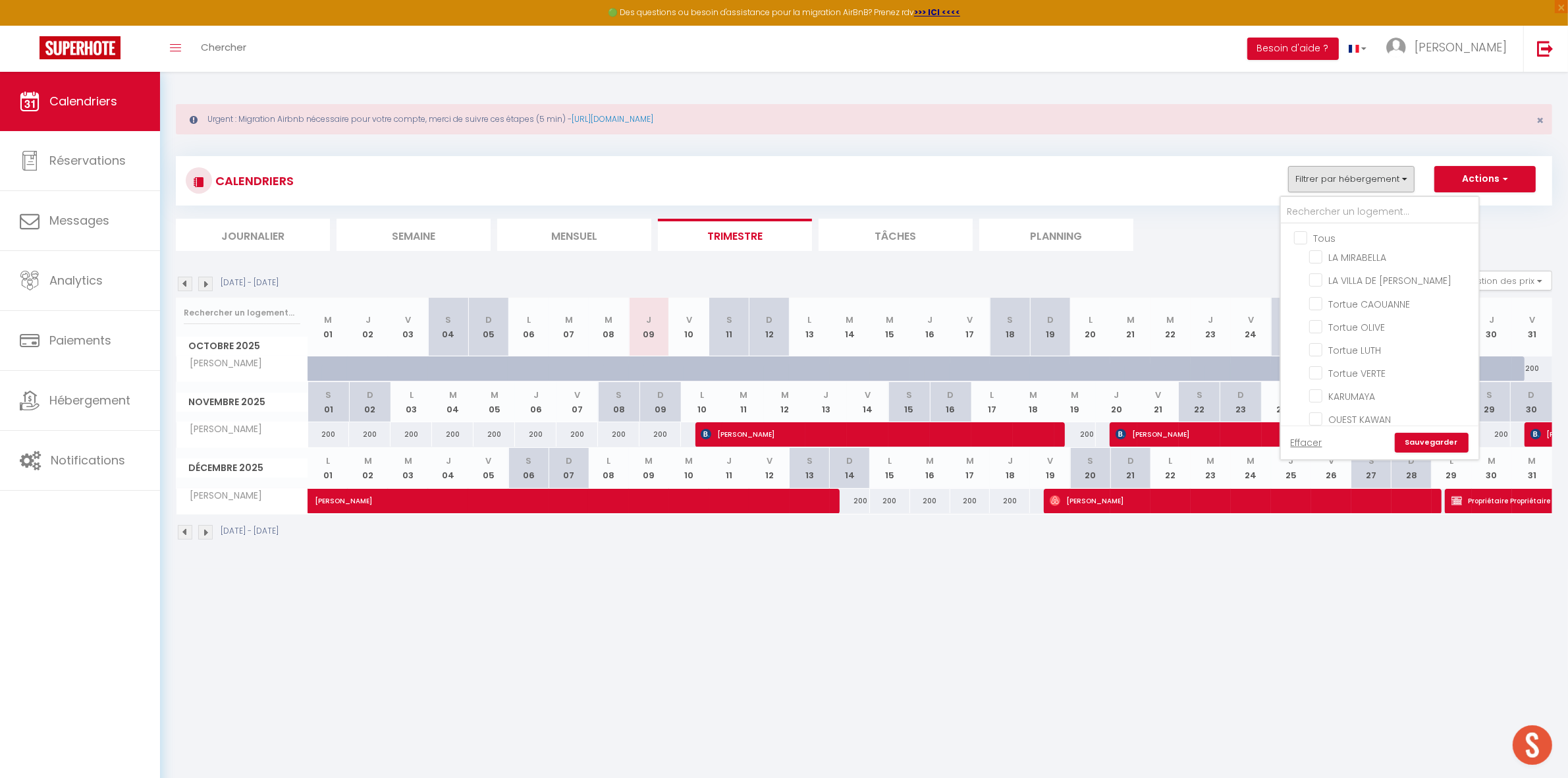
checkbox input "false"
click at [1365, 301] on input "TI KAZ CHIC" at bounding box center [1392, 307] width 165 height 13
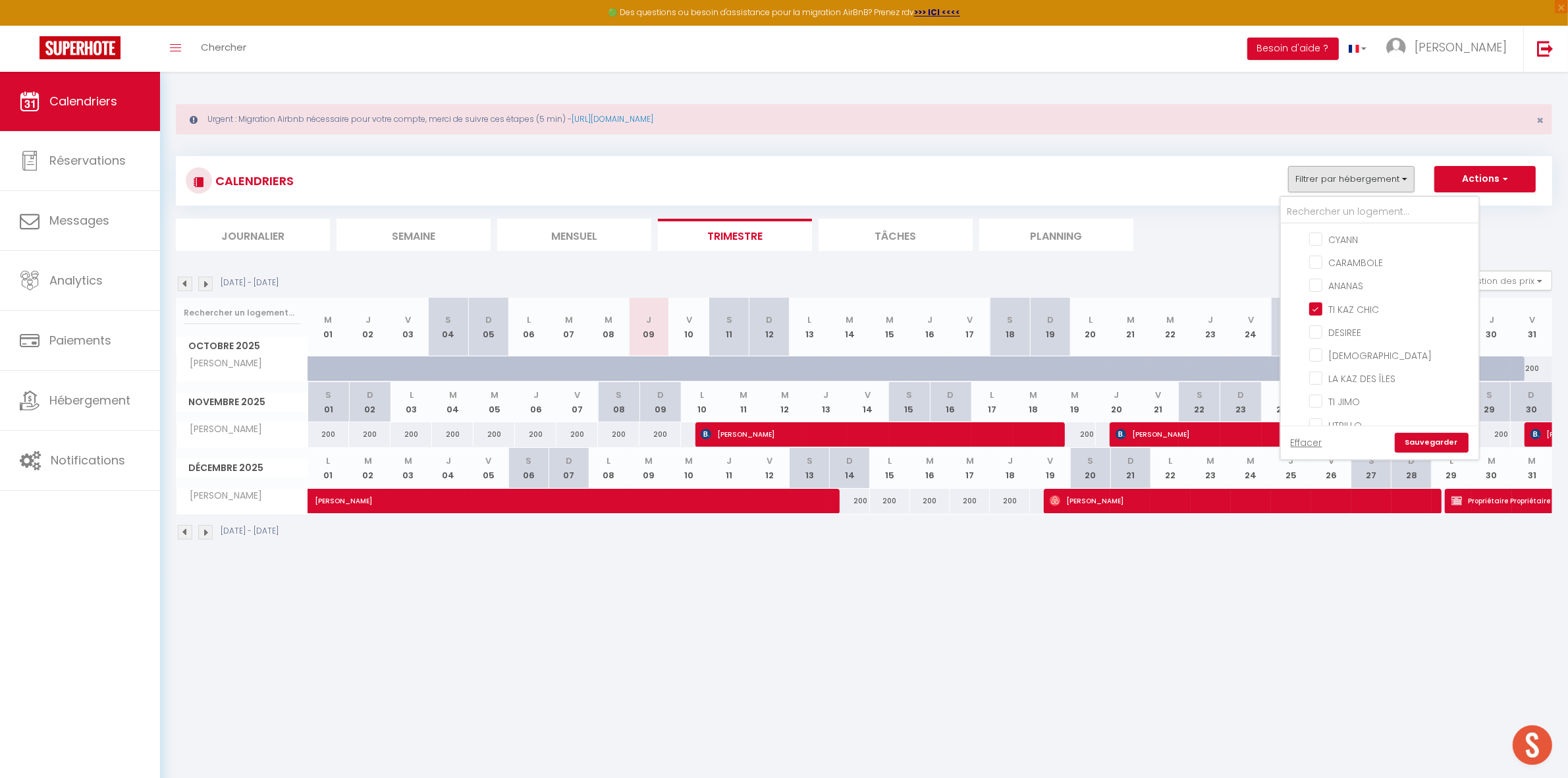
click at [1413, 441] on link "Sauvegarder" at bounding box center [1431, 443] width 74 height 20
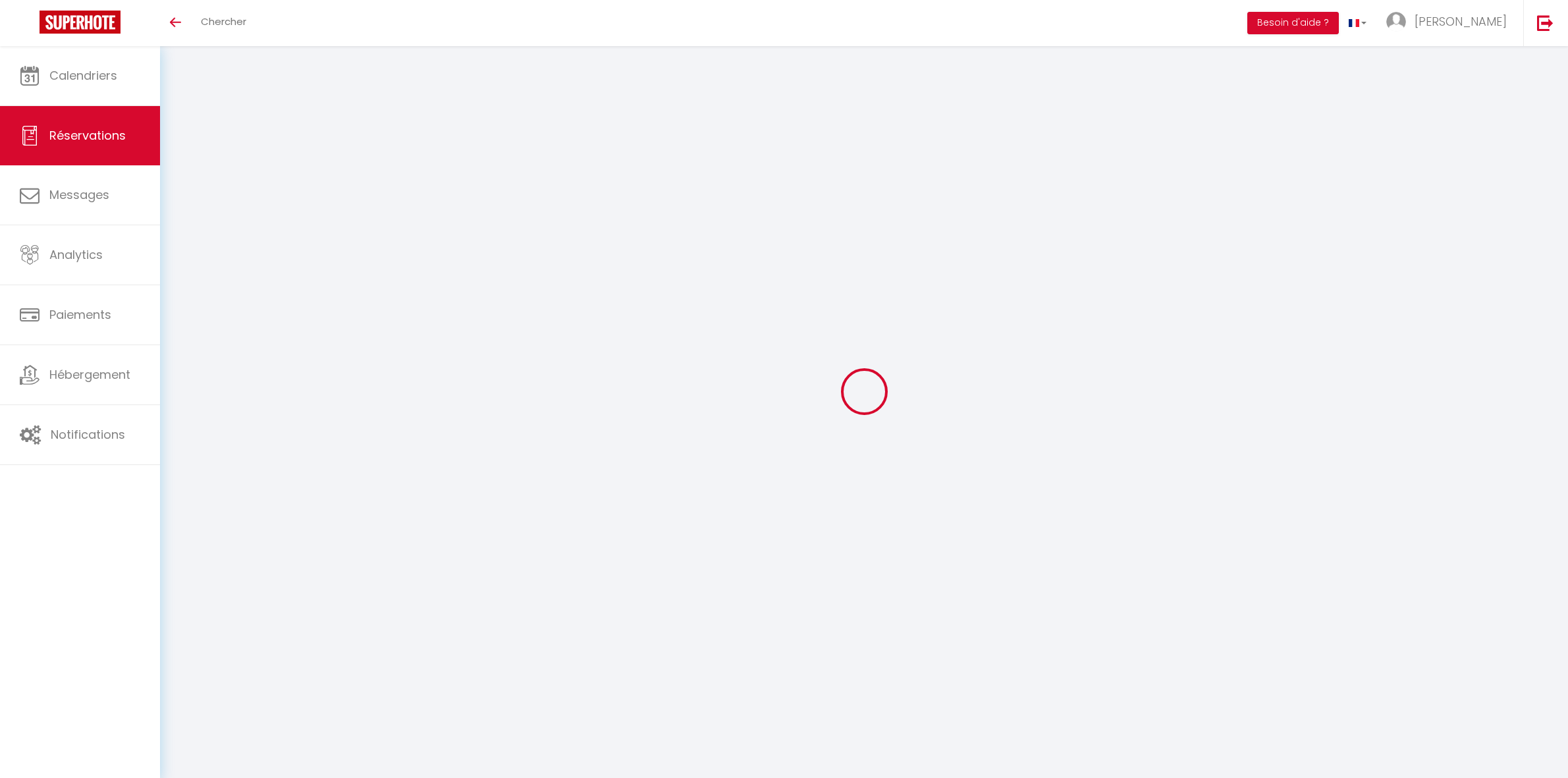
select select
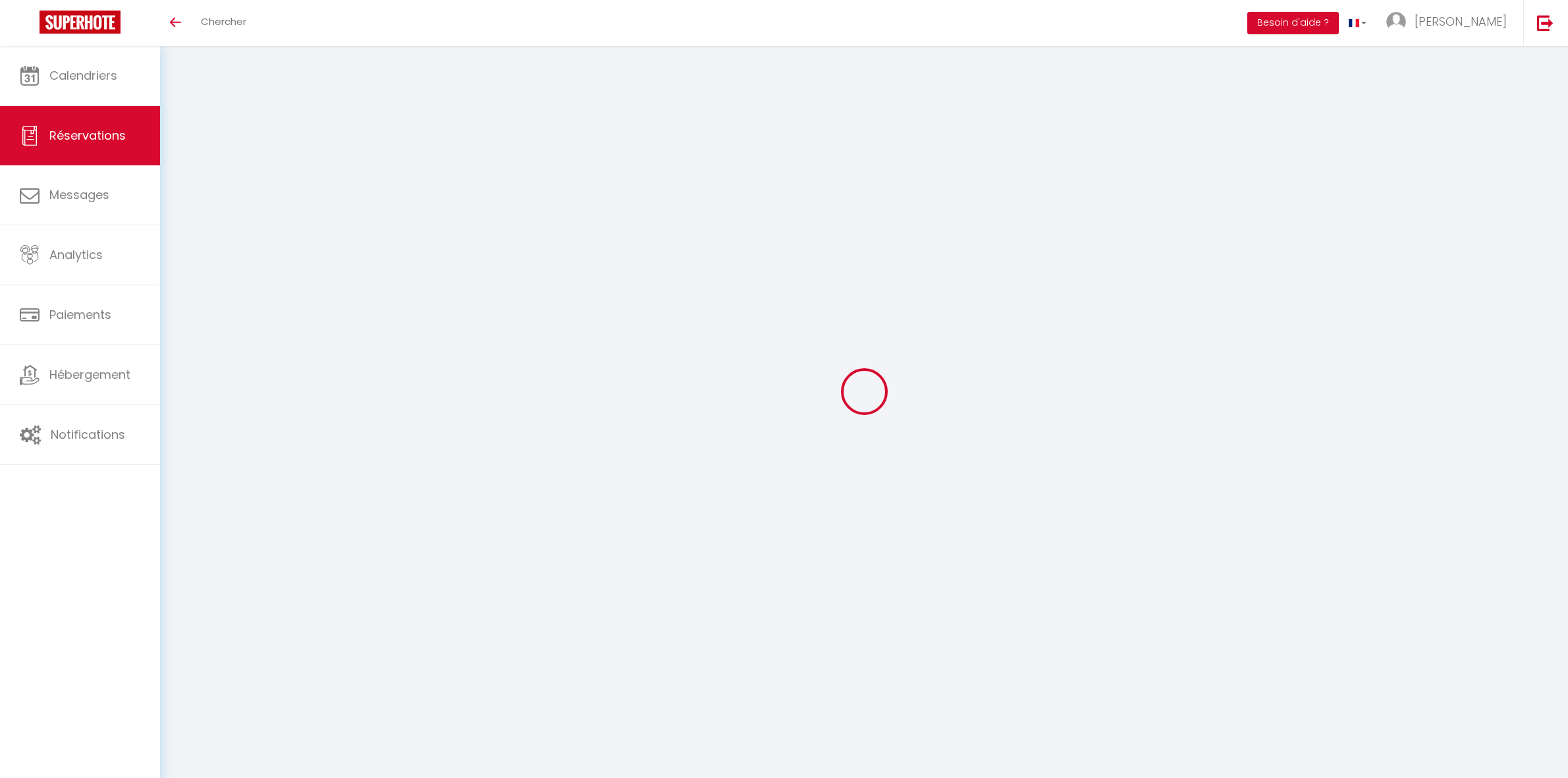
select select
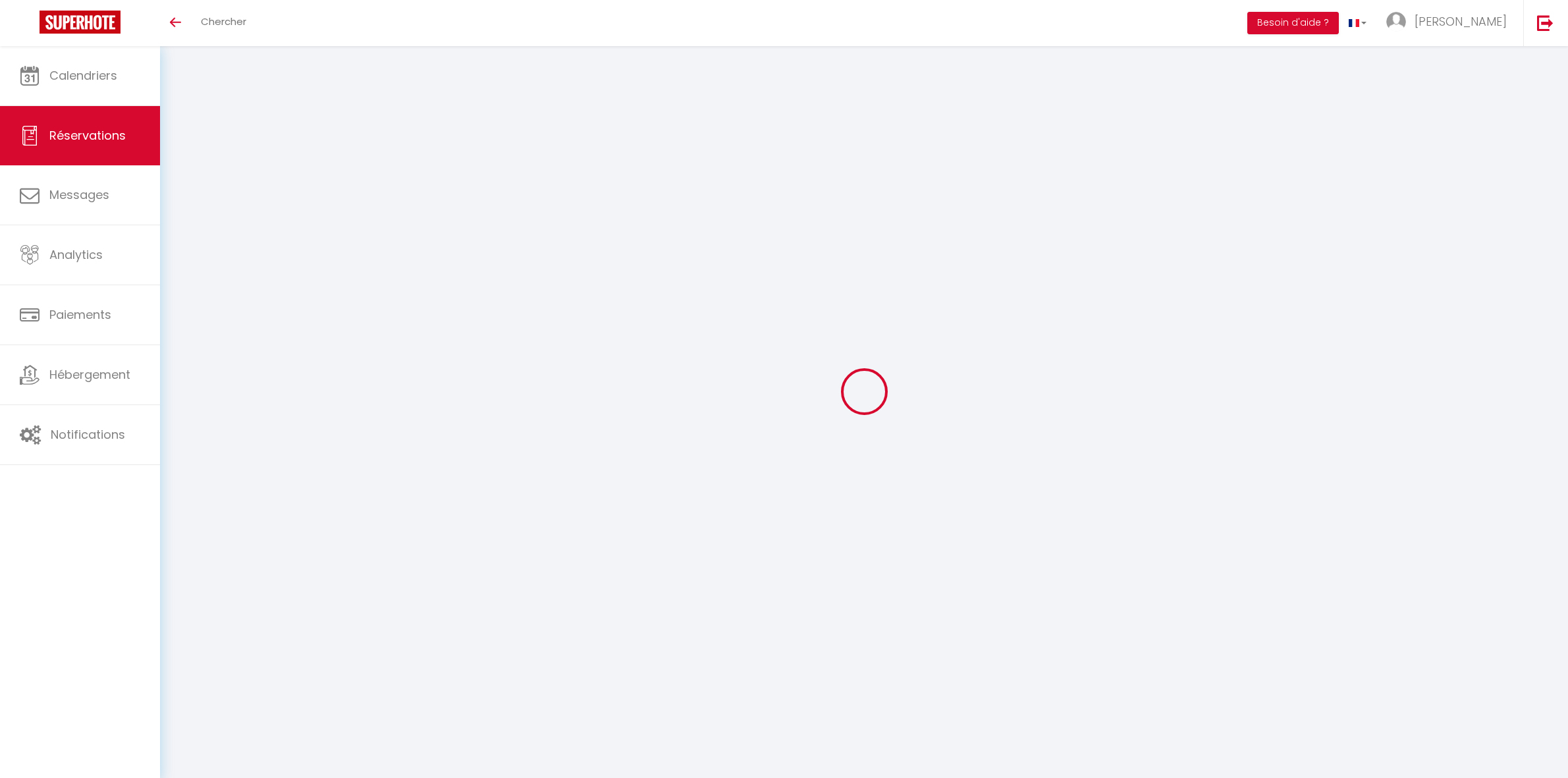
select select
checkbox input "false"
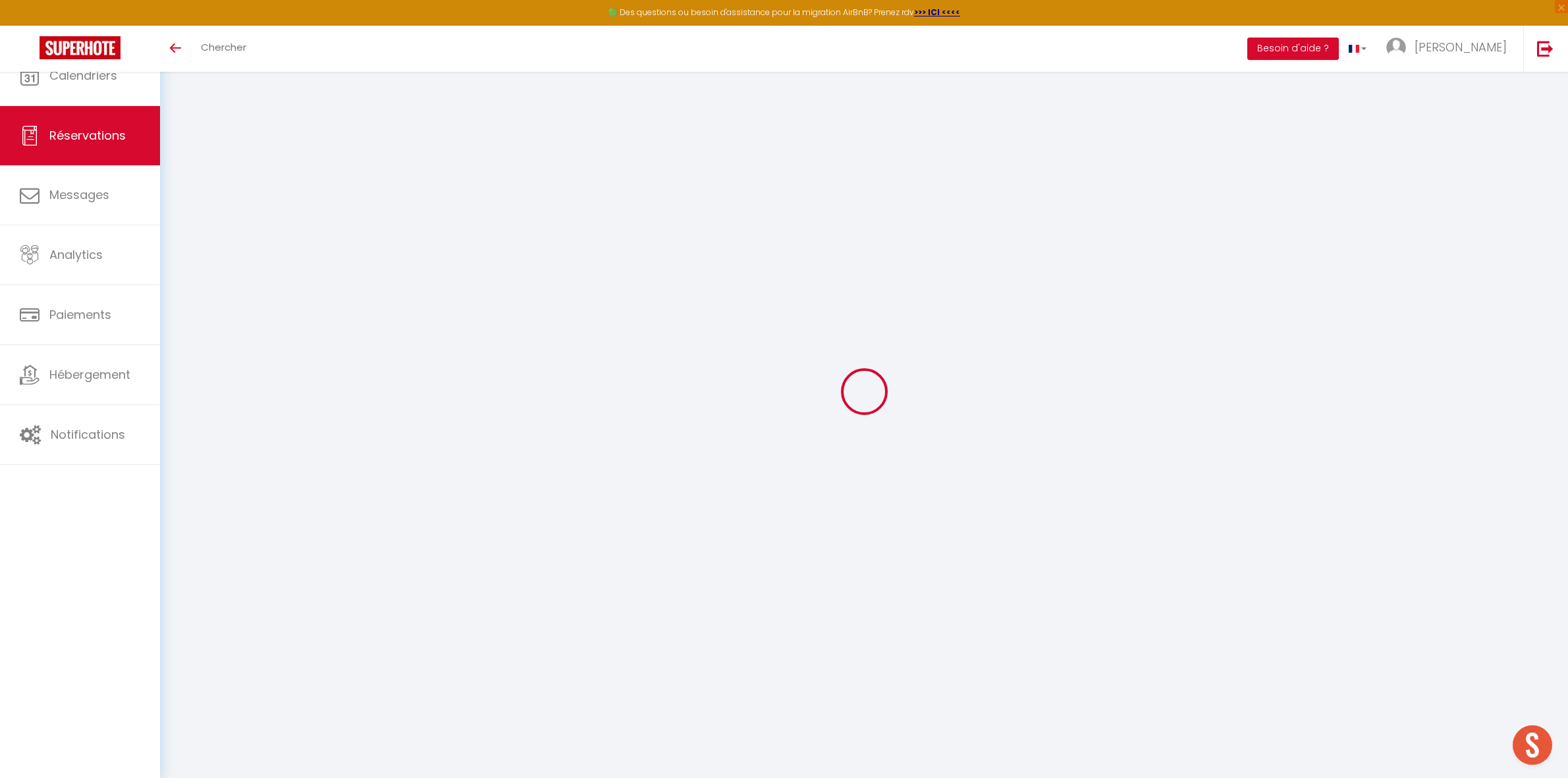
type input "Valérie"
type input "BEE"
type input "[PERSON_NAME][EMAIL_ADDRESS][DOMAIN_NAME]"
type input "[PHONE_NUMBER]"
select select "FR"
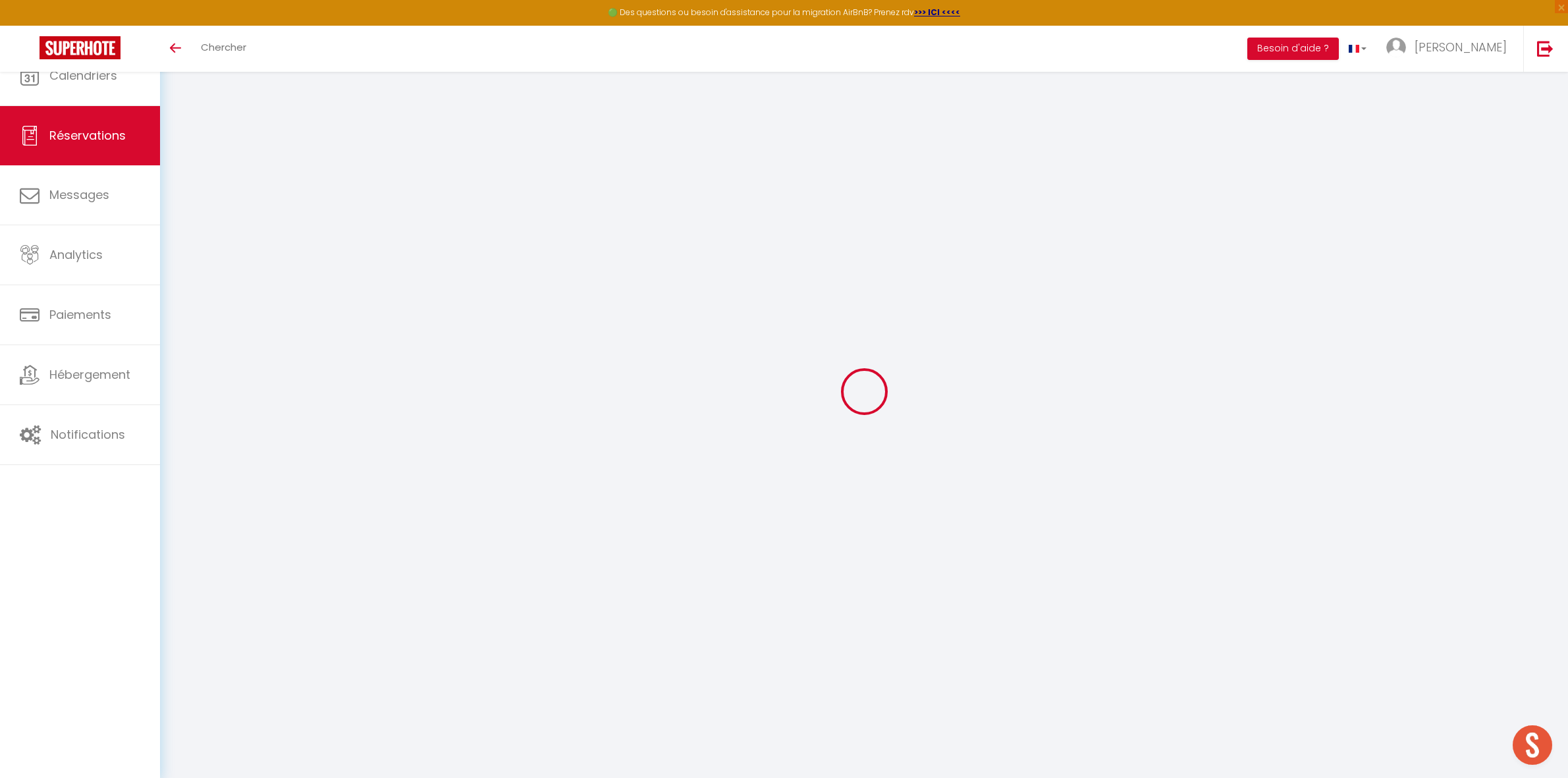
select select "40258"
select select "1"
type input "Jeu 23 Octobre 2025"
select select
type input "Lun 03 Novembre 2025"
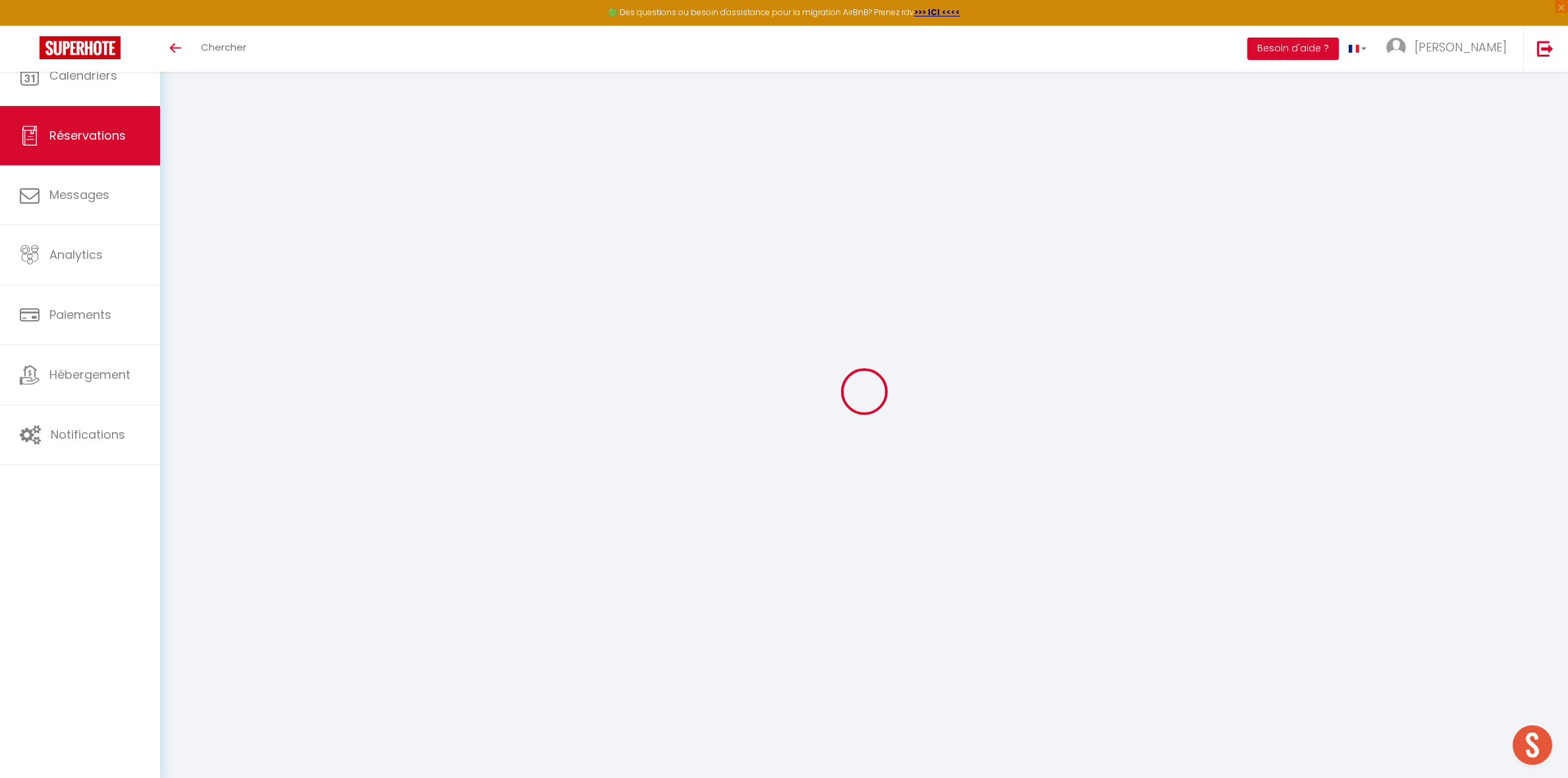
select select
type input "6"
type input "1"
select select "12"
select select
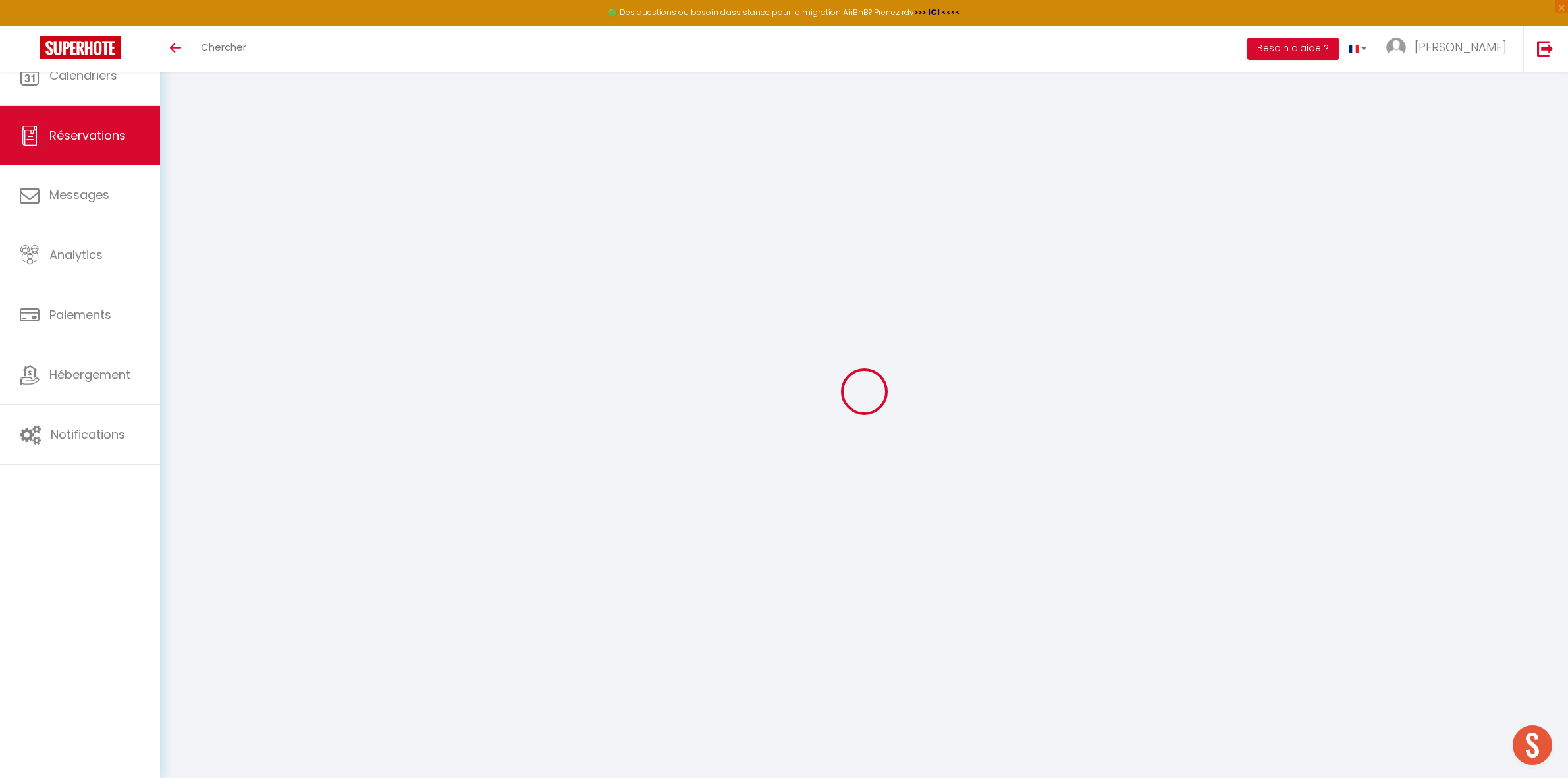
checkbox input "false"
type input "0"
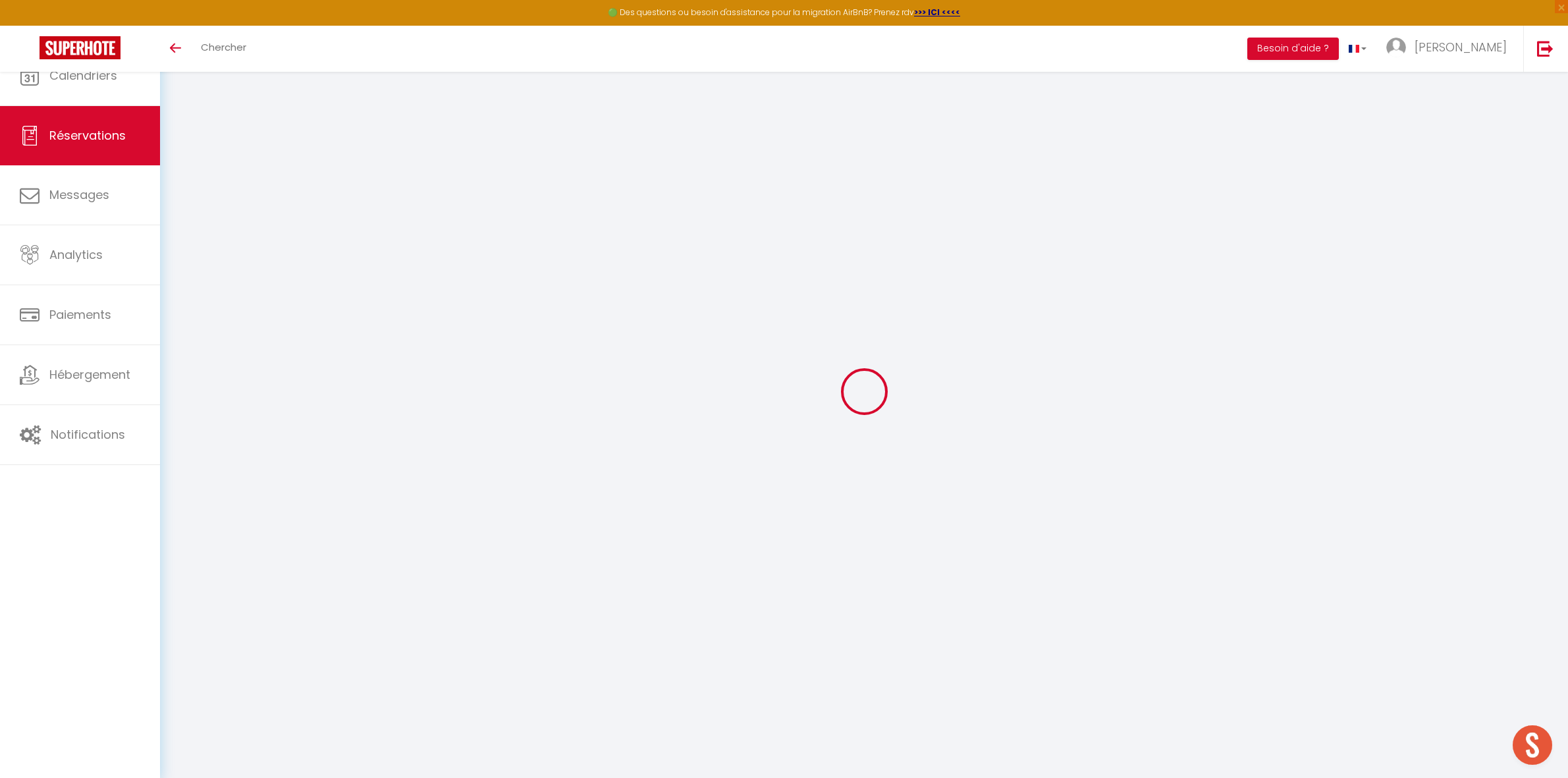
select select
select select "14"
checkbox input "false"
select select
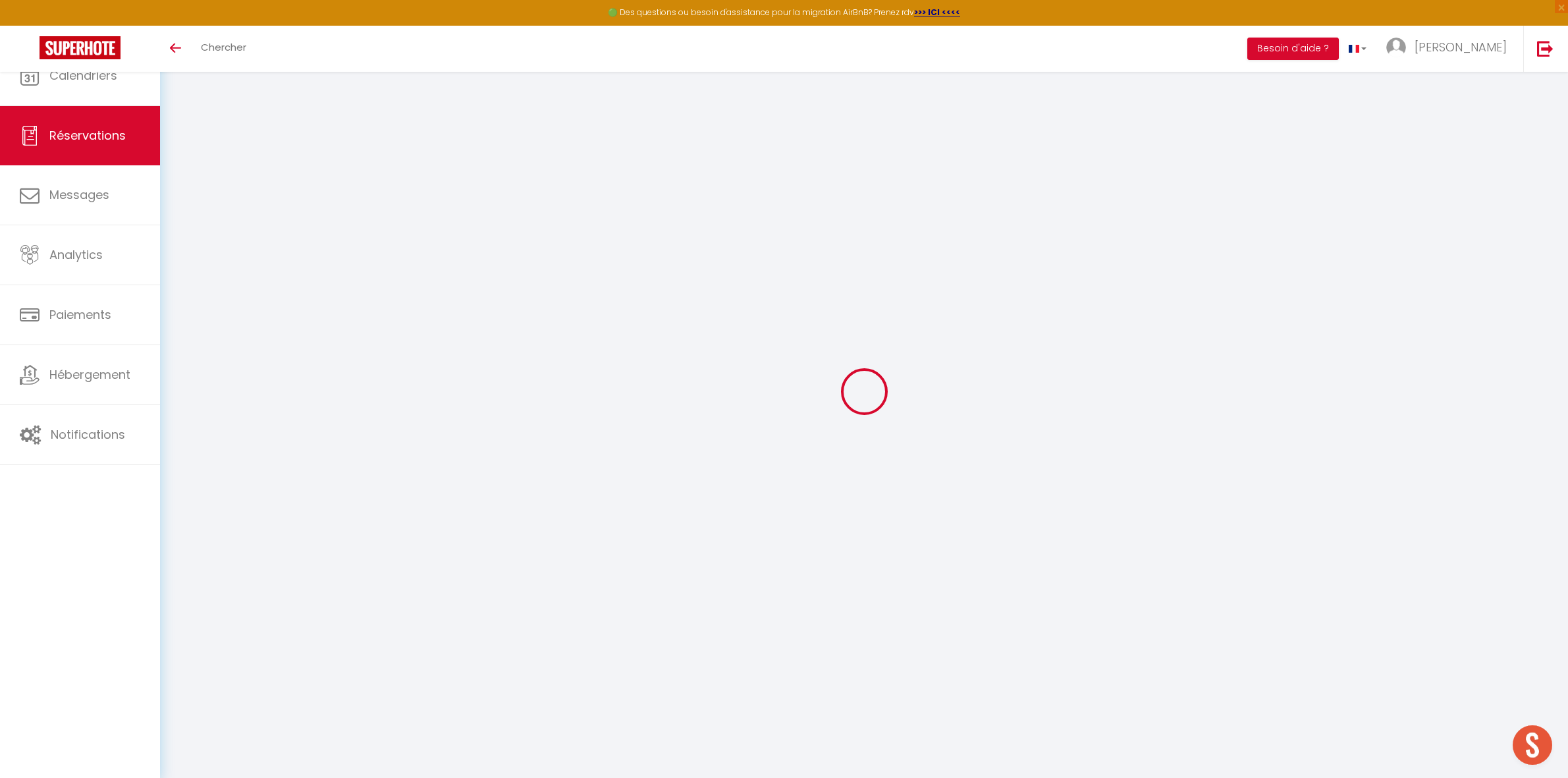
select select
checkbox input "false"
select select
checkbox input "false"
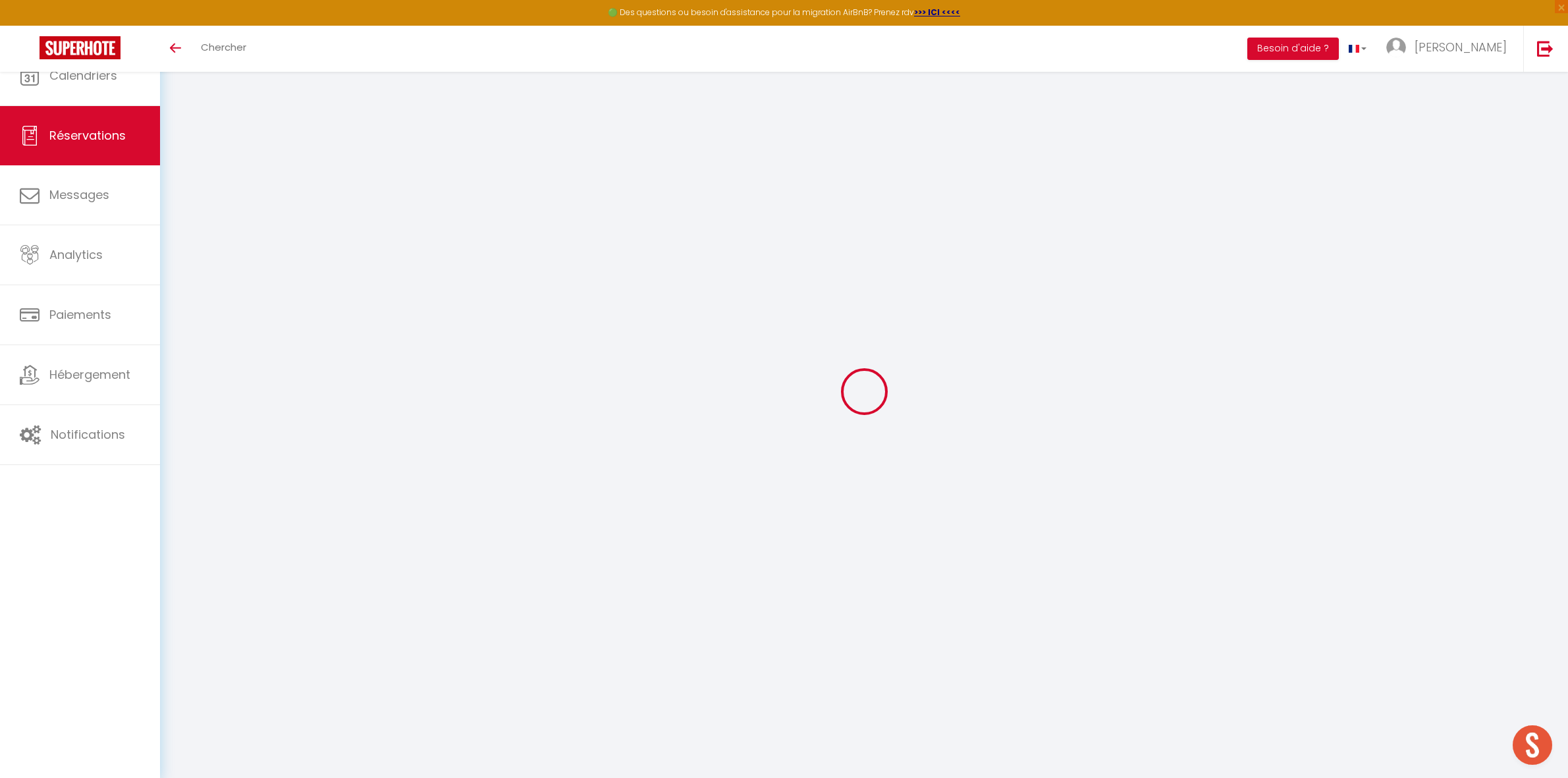
type textarea "CAUTION OUI 2000€ (Mr [PERSON_NAME] ou CB) -"
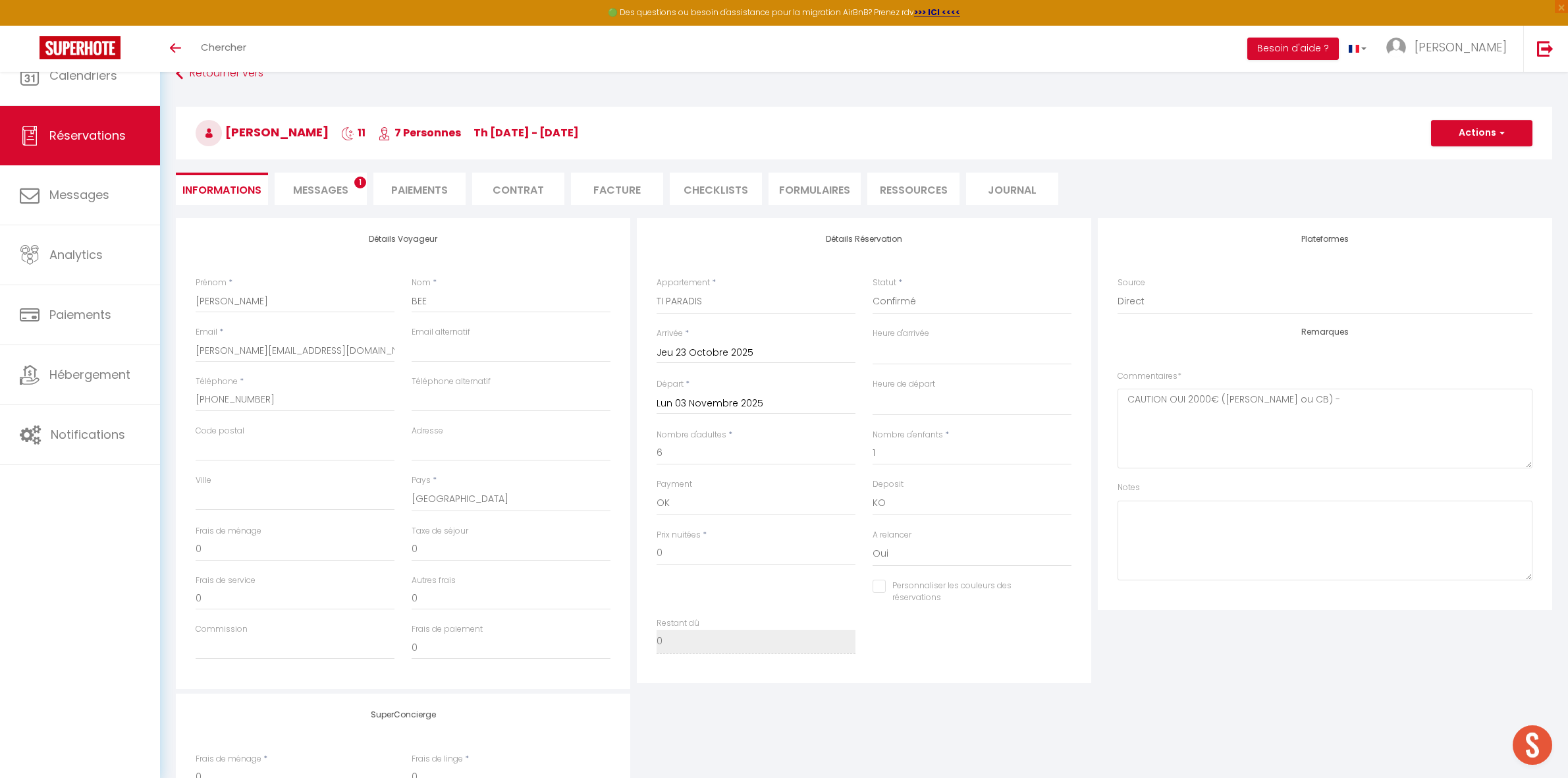
select select
checkbox input "false"
select select
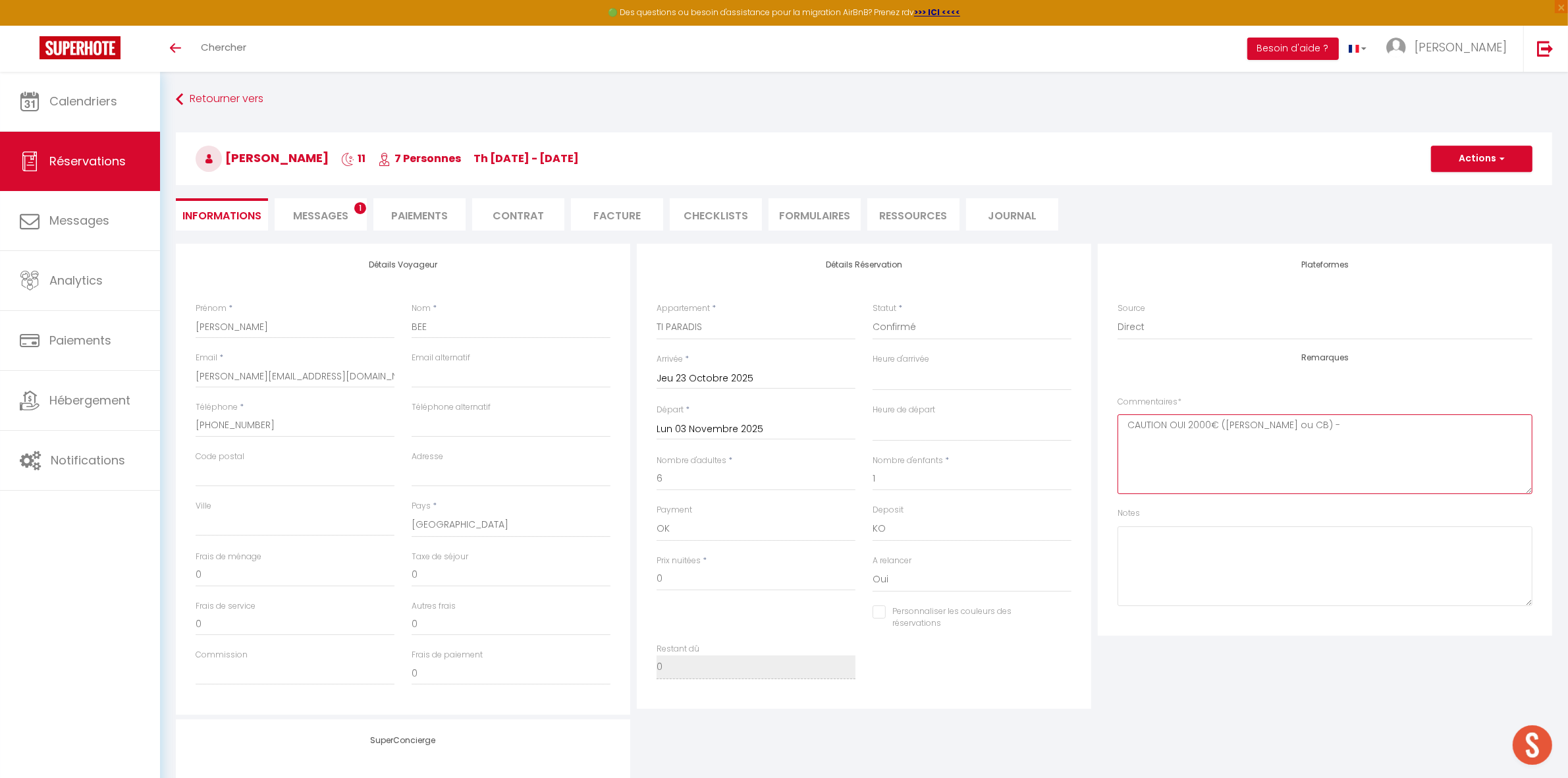
click at [1349, 422] on textarea "CAUTION OUI 2000€ (Mr [PERSON_NAME] ou CB) -" at bounding box center [1325, 454] width 415 height 80
paste textarea "SS926 du 23/10 à 15h20."
click at [1134, 440] on textarea "CAUTION OUI 2000€ (Mr BESSERVE ou CB) - SS926 du 23/10 à 15h20." at bounding box center [1325, 454] width 415 height 80
click at [1207, 440] on textarea "CAUTION OUI 2000€ (Mr BESSERVE ou CB) - SS926 du 23/10 à 15h20." at bounding box center [1325, 454] width 415 height 80
click at [1211, 438] on textarea "CAUTION OUI 2000€ (Mr BESSERVE ou CB) - SS926 - 15h20." at bounding box center [1325, 454] width 415 height 80
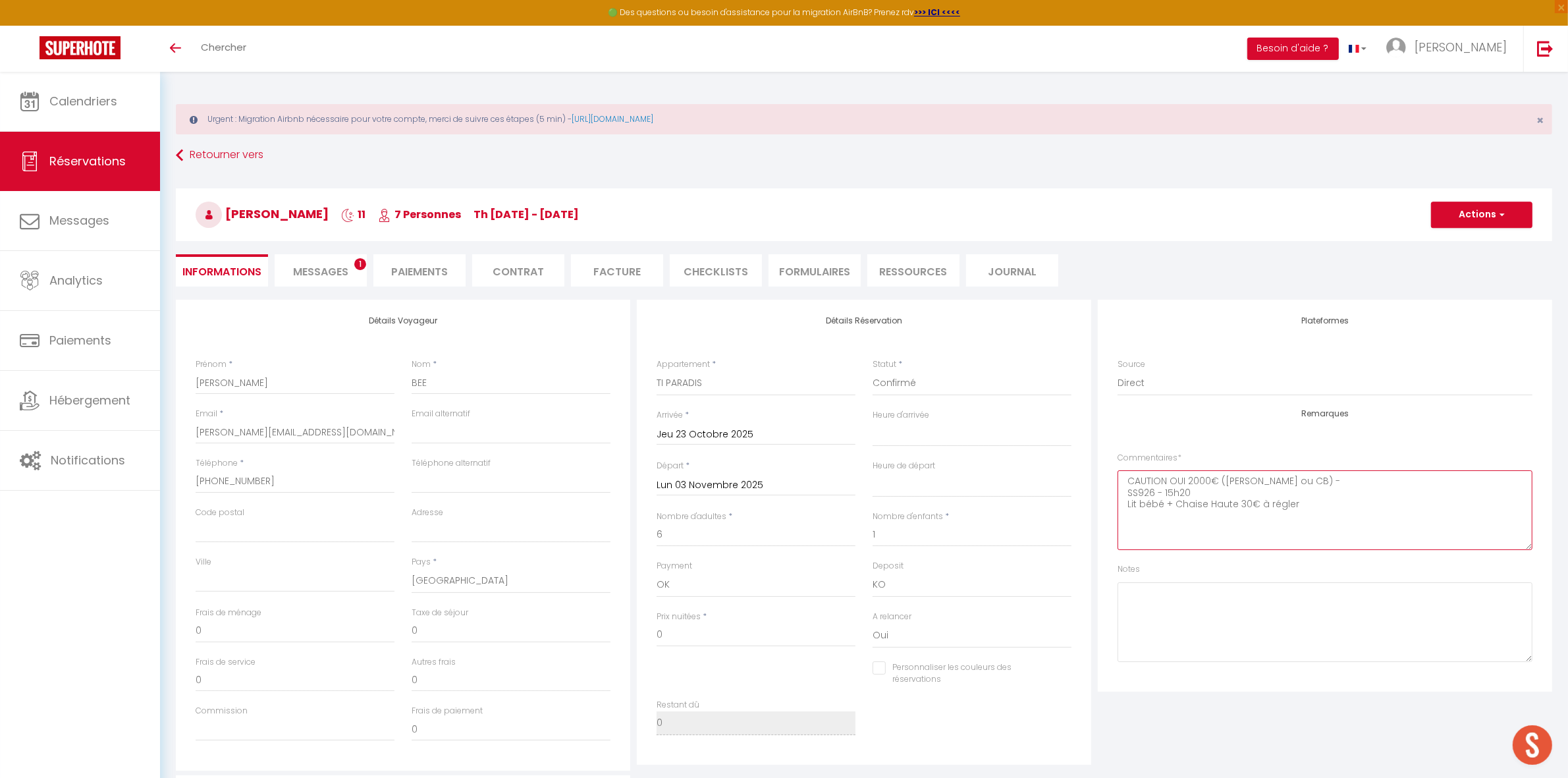
drag, startPoint x: 1296, startPoint y: 506, endPoint x: 1266, endPoint y: 506, distance: 30.0
click at [1266, 506] on textarea "CAUTION OUI 2000€ (Mr BESSERVE ou CB) - SS926 - 15h20 Lit bébé + Chaise Haute 3…" at bounding box center [1325, 510] width 415 height 80
type textarea "CAUTION OUI 2000€ (Mr BESSERVE ou CB) - SS926 - 15h20 Lit bébé + Chaise Haute 3…"
select select "40258"
select select
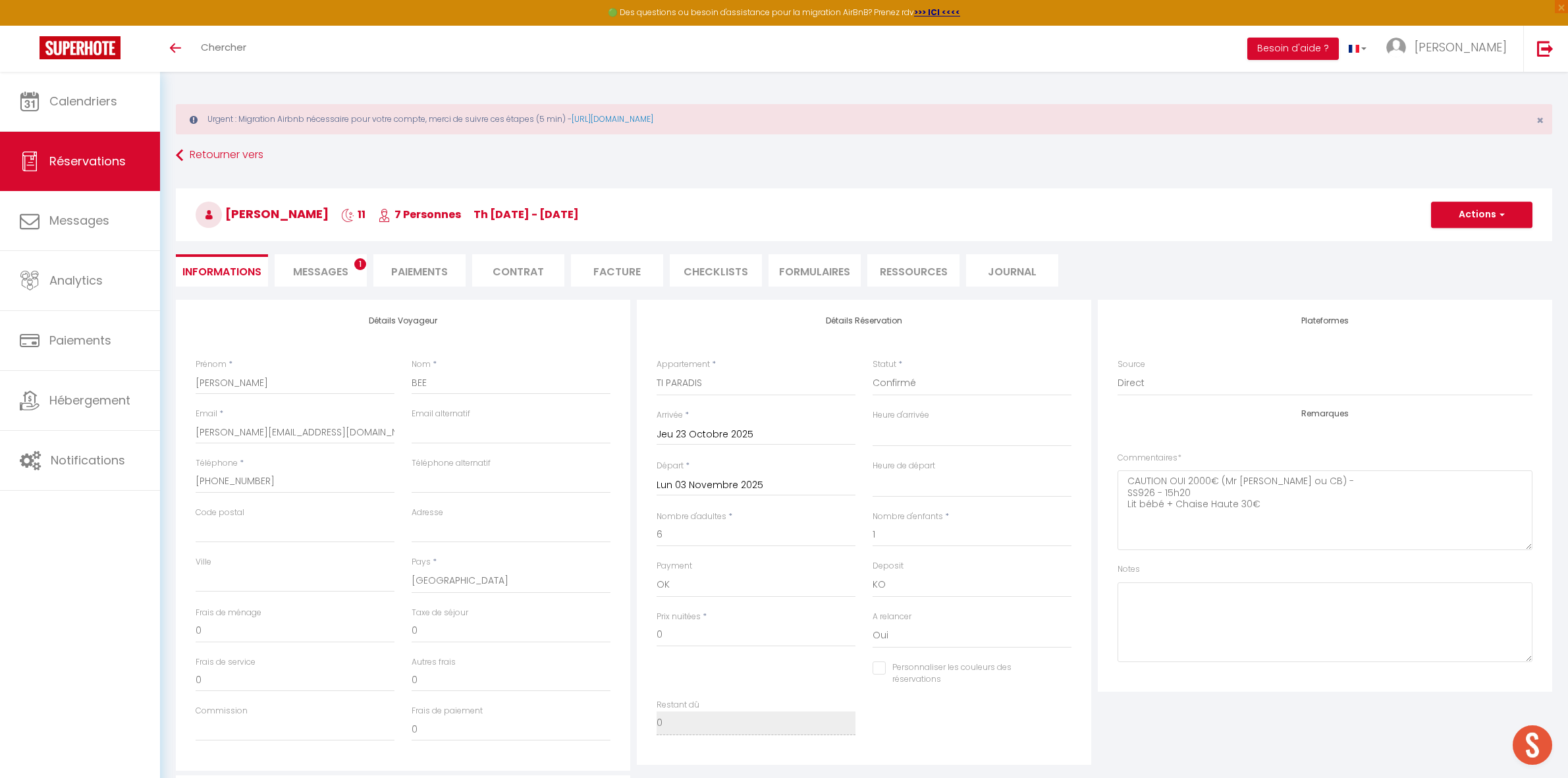
select select
select select "14"
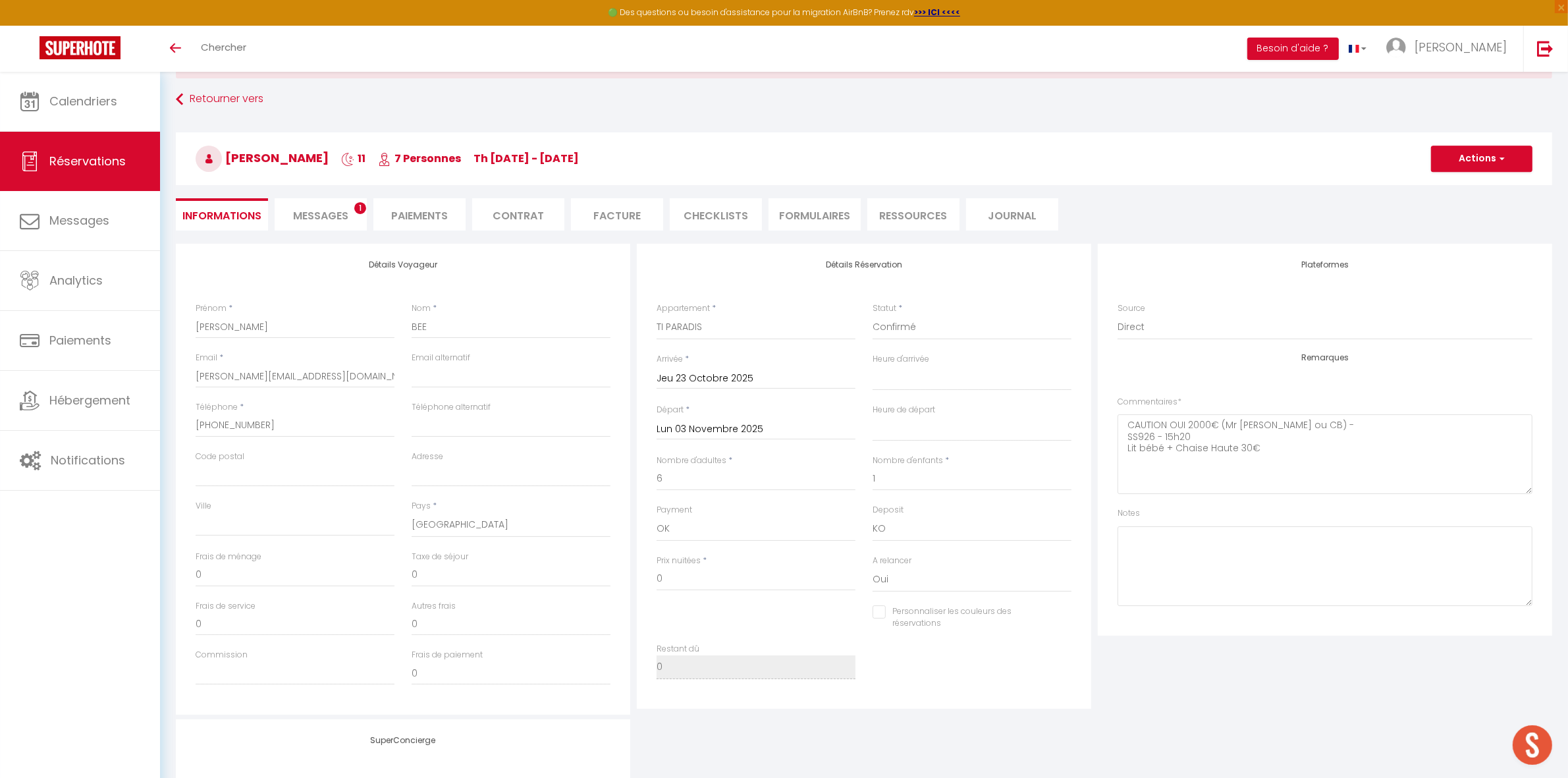
scroll to position [82, 0]
